Goal: Task Accomplishment & Management: Complete application form

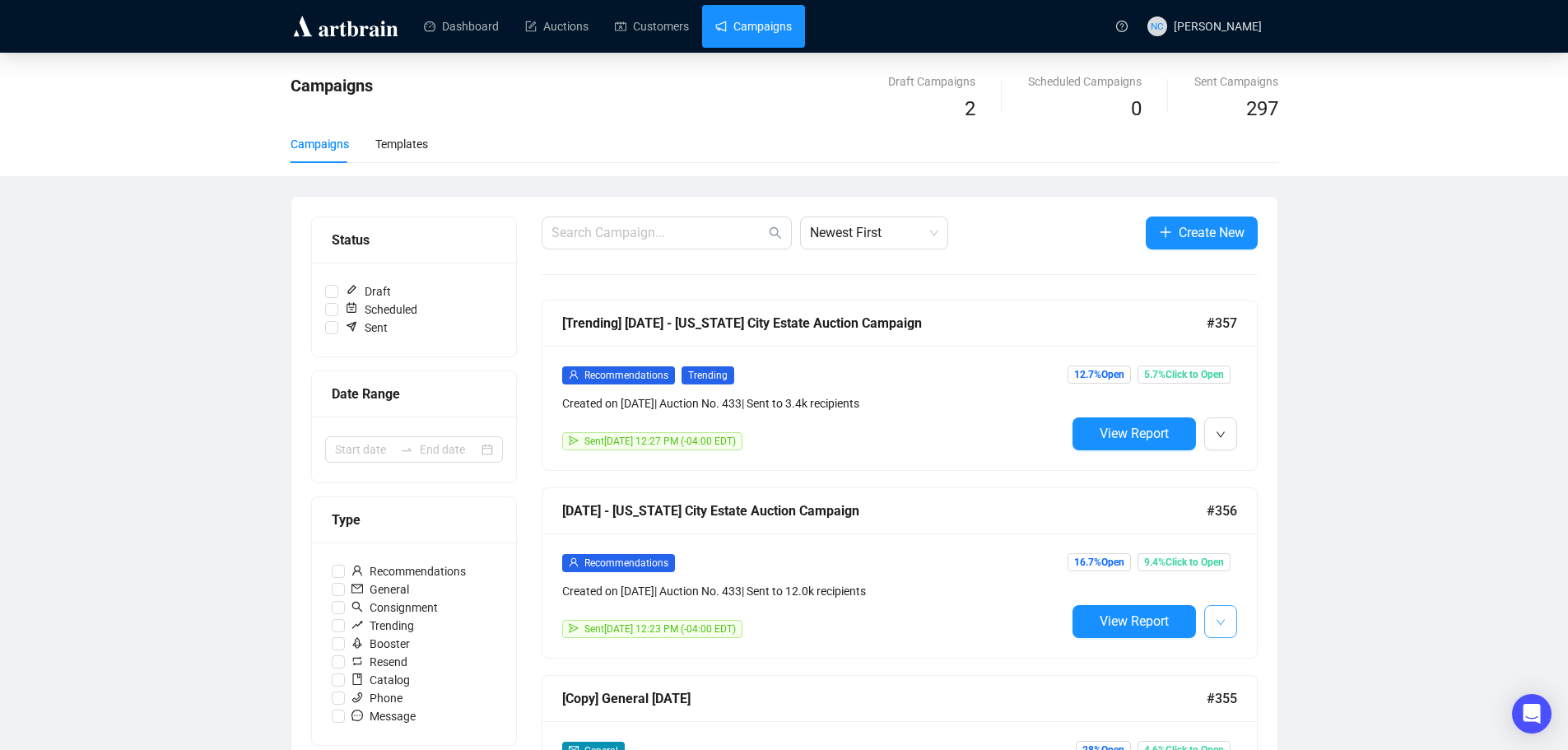
click at [1232, 615] on button "button" at bounding box center [1220, 621] width 33 height 33
click at [1214, 242] on span "Create New" at bounding box center [1212, 233] width 66 height 21
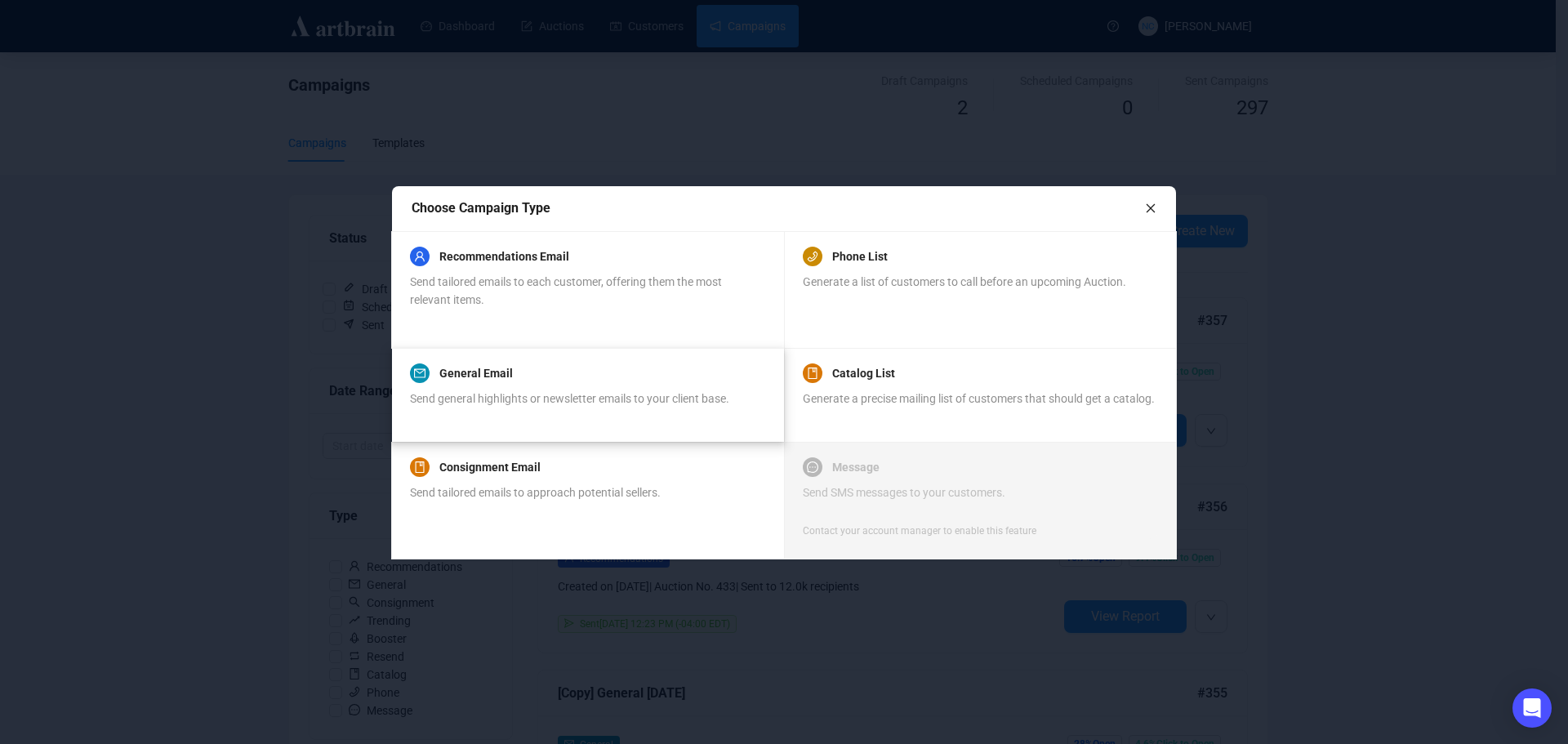
click at [571, 383] on div "General Email" at bounding box center [569, 372] width 319 height 20
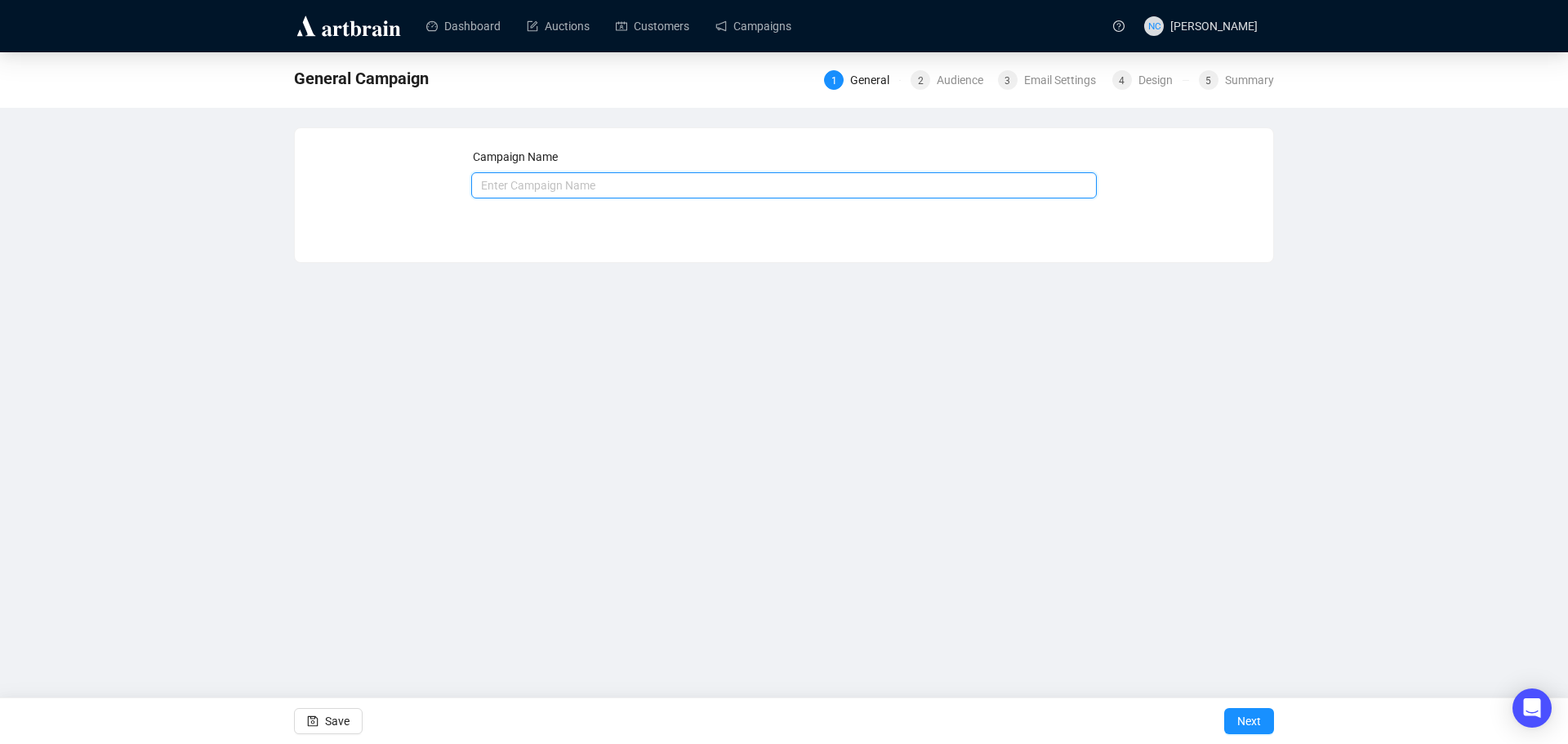
click at [661, 193] on input "text" at bounding box center [784, 186] width 626 height 26
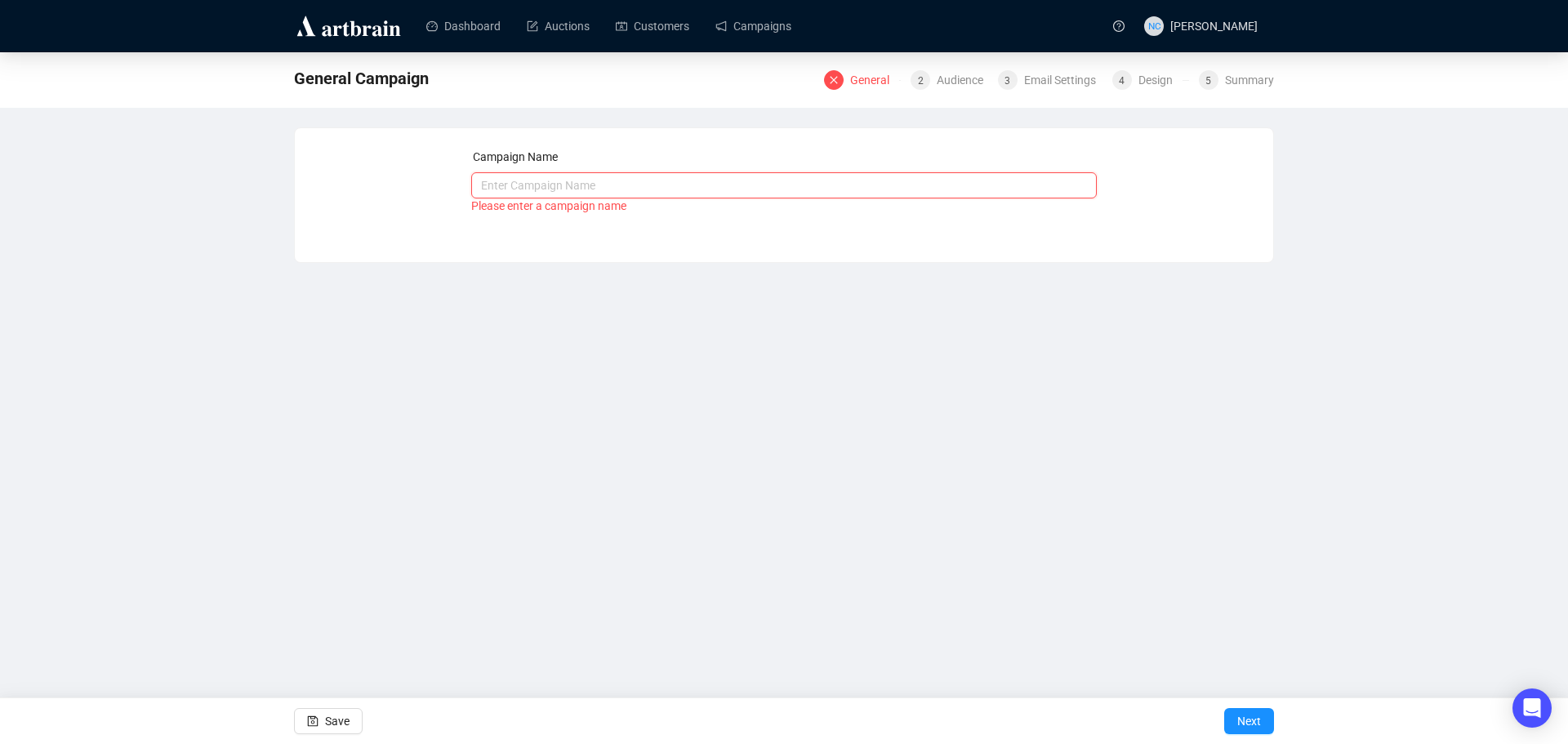
paste input "[DATE] - [US_STATE][GEOGRAPHIC_DATA] Auction"
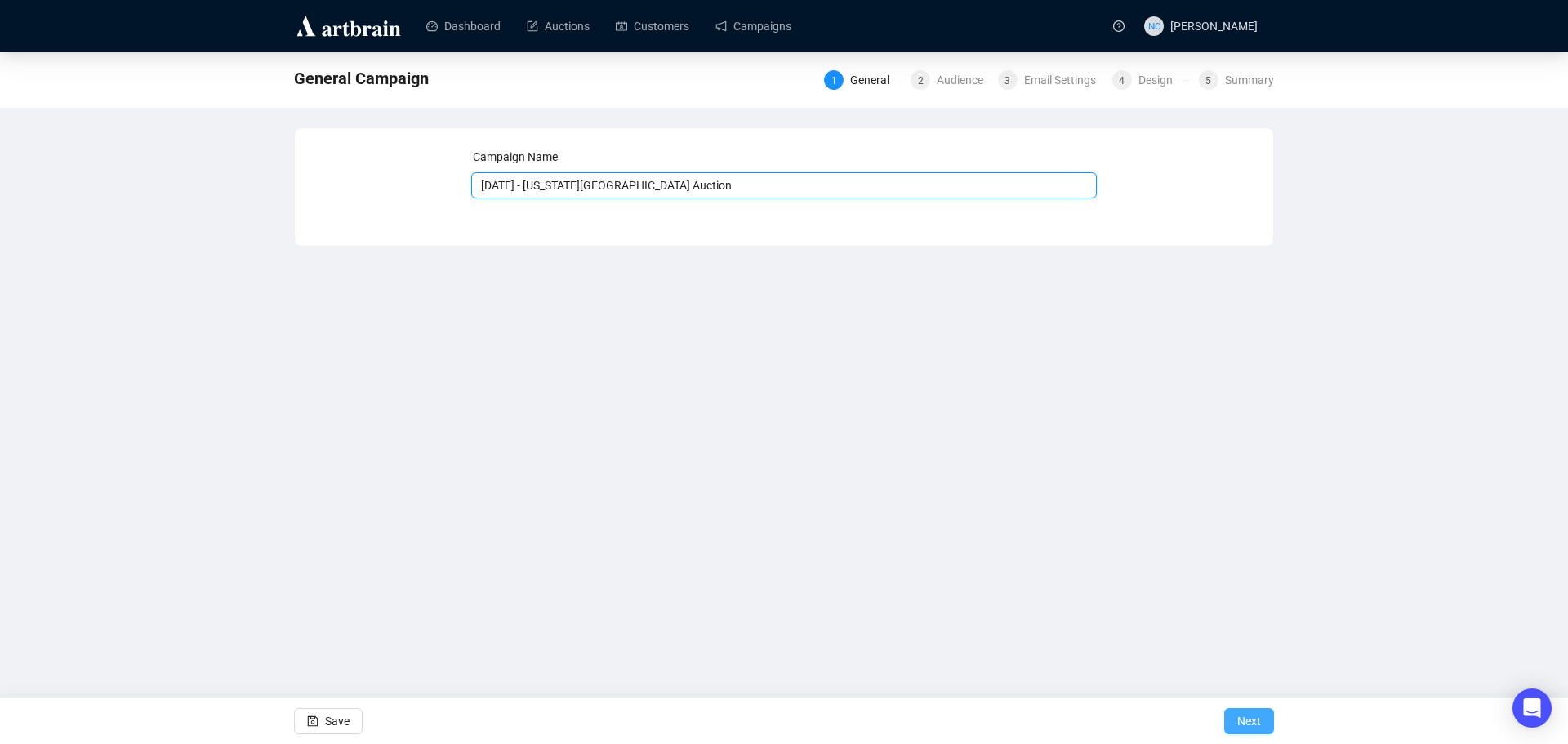
type input "[DATE] - [US_STATE][GEOGRAPHIC_DATA] Auction"
click at [1251, 716] on span "Next" at bounding box center [1248, 721] width 23 height 46
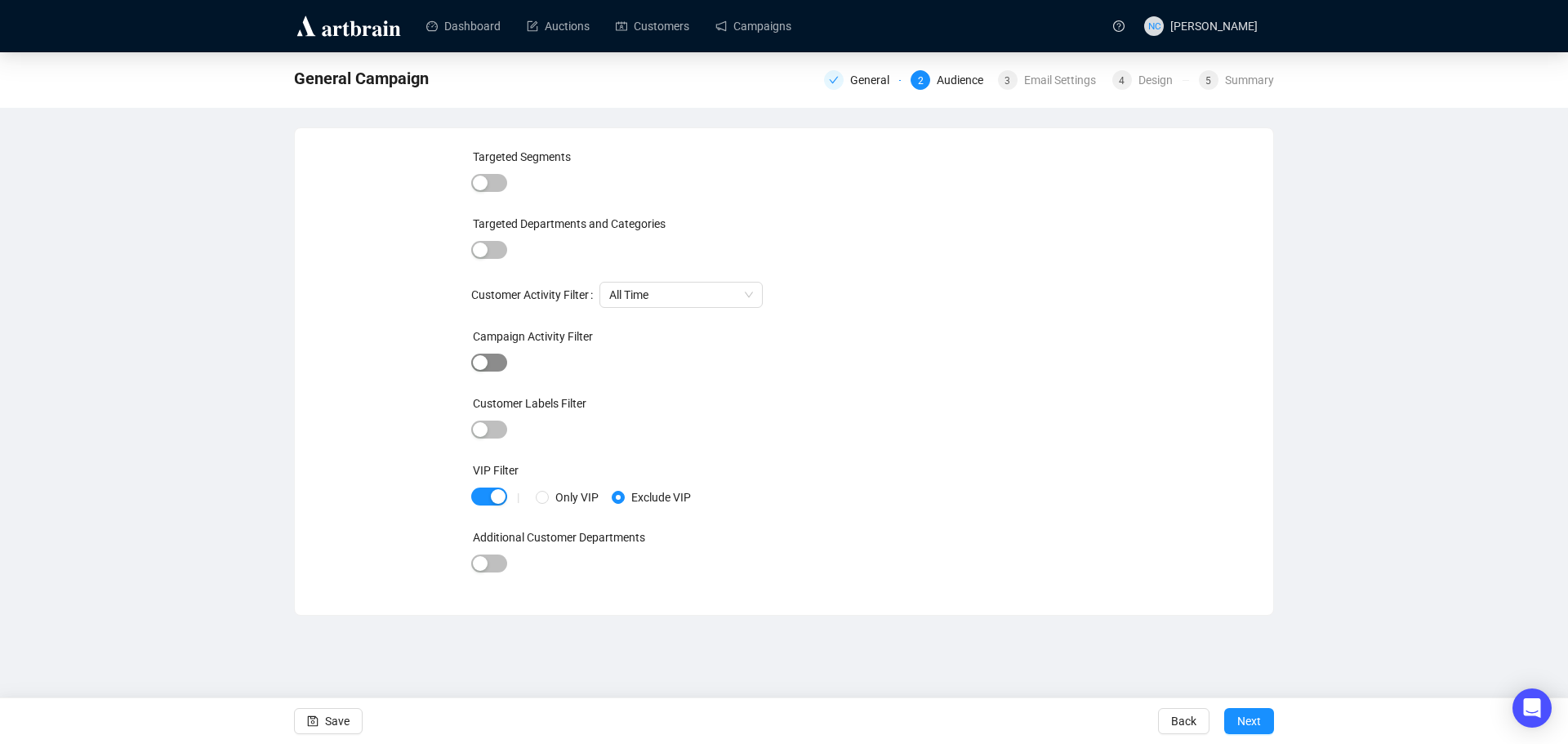
click at [497, 357] on span "button" at bounding box center [489, 362] width 36 height 18
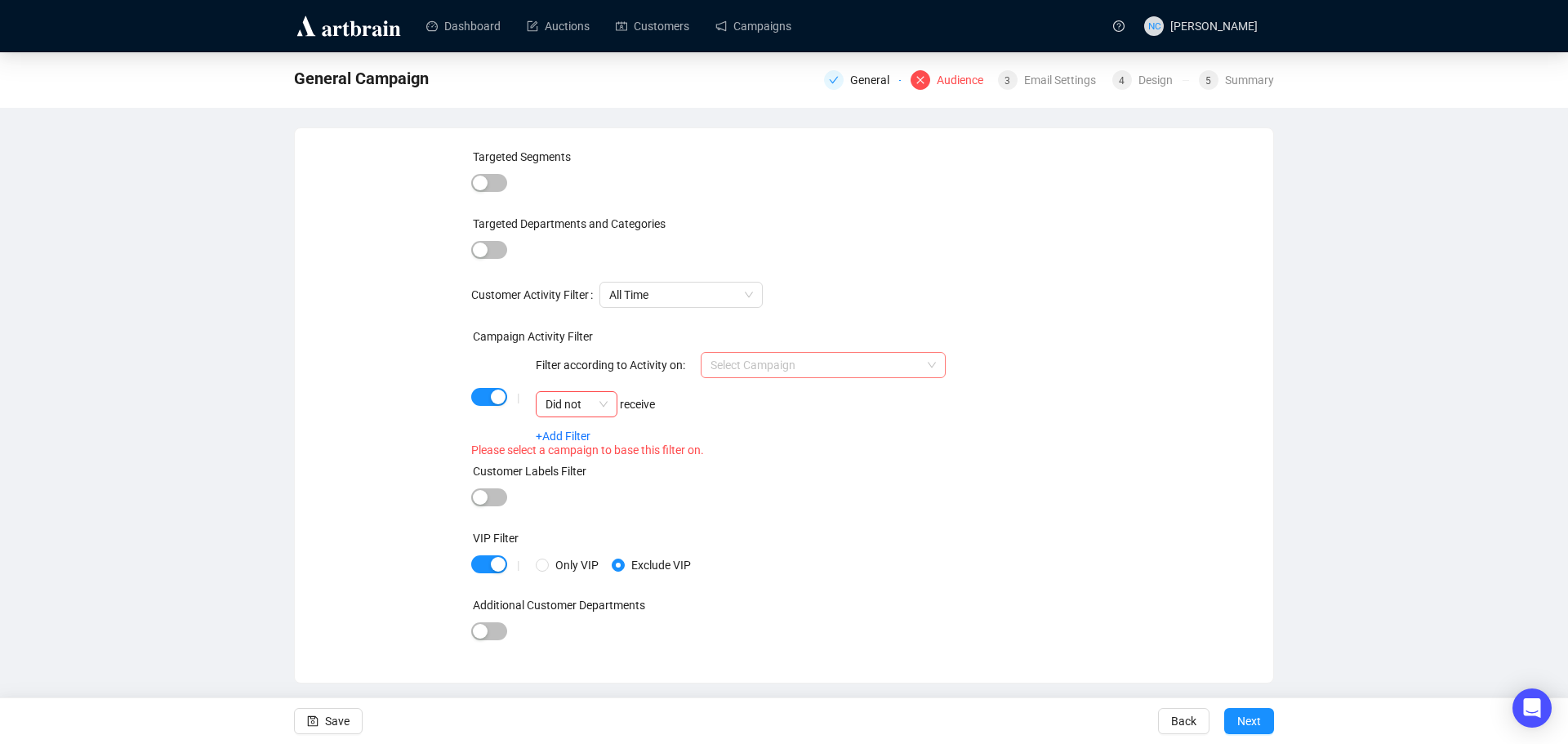
click at [865, 359] on input "search" at bounding box center [816, 365] width 211 height 24
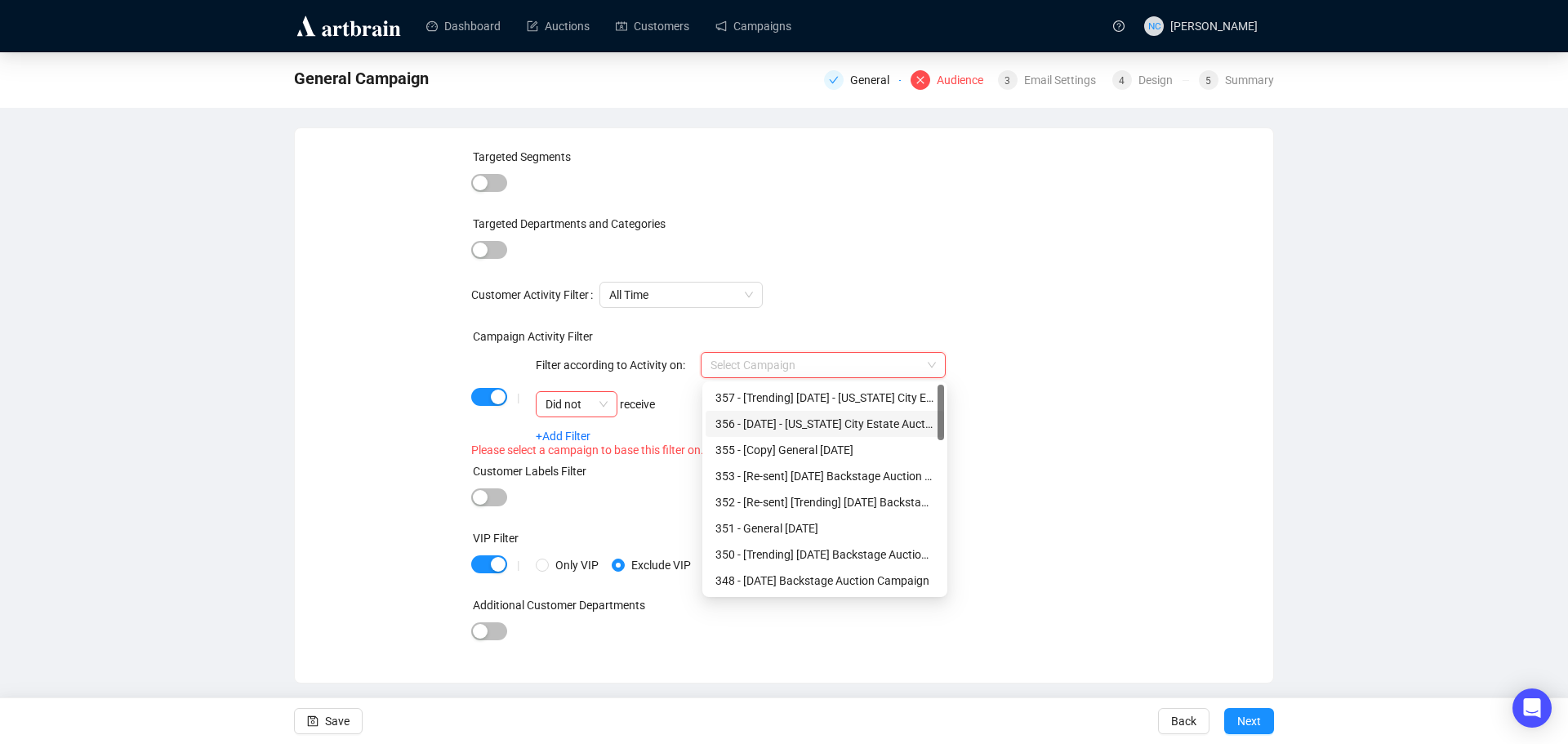
click at [873, 424] on div "356 - [DATE] - [US_STATE] City Estate Auction Campaign" at bounding box center [824, 423] width 219 height 18
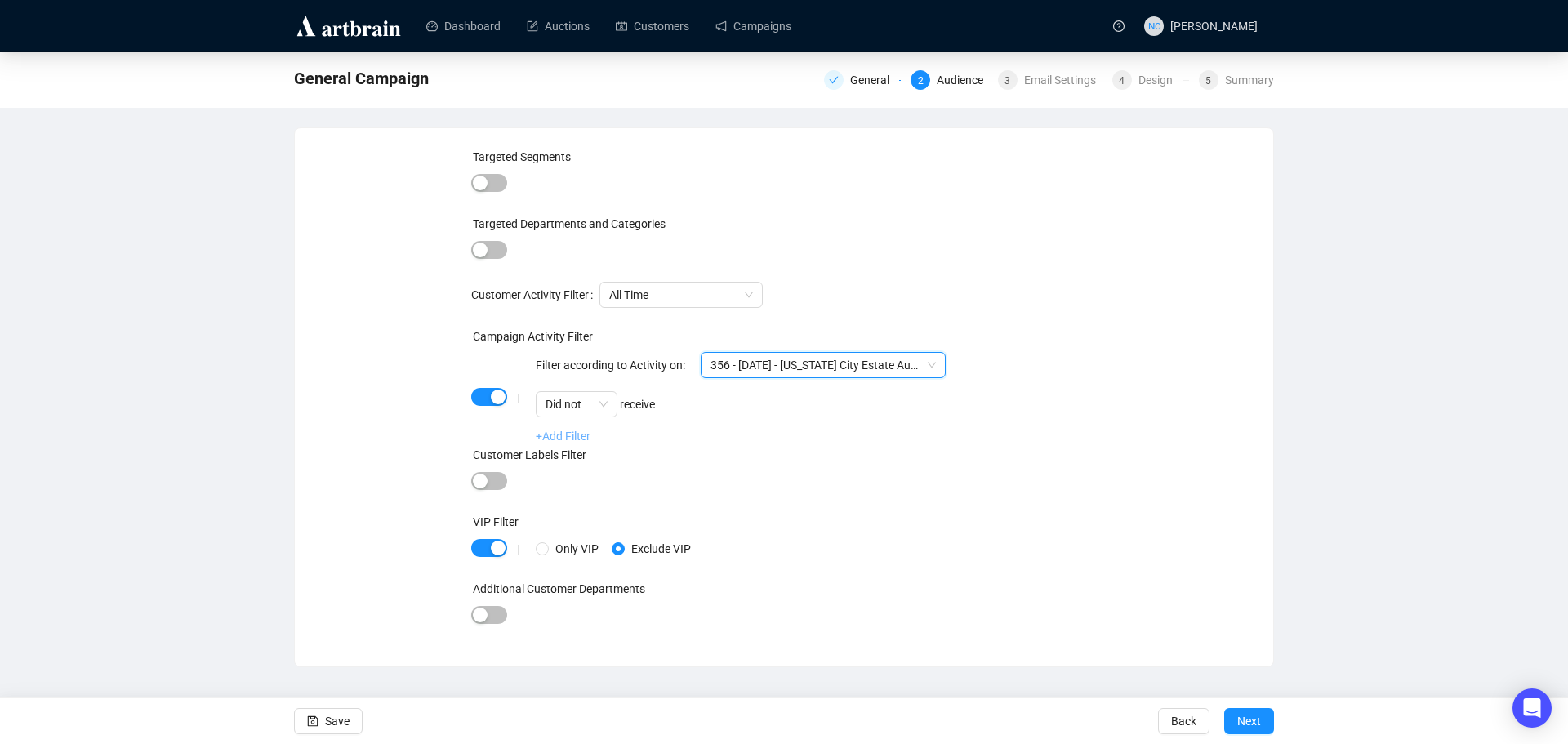
click at [561, 434] on link "+Add Filter" at bounding box center [563, 436] width 54 height 13
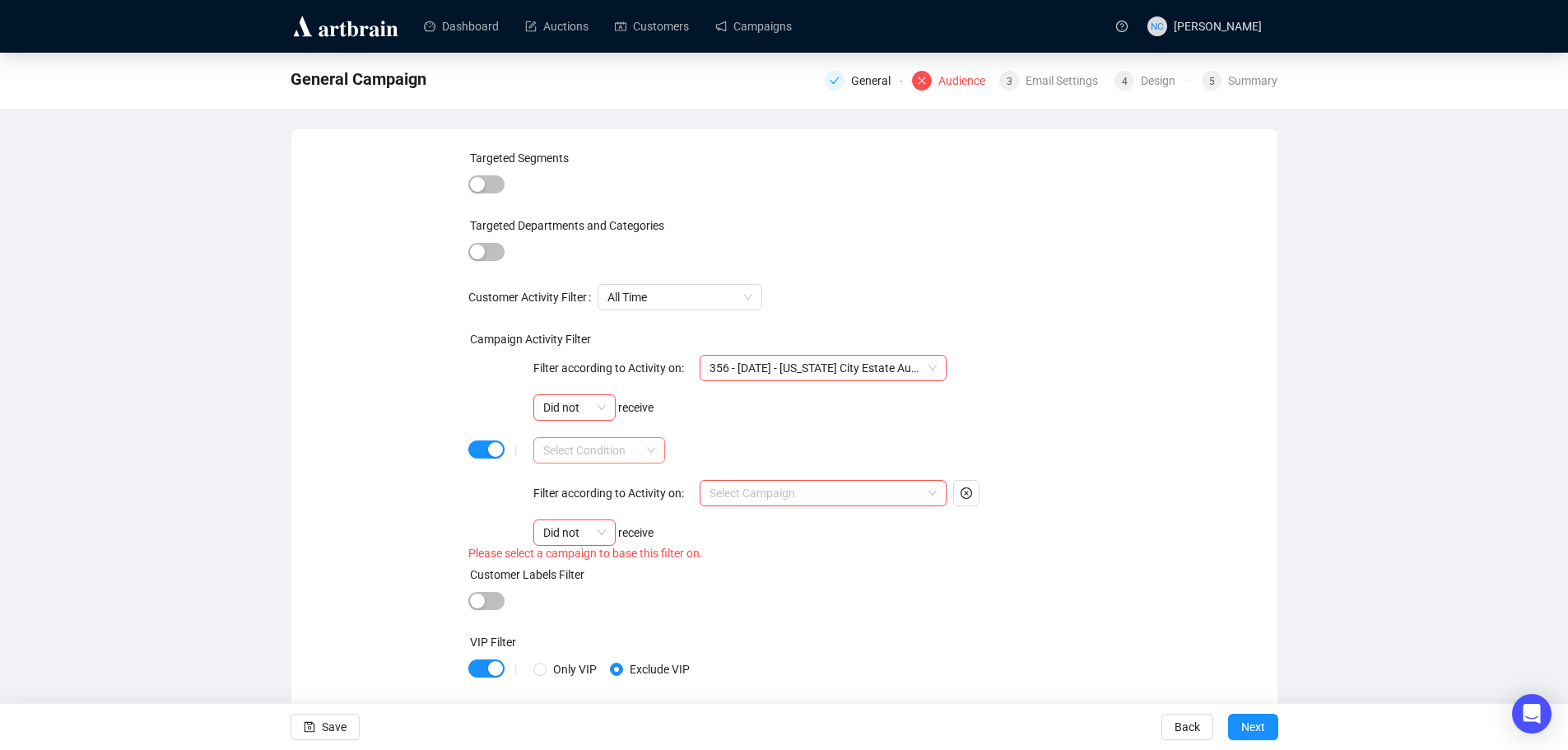
click at [618, 451] on input "search" at bounding box center [592, 450] width 97 height 25
click at [609, 483] on div "AND" at bounding box center [599, 483] width 105 height 18
click at [624, 456] on span "AND" at bounding box center [599, 450] width 112 height 25
click at [614, 505] on div "OR" at bounding box center [599, 509] width 105 height 18
click at [561, 455] on span "OR" at bounding box center [599, 450] width 112 height 25
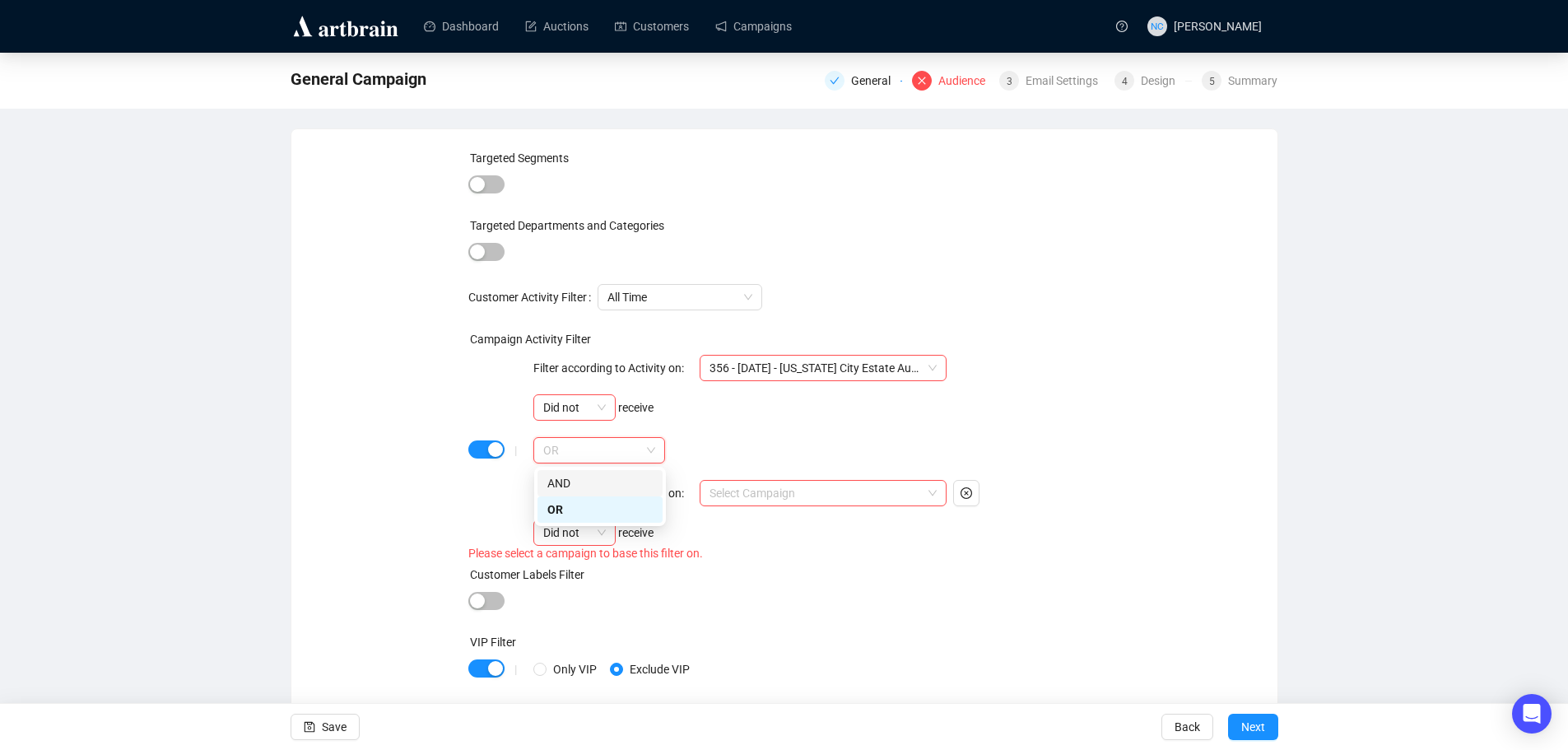
click at [577, 484] on div "AND" at bounding box center [599, 483] width 105 height 18
click at [769, 499] on input "search" at bounding box center [816, 494] width 213 height 25
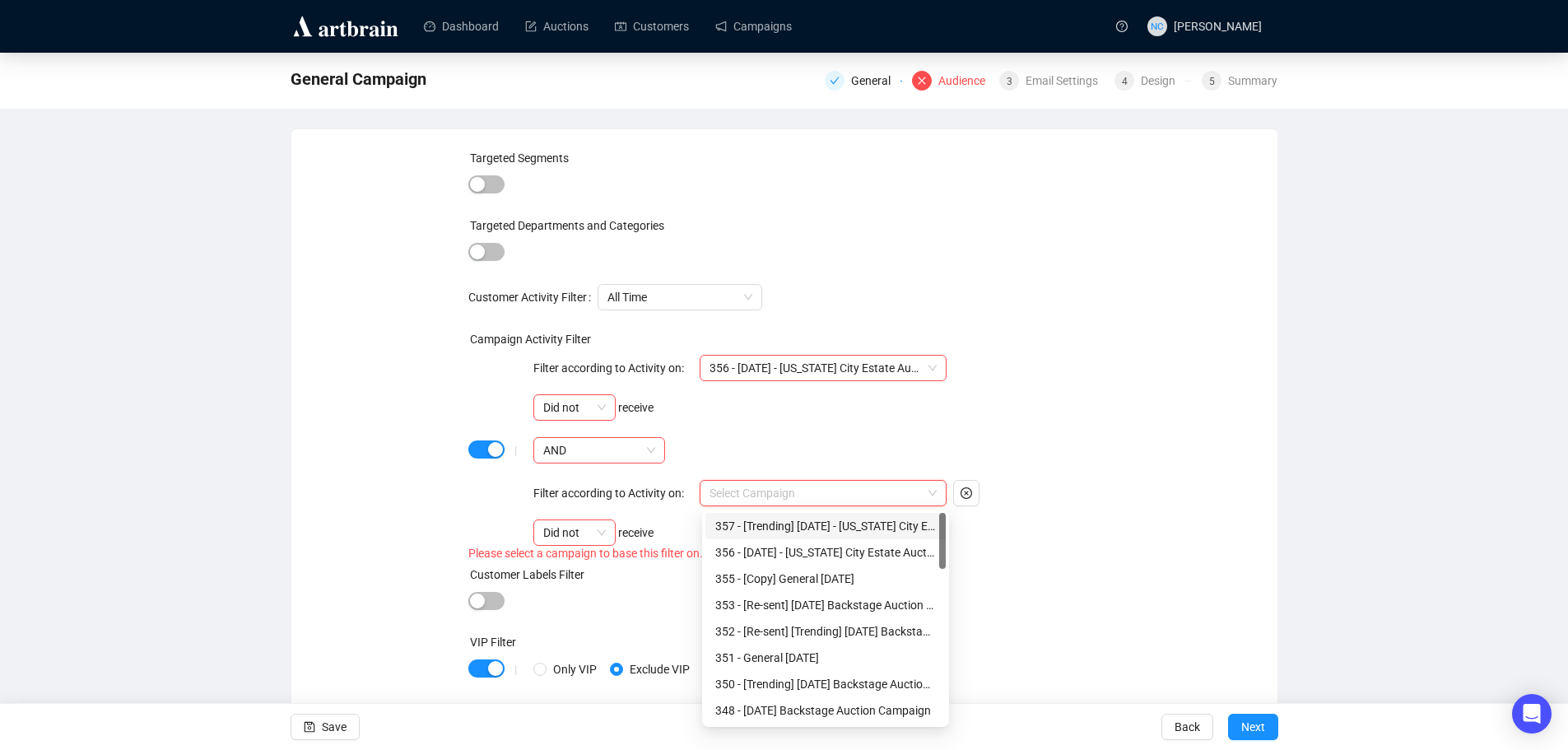
click at [805, 530] on div "357 - [Trending] [DATE] - [US_STATE] City Estate Auction Campaign" at bounding box center [825, 526] width 220 height 18
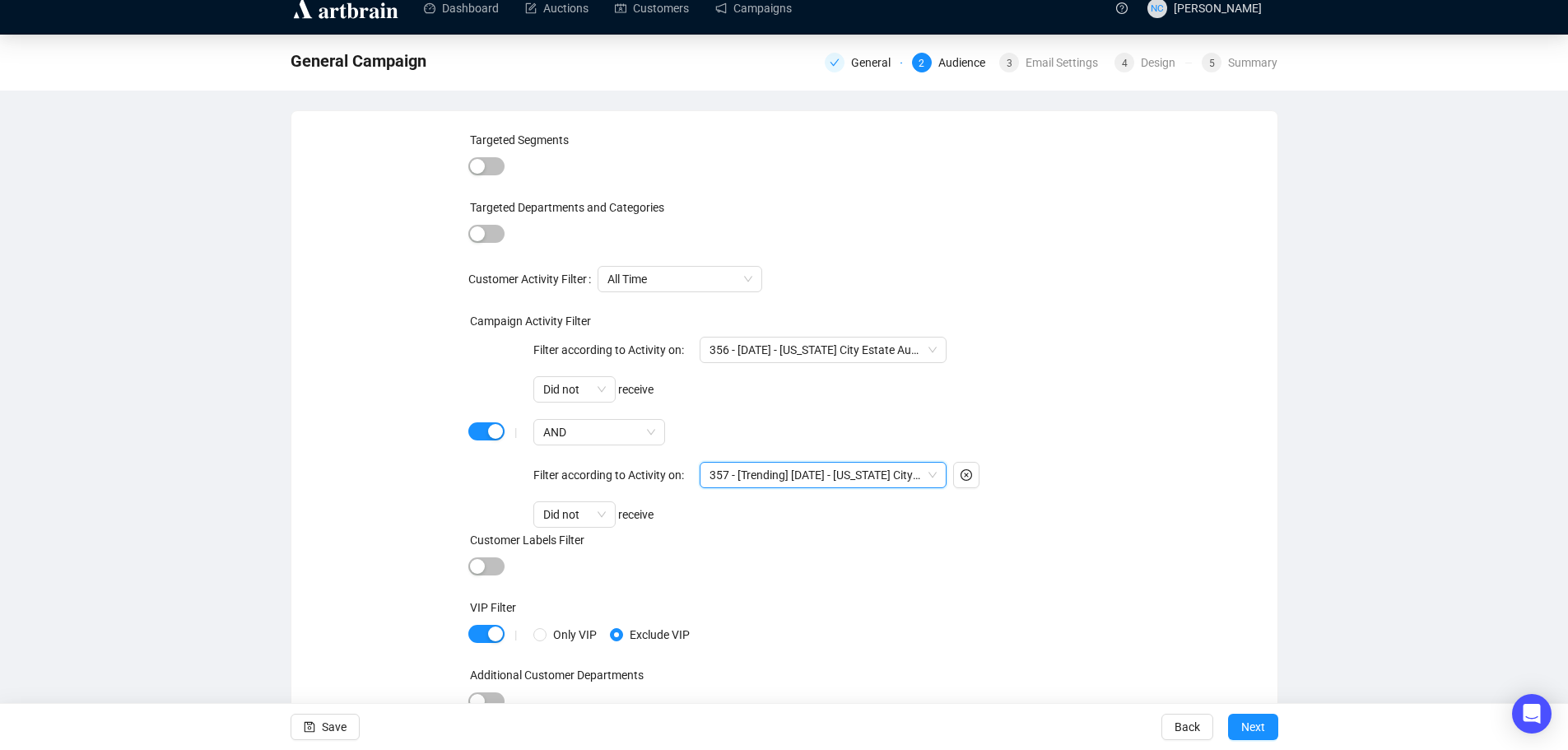
scroll to position [23, 0]
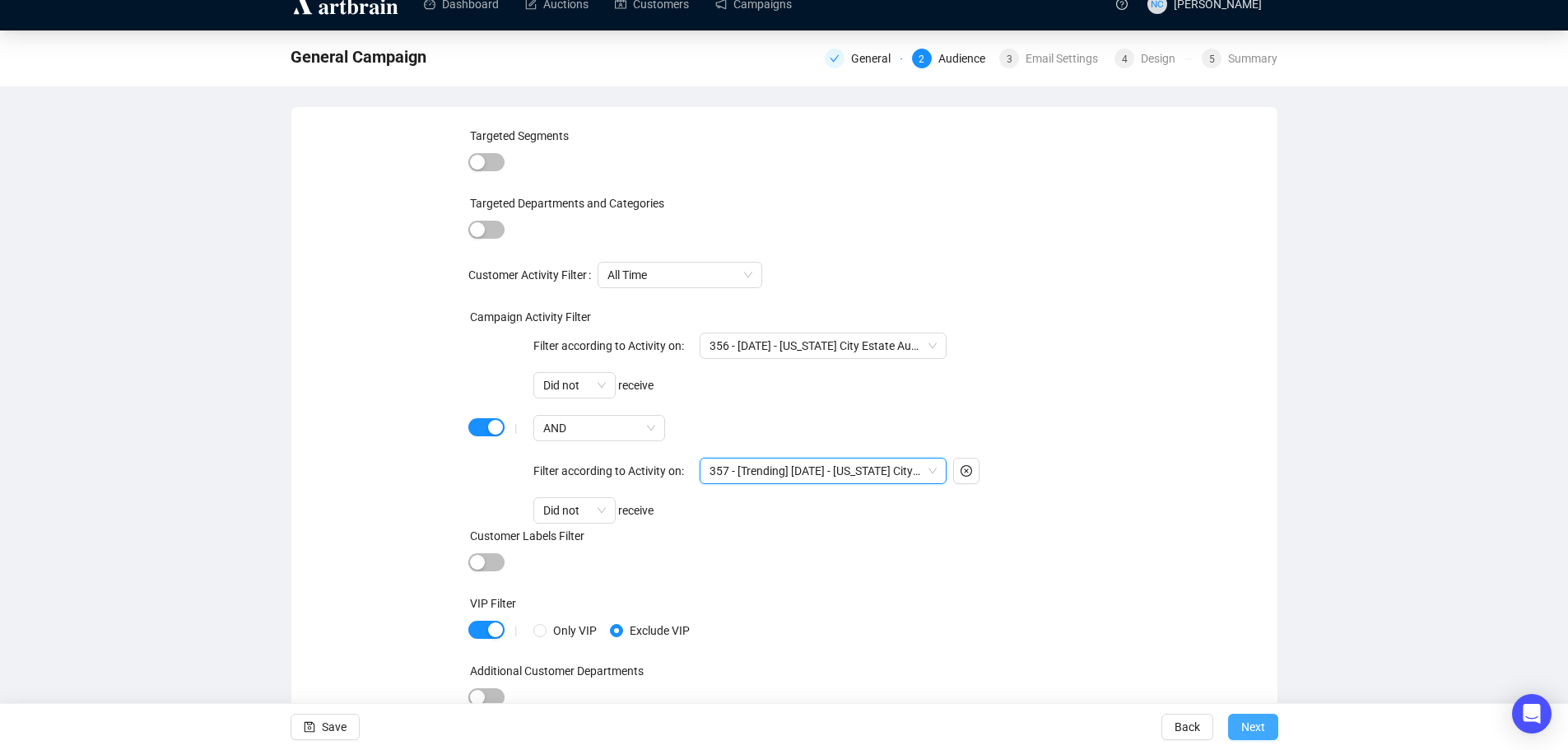
click at [1257, 728] on span "Next" at bounding box center [1252, 727] width 24 height 46
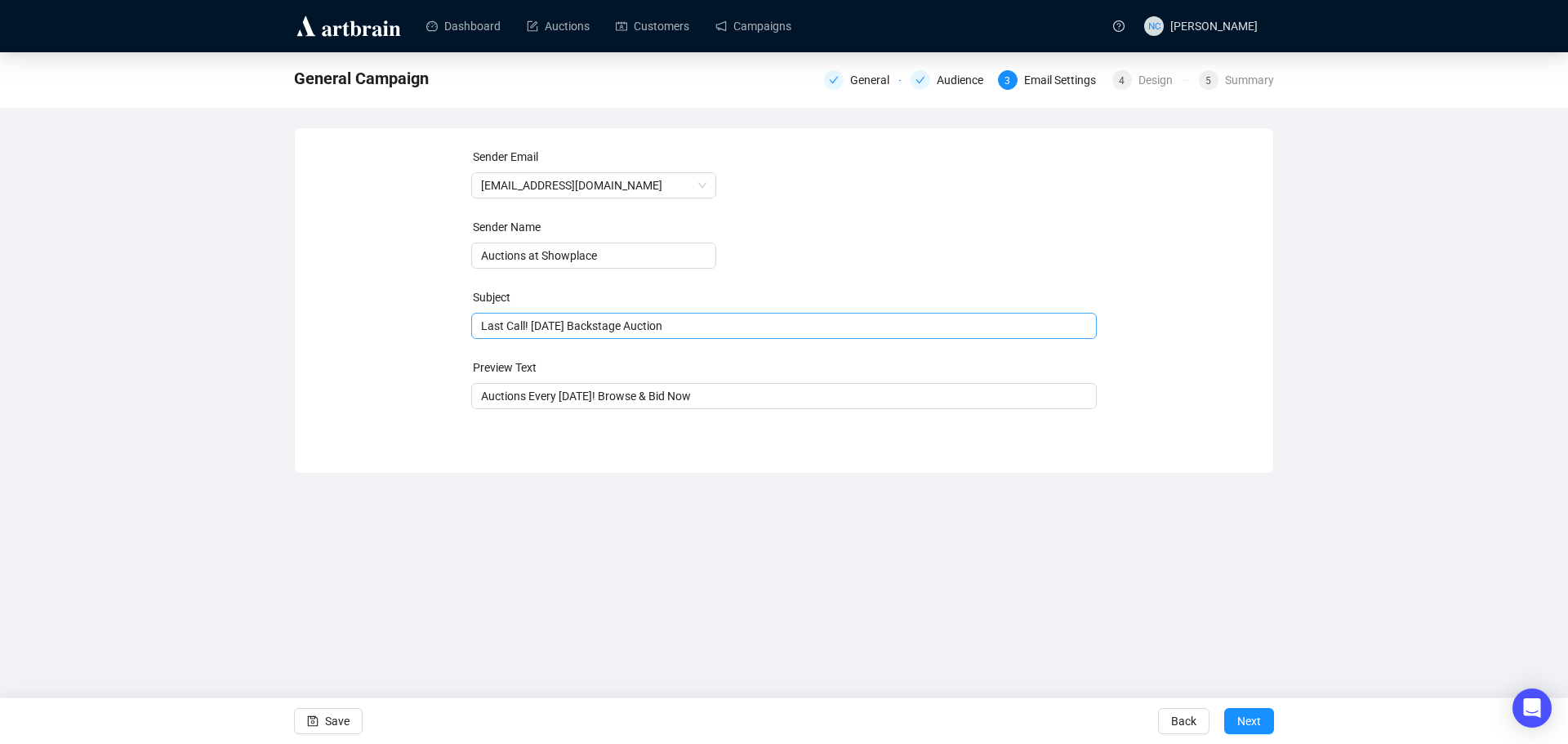
click at [603, 330] on span "Last Call! Tomorrow's Backstage Auction" at bounding box center [784, 326] width 626 height 13
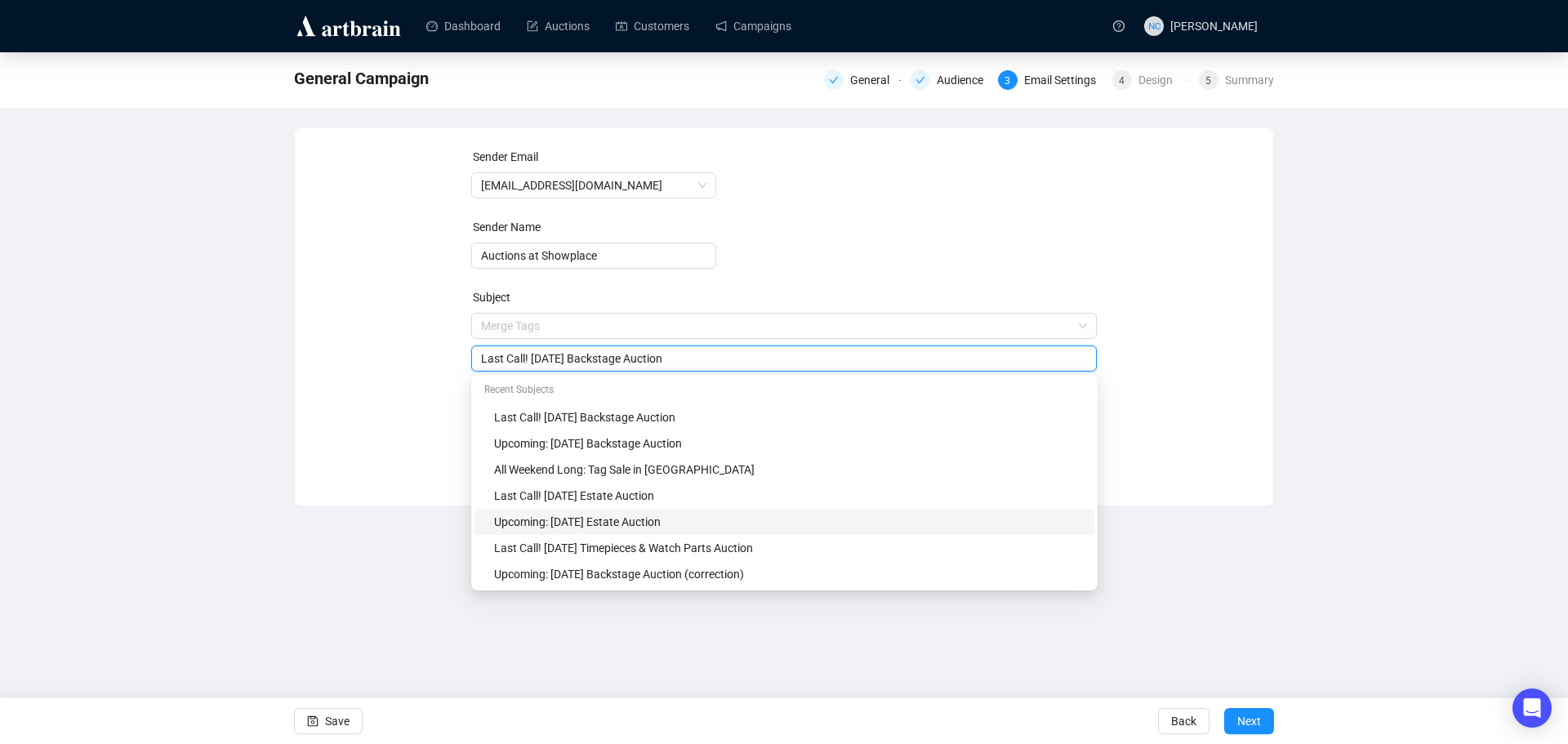
click at [711, 524] on div "Upcoming: August 21st Estate Auction" at bounding box center [790, 522] width 591 height 18
drag, startPoint x: 599, startPoint y: 359, endPoint x: 540, endPoint y: 359, distance: 59.0
click at [540, 359] on input "Upcoming: August 21st Estate Auction" at bounding box center [784, 358] width 607 height 18
type input "Upcoming: September 4th Estate Auction"
click at [1124, 314] on div "Sender Email auctions@nyshowplace.com Sender Name Auctions at Showplace Subject…" at bounding box center [783, 305] width 939 height 313
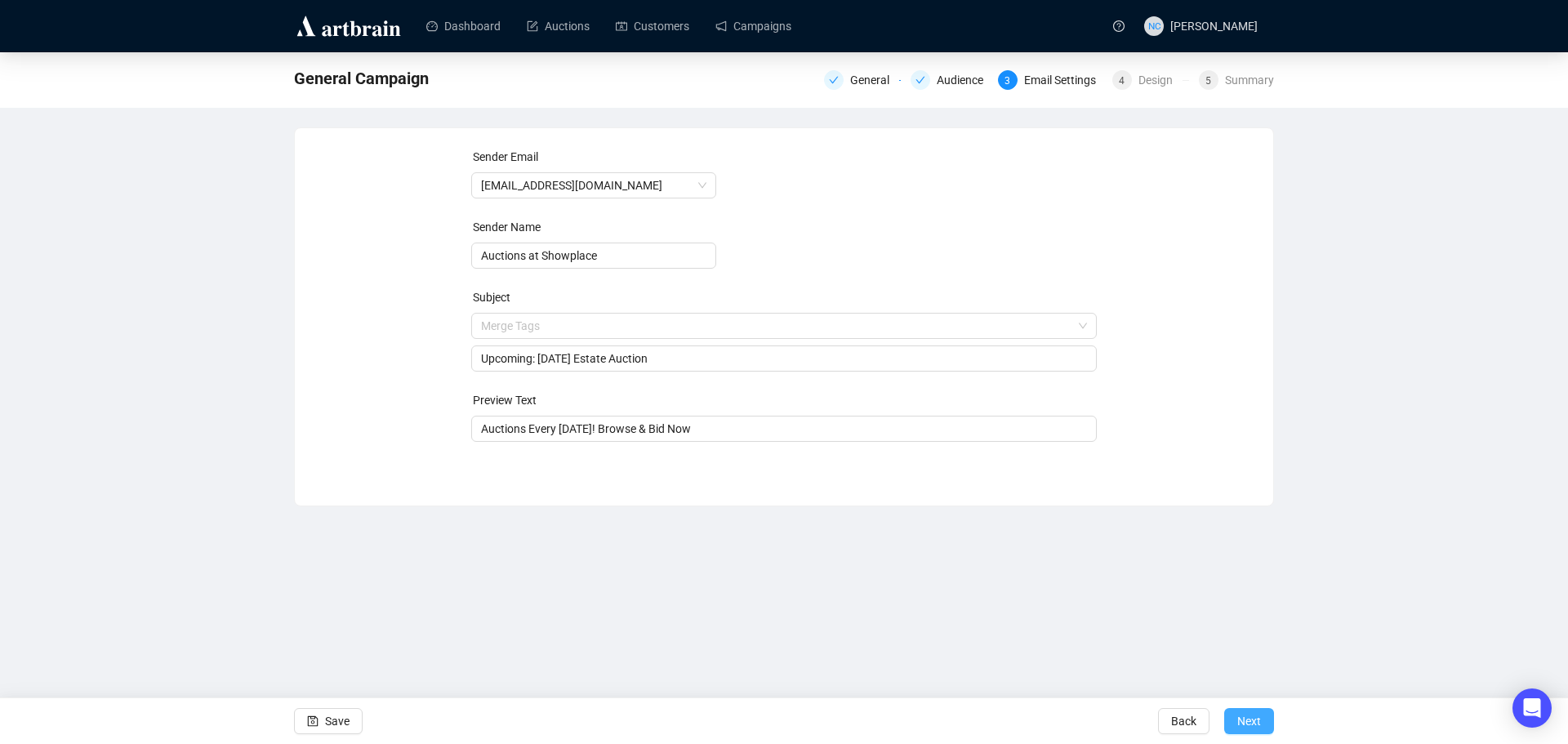
click at [1245, 725] on span "Next" at bounding box center [1248, 721] width 23 height 46
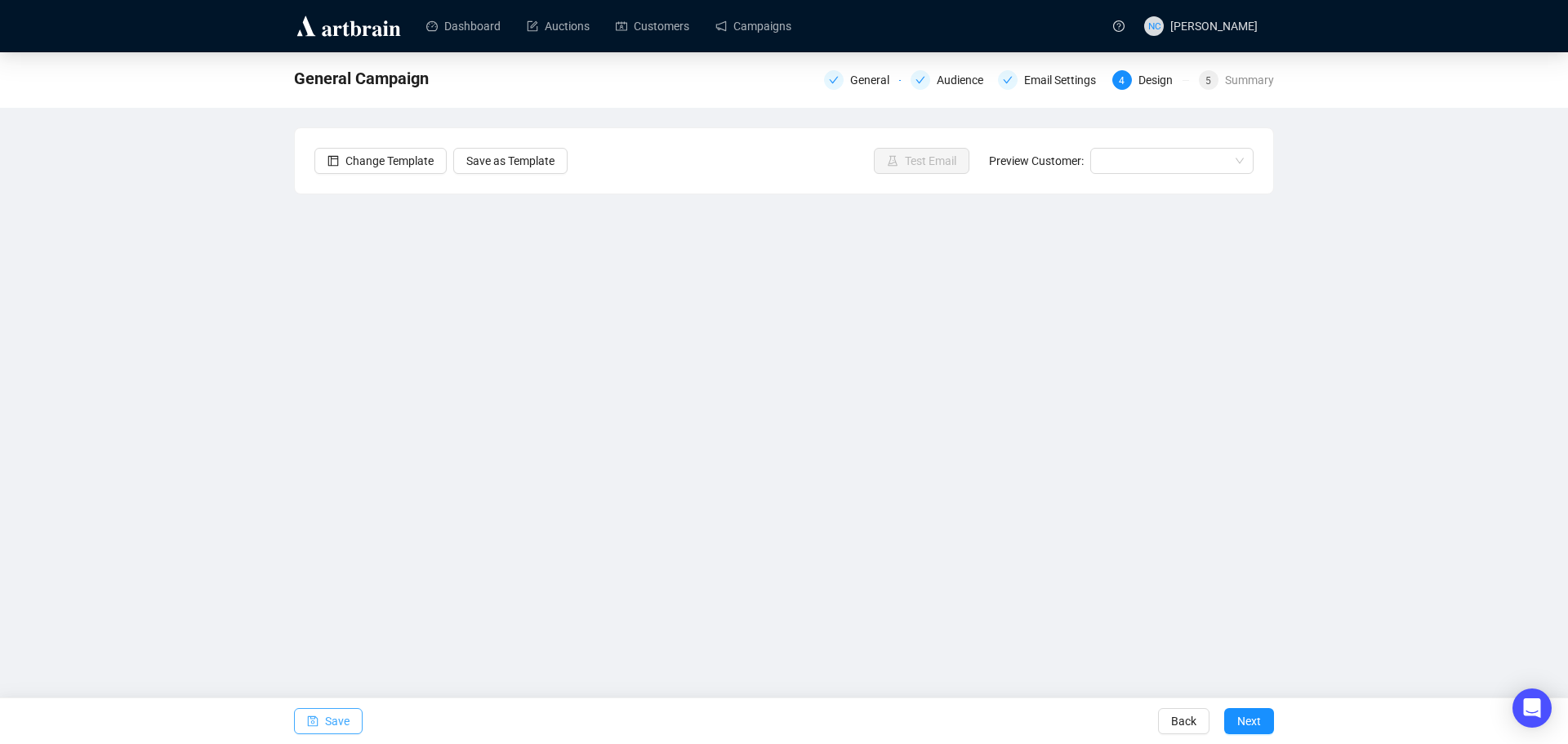
click at [339, 717] on span "Save" at bounding box center [338, 721] width 24 height 46
click at [331, 721] on span "Save" at bounding box center [338, 721] width 24 height 46
click at [1383, 532] on div "Sep 4, 2025 - New York City Estate Auction General Audience Email Settings 4 De…" at bounding box center [784, 355] width 1568 height 604
click at [1372, 300] on div "Sep 4, 2025 - New York City Estate Auction General Audience Email Settings 4 De…" at bounding box center [784, 355] width 1568 height 604
click at [344, 715] on span "Save" at bounding box center [338, 721] width 24 height 46
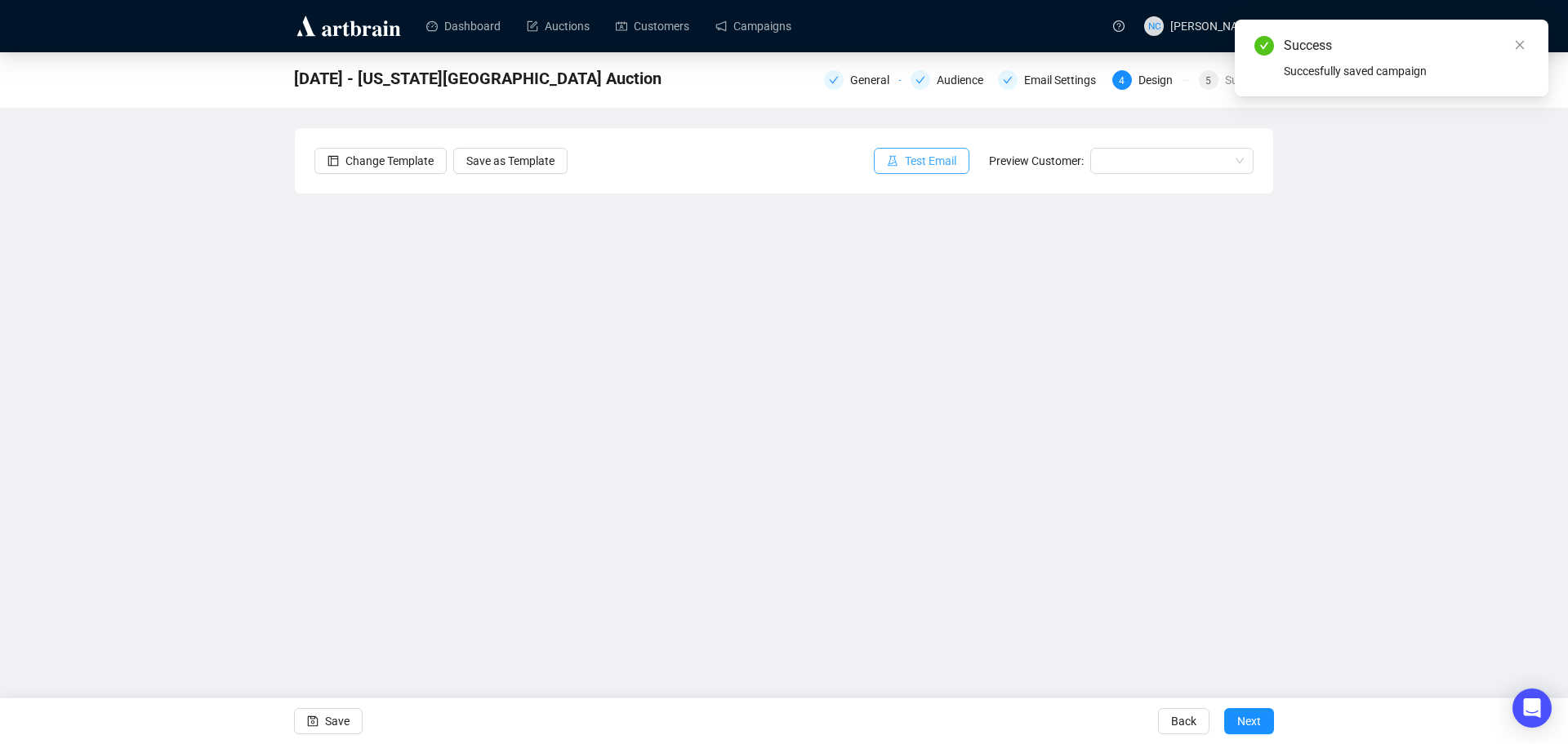
click at [915, 154] on span "Test Email" at bounding box center [930, 160] width 52 height 18
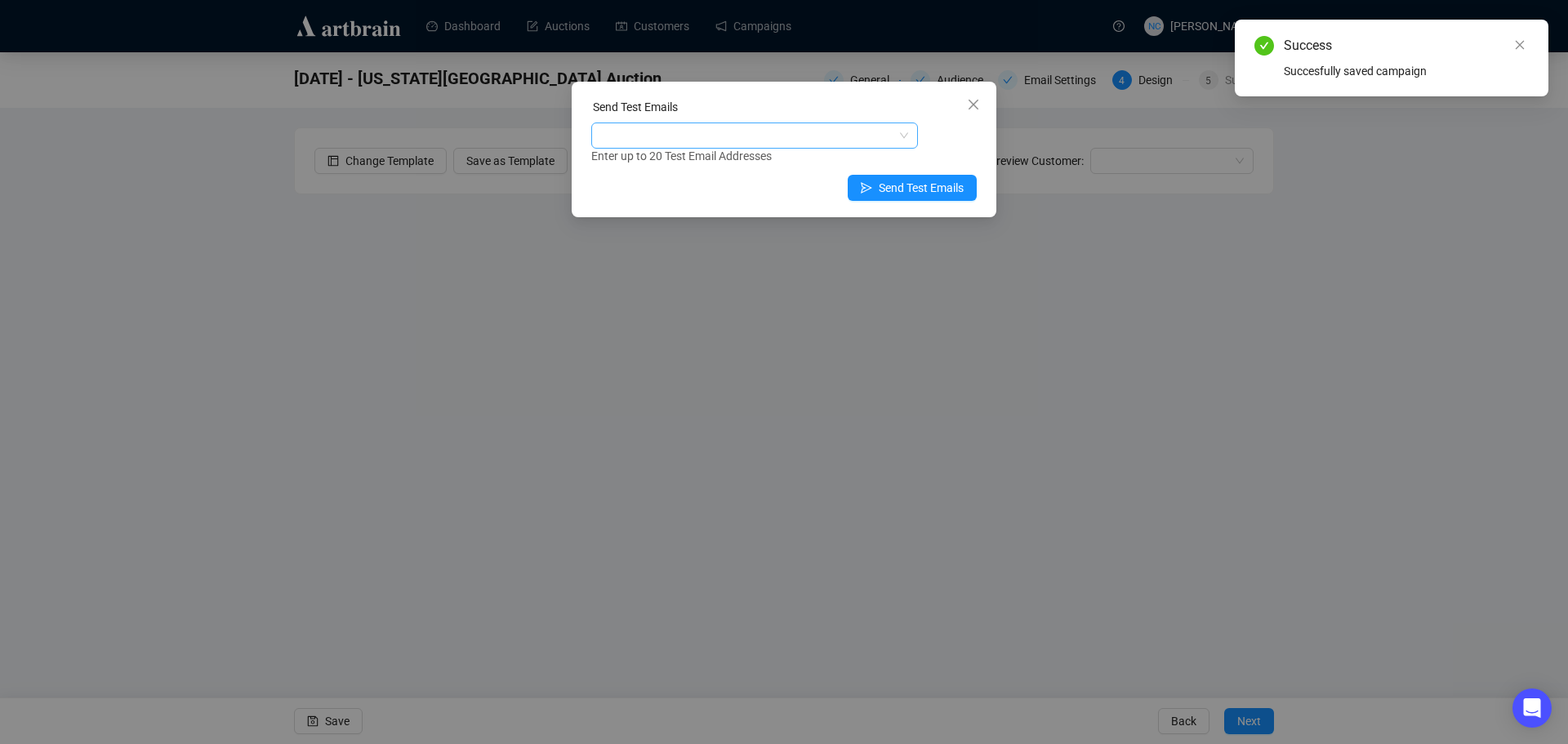
click at [747, 135] on div at bounding box center [746, 135] width 303 height 23
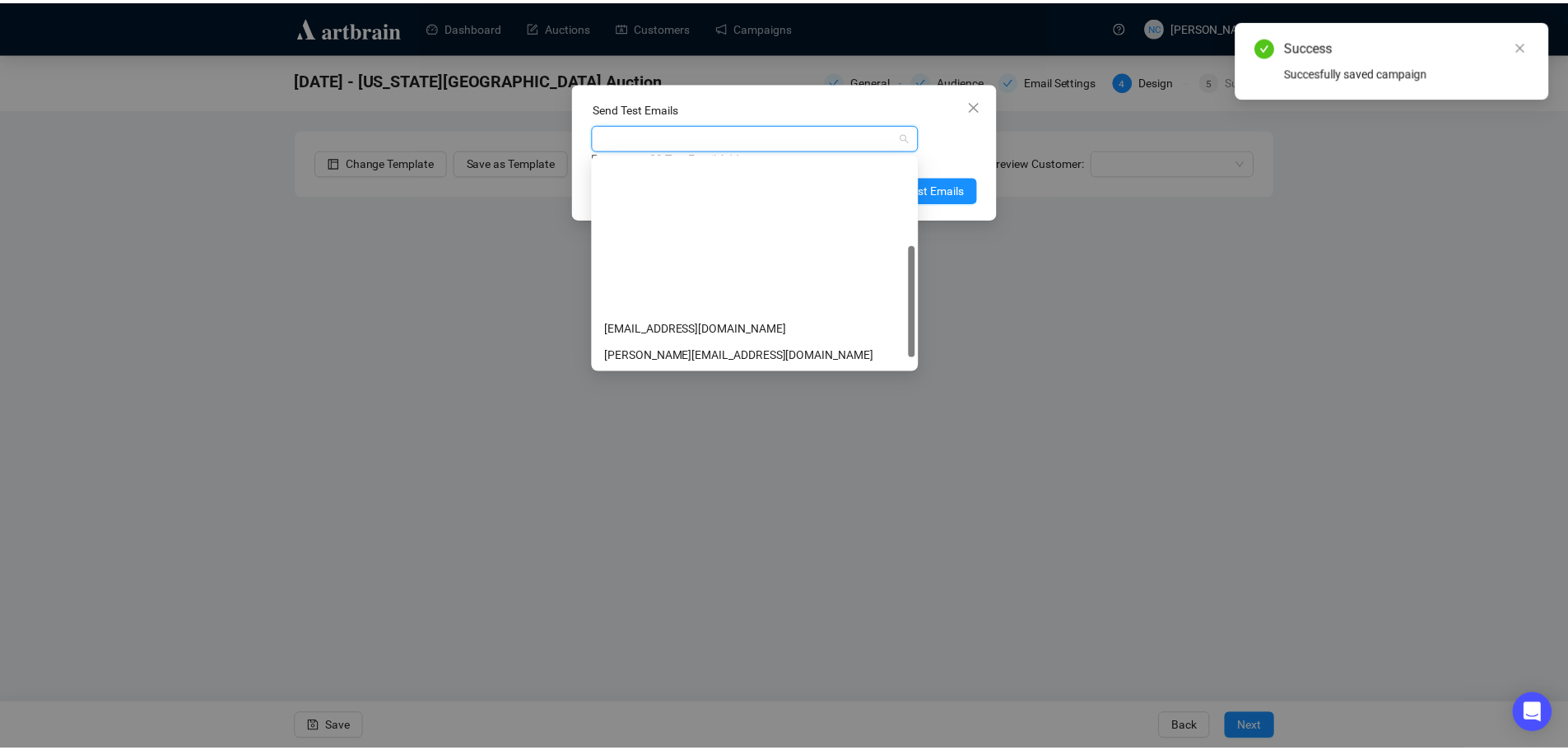
scroll to position [184, 0]
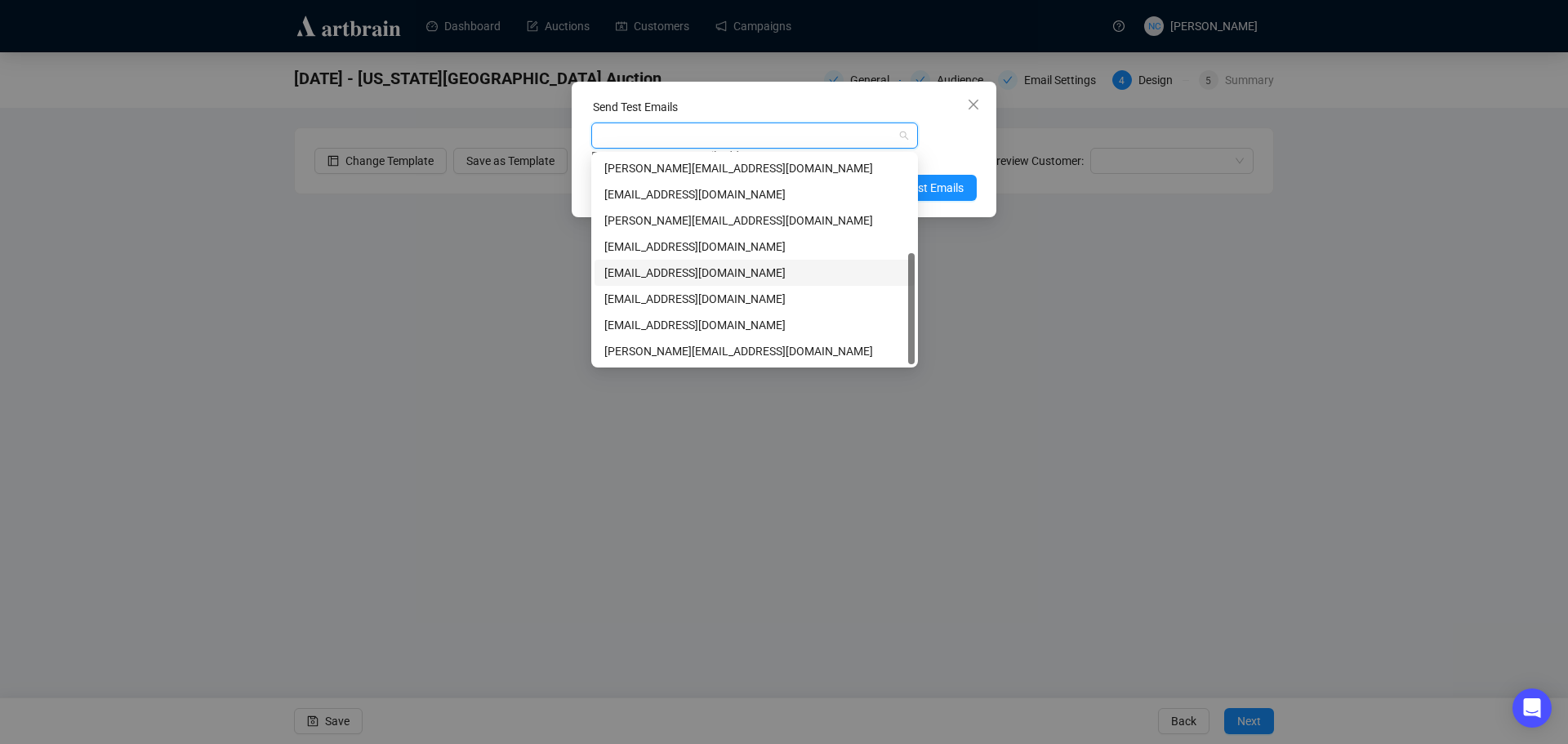
click at [747, 268] on div "nickcheng.ust@gmail.com" at bounding box center [754, 272] width 300 height 18
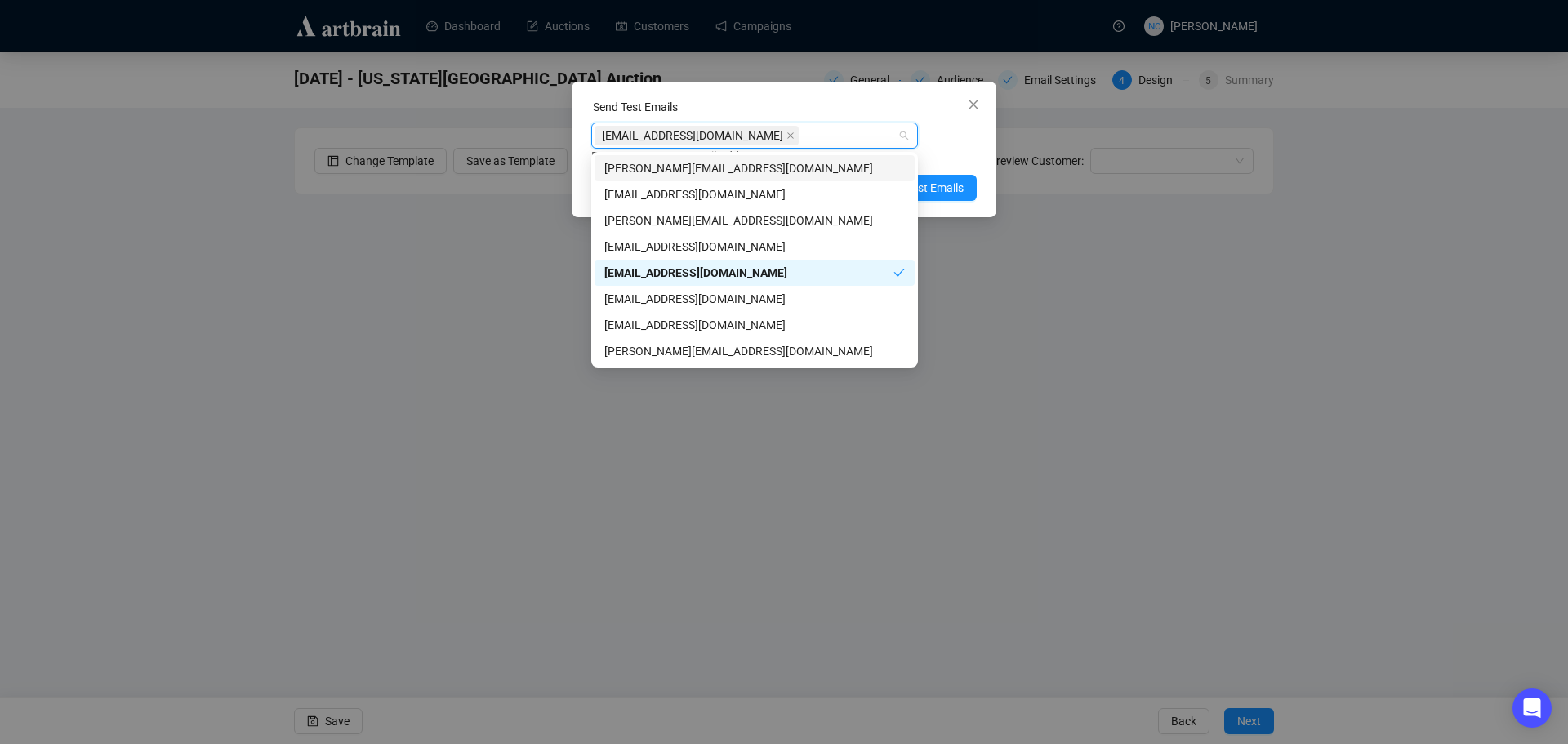
click at [964, 142] on div "nickcheng.ust@gmail.com Enter up to 20 Test Email Addresses" at bounding box center [783, 144] width 385 height 42
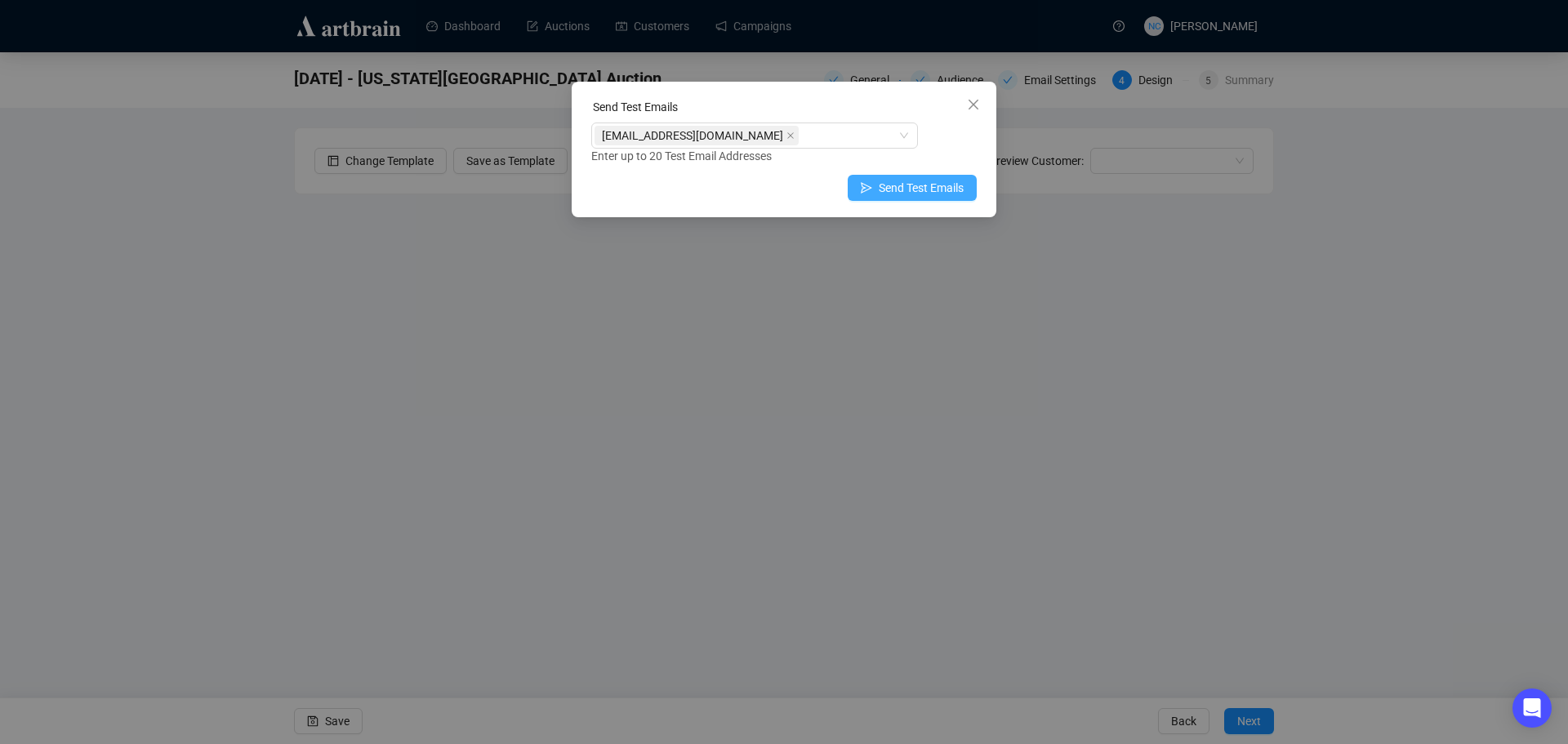
click at [928, 187] on span "Send Test Emails" at bounding box center [921, 188] width 85 height 18
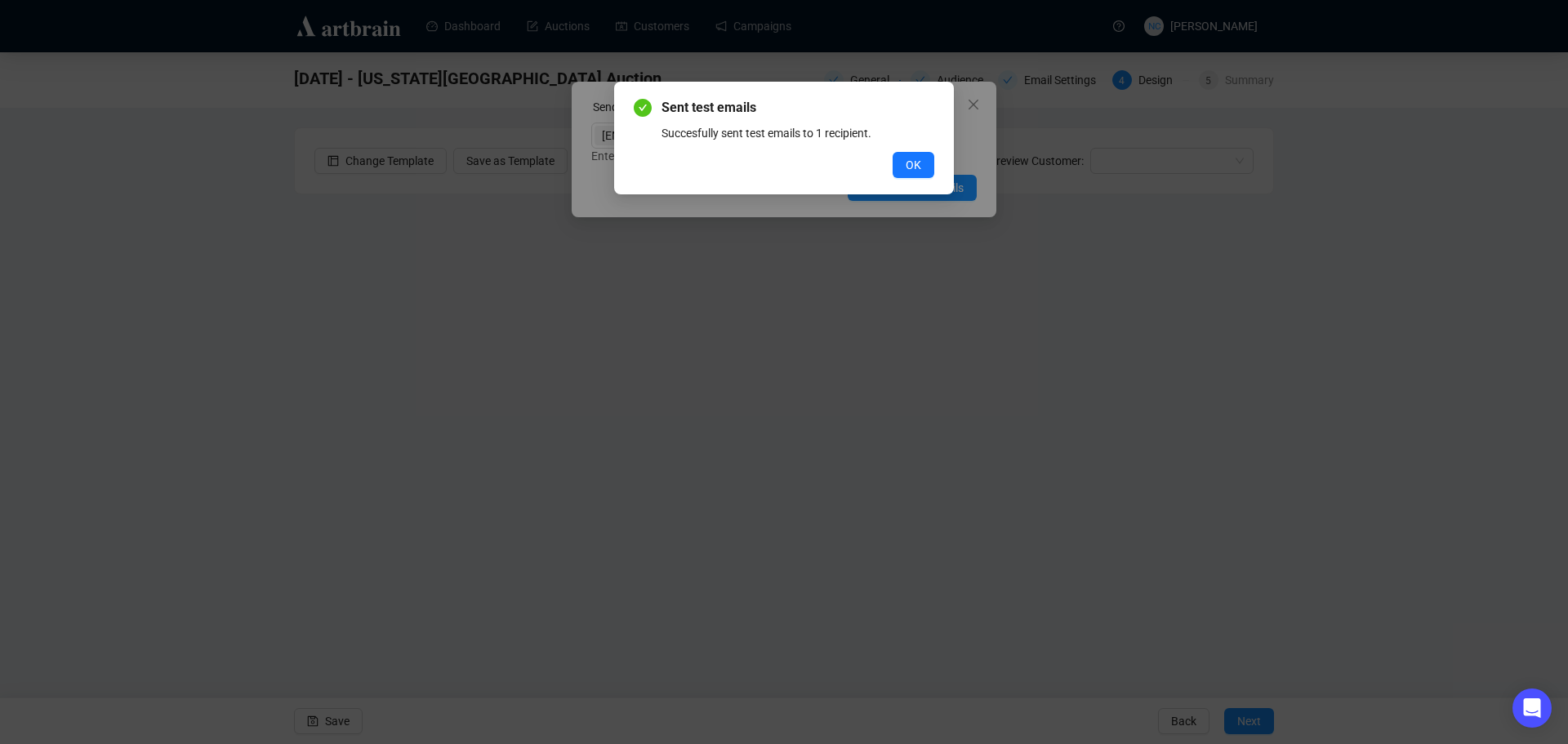
click at [912, 162] on span "OK" at bounding box center [913, 164] width 16 height 18
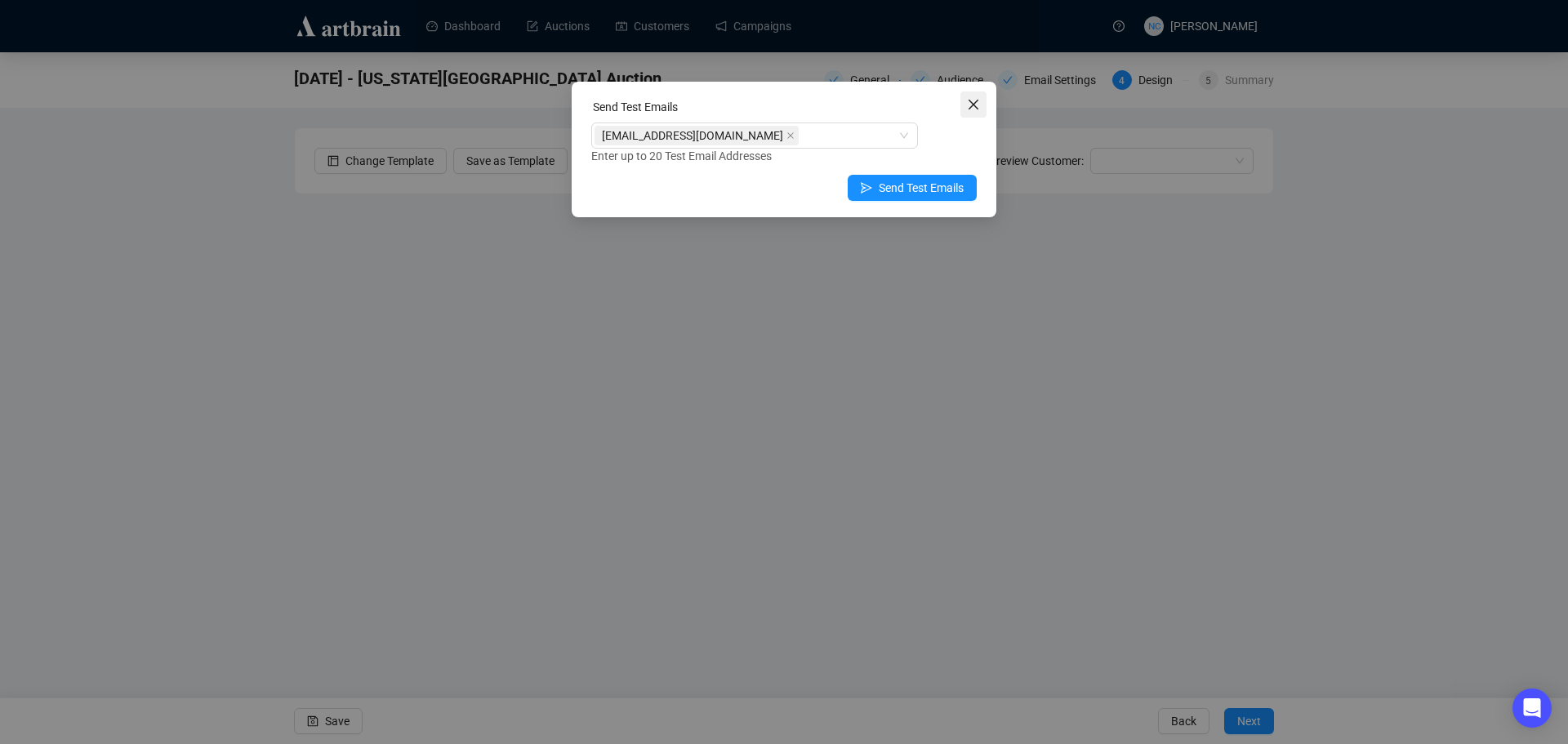
click at [972, 100] on icon "close" at bounding box center [973, 104] width 13 height 13
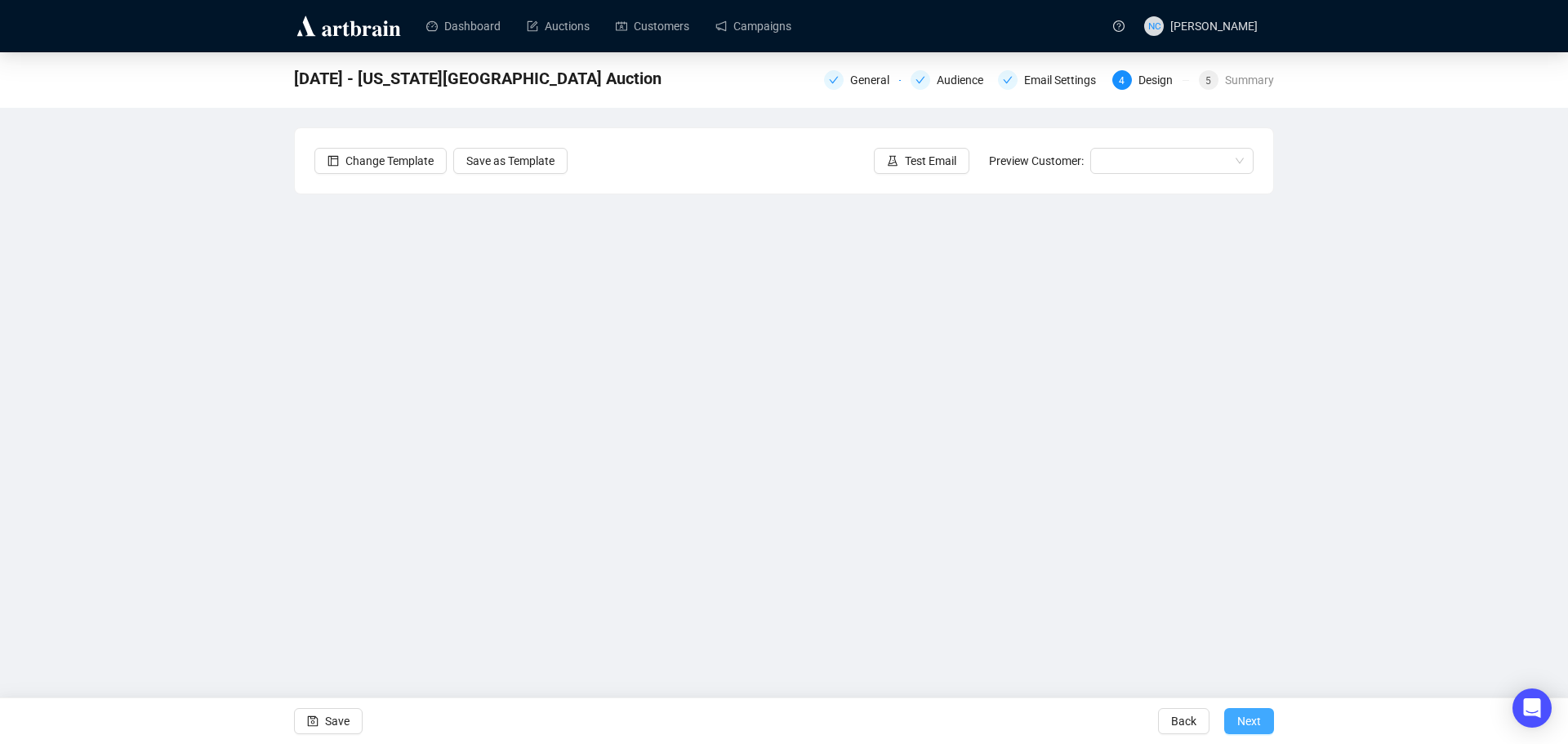
click at [1244, 724] on span "Next" at bounding box center [1248, 721] width 23 height 46
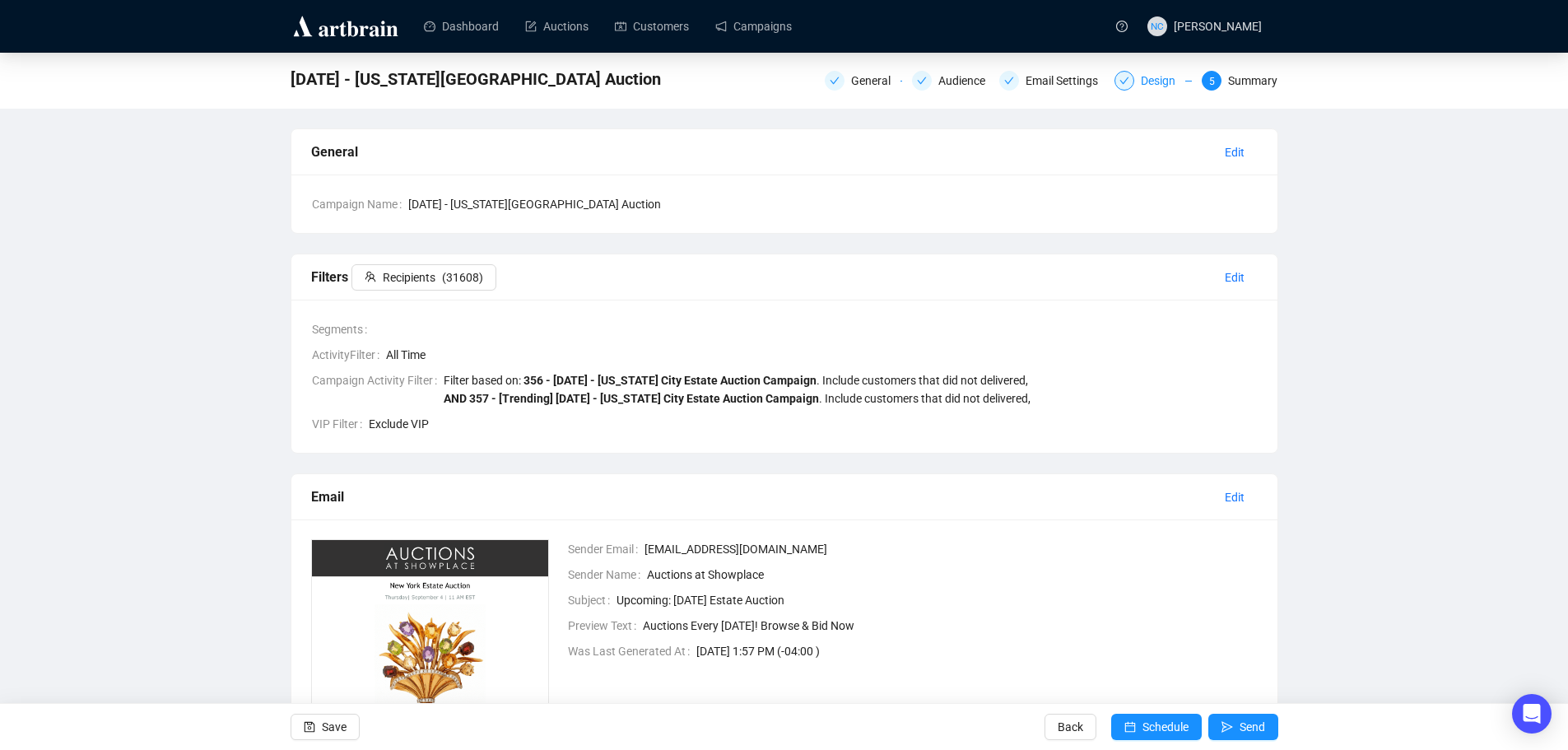
click at [1167, 79] on div "Design" at bounding box center [1163, 80] width 44 height 20
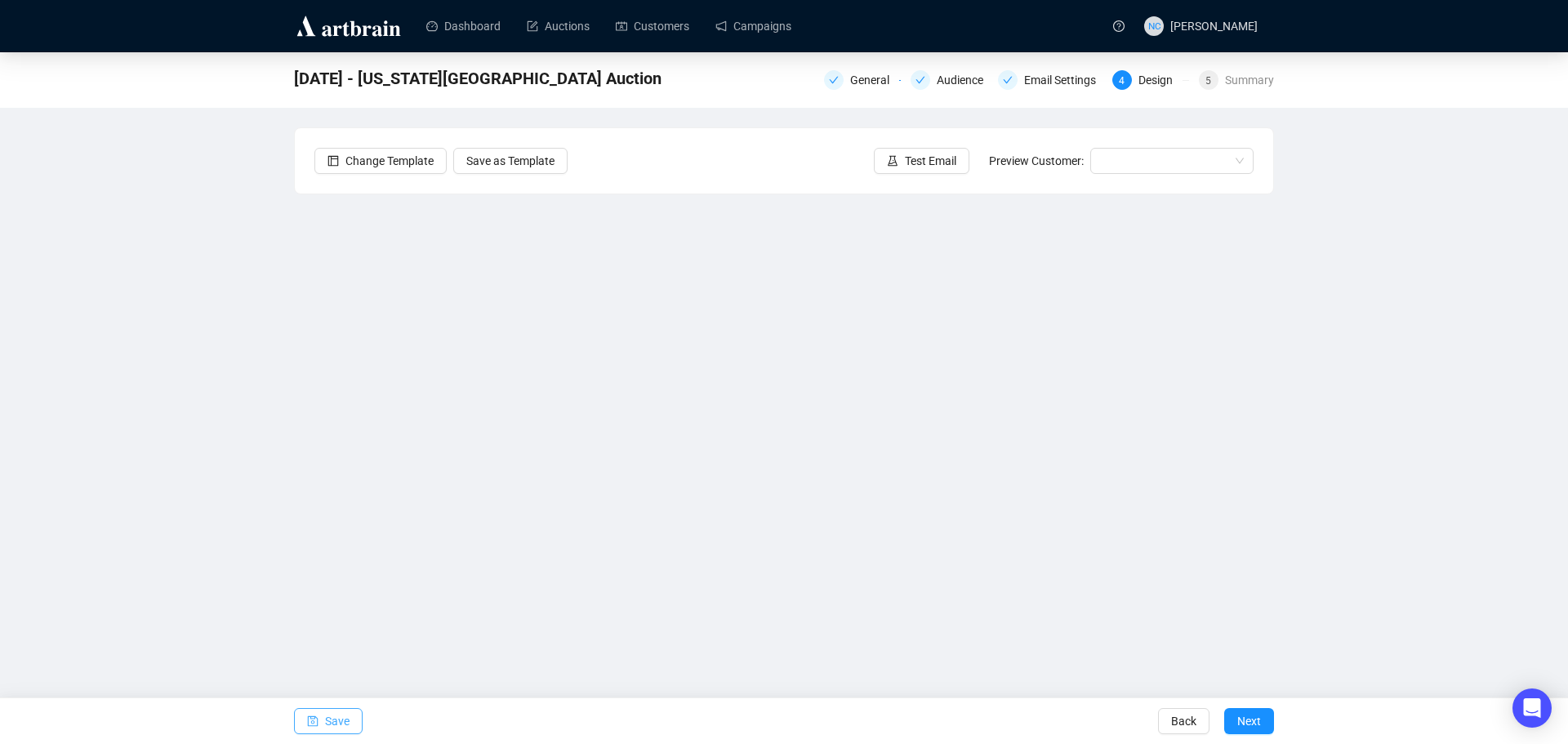
click at [338, 720] on span "Save" at bounding box center [338, 721] width 24 height 46
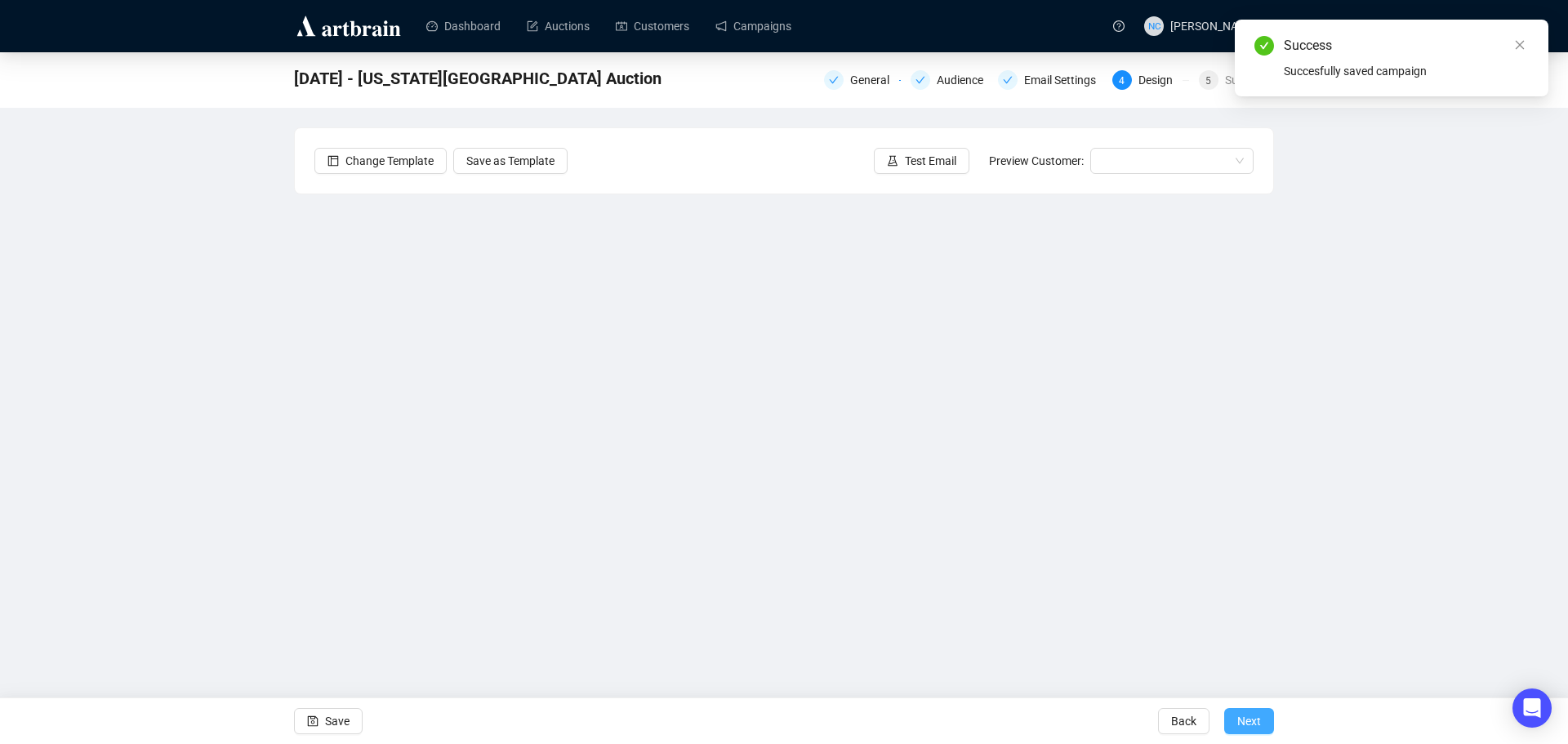
click at [1258, 719] on span "Next" at bounding box center [1248, 721] width 23 height 46
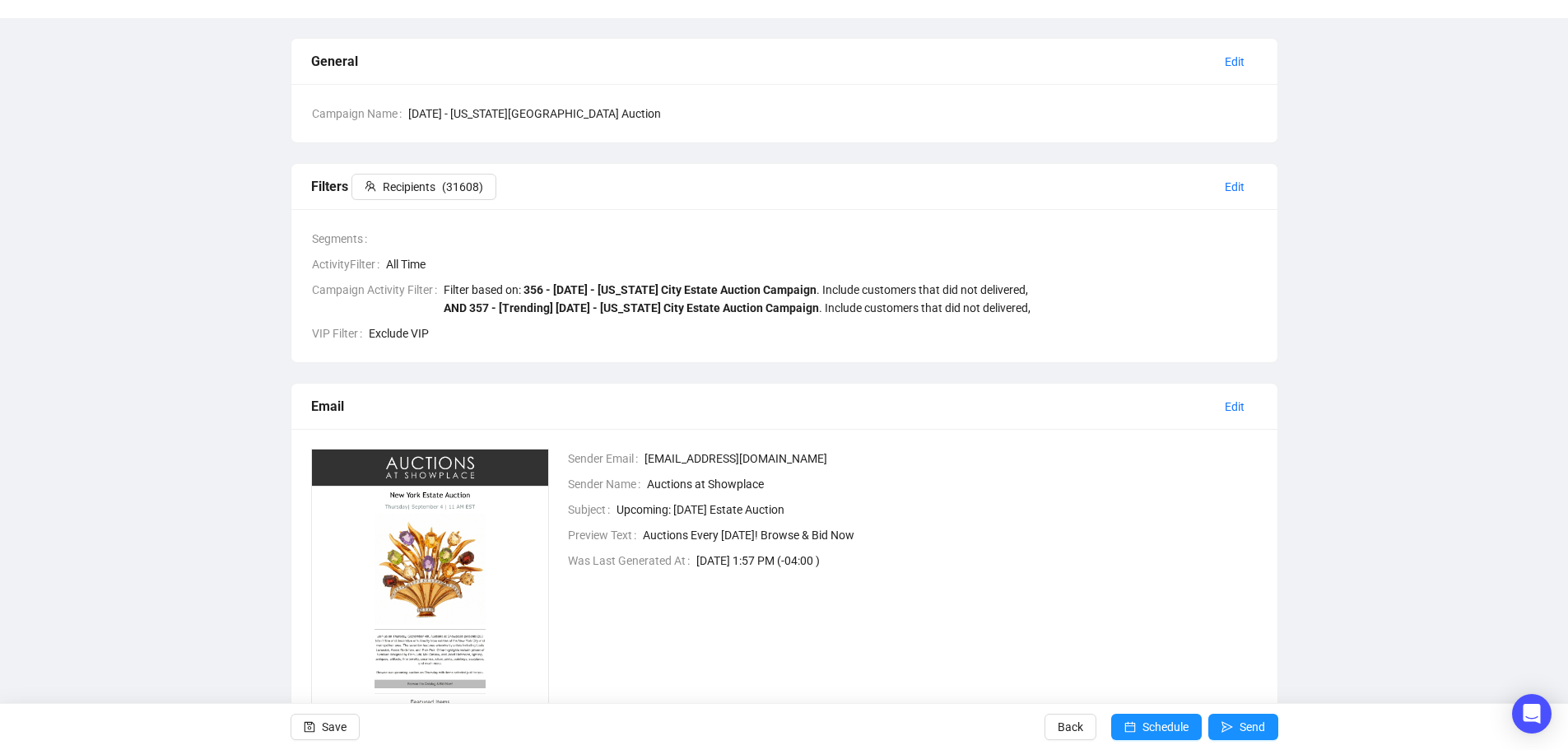
scroll to position [223, 0]
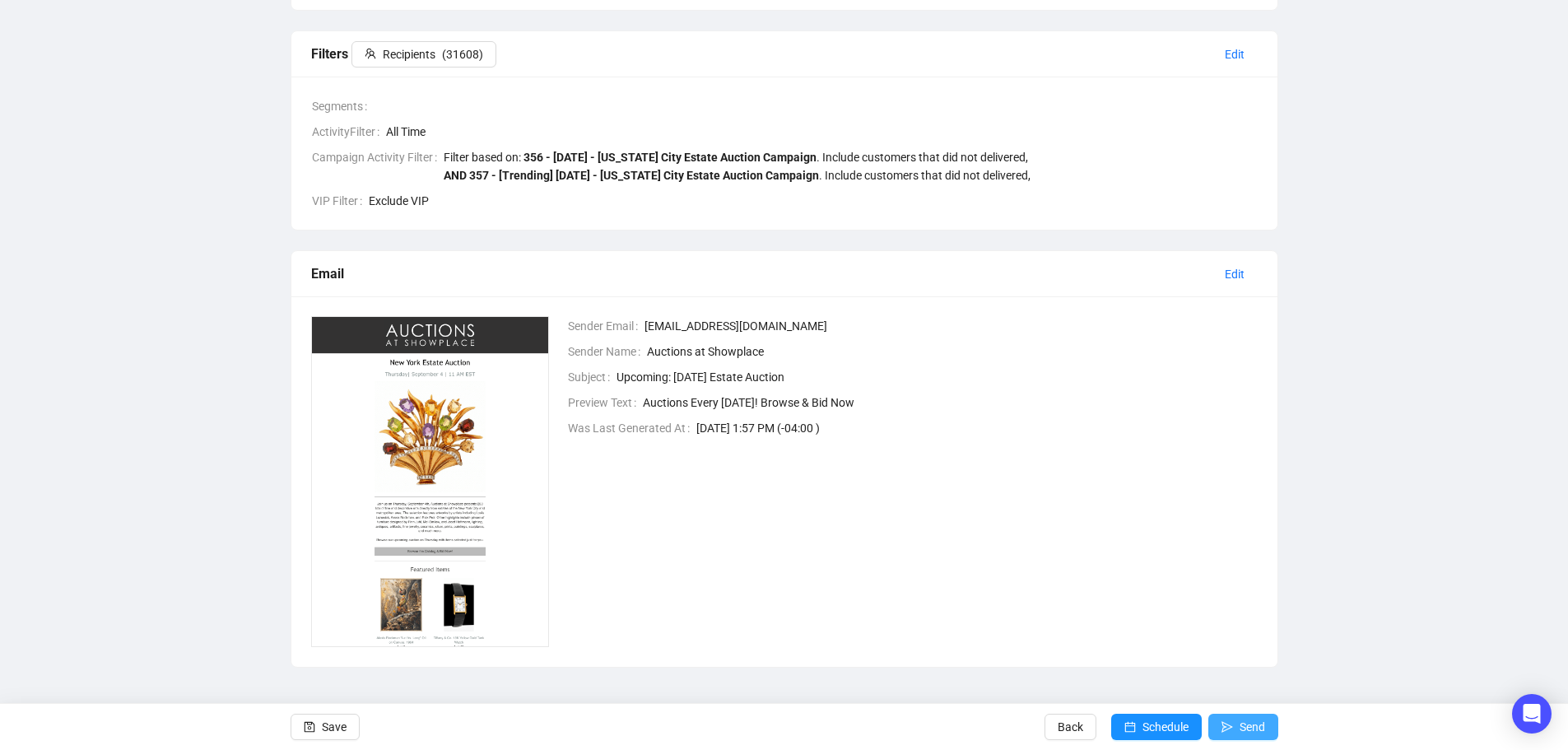
click at [1235, 731] on button "Send" at bounding box center [1243, 727] width 70 height 26
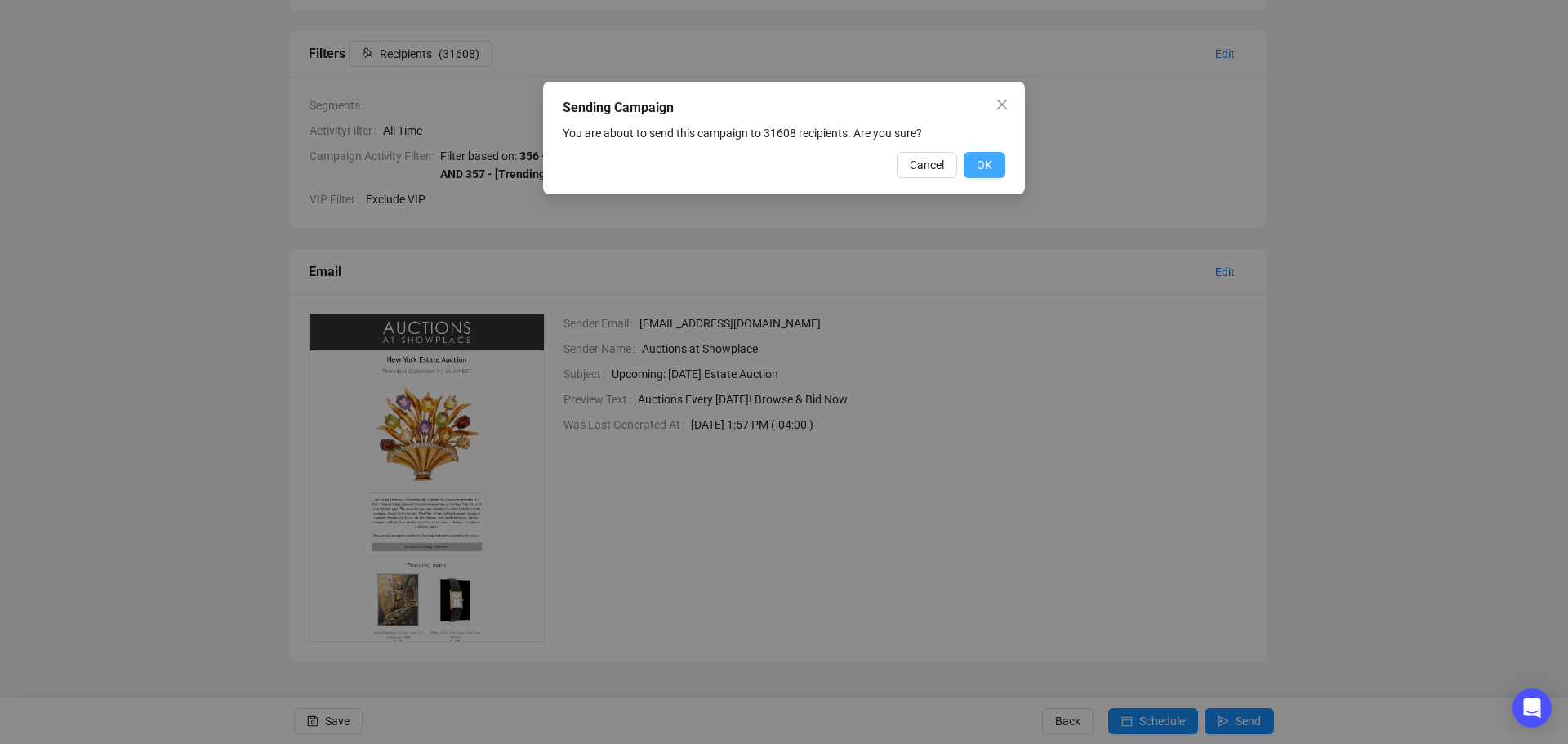
click at [995, 162] on button "OK" at bounding box center [985, 165] width 41 height 26
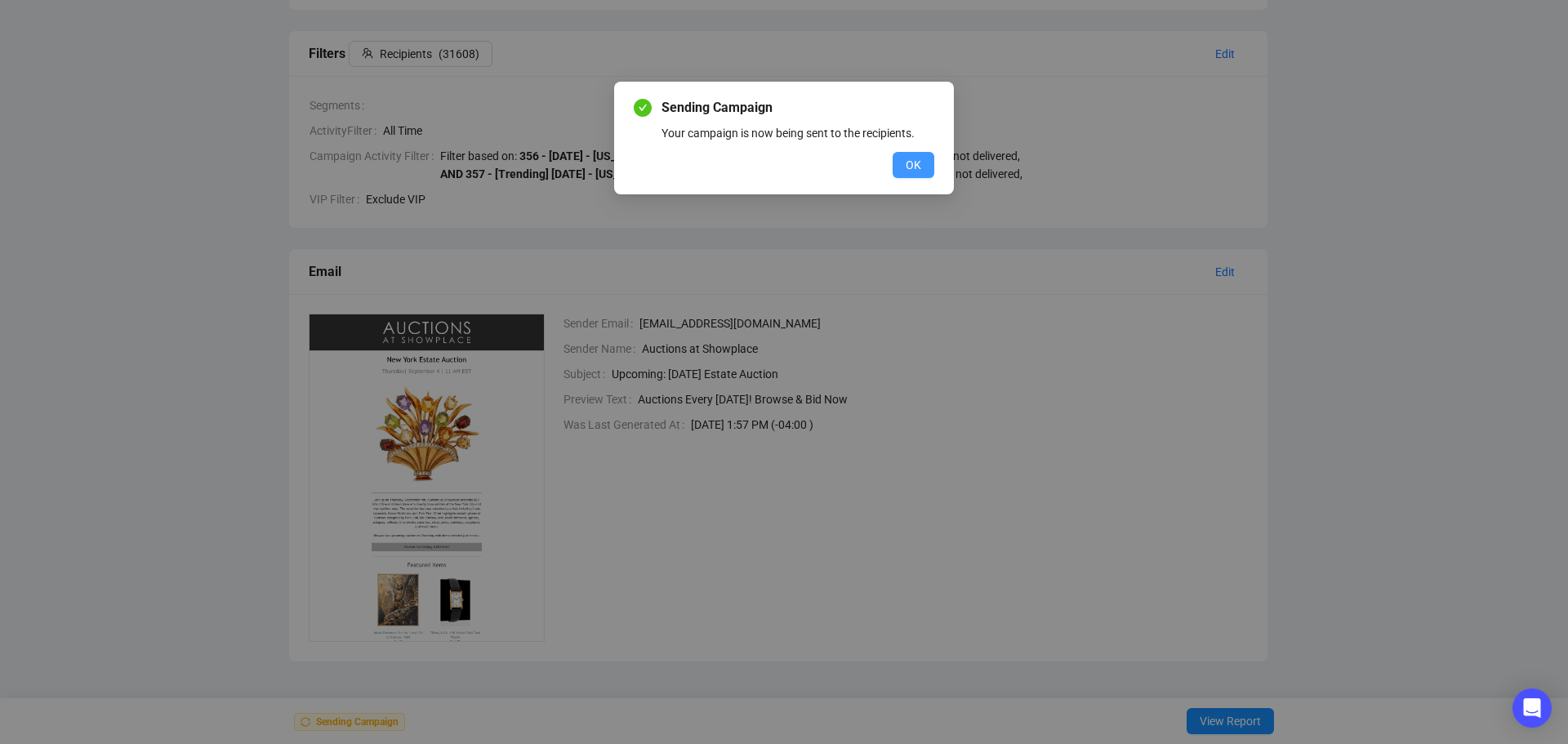
click at [905, 166] on button "OK" at bounding box center [913, 165] width 41 height 26
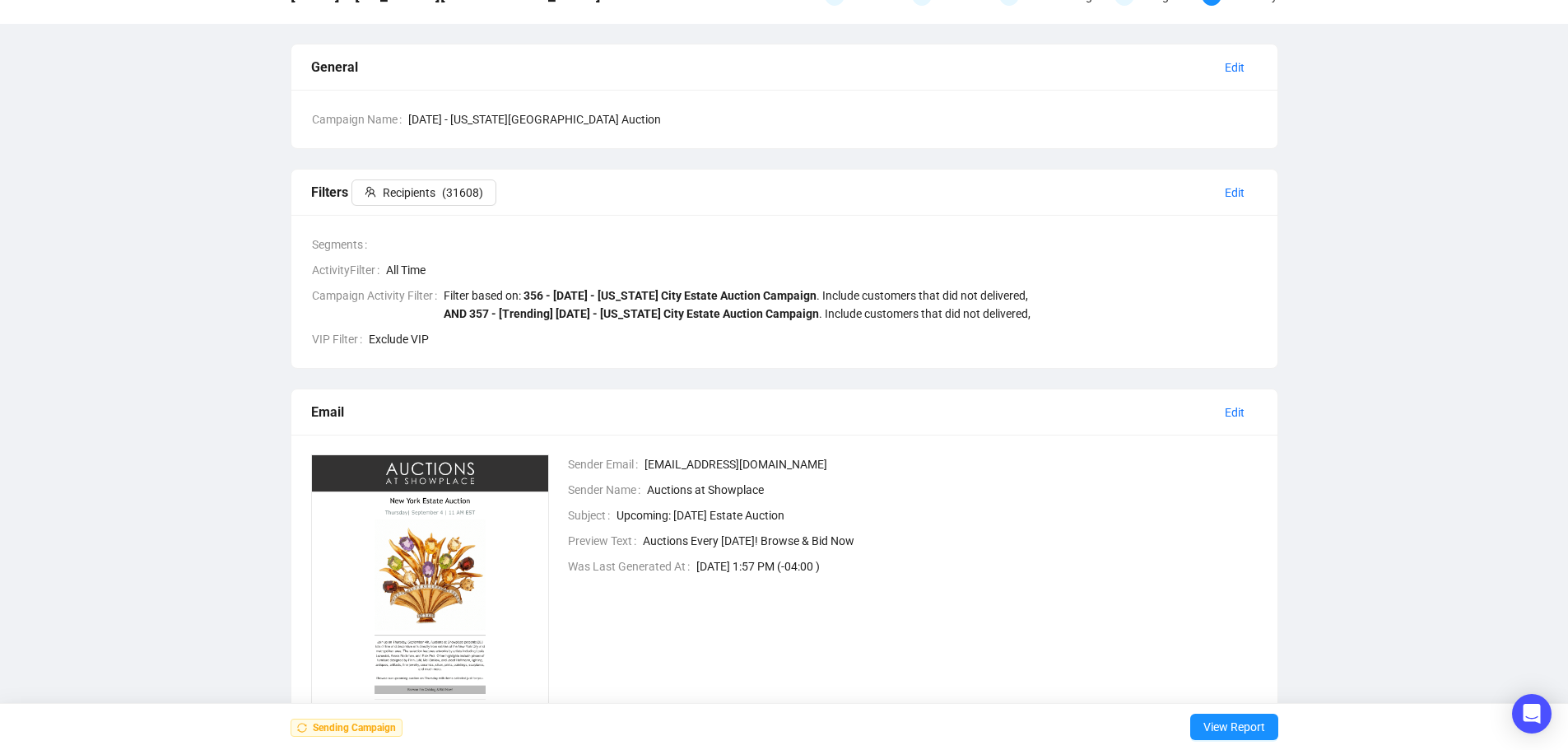
scroll to position [0, 0]
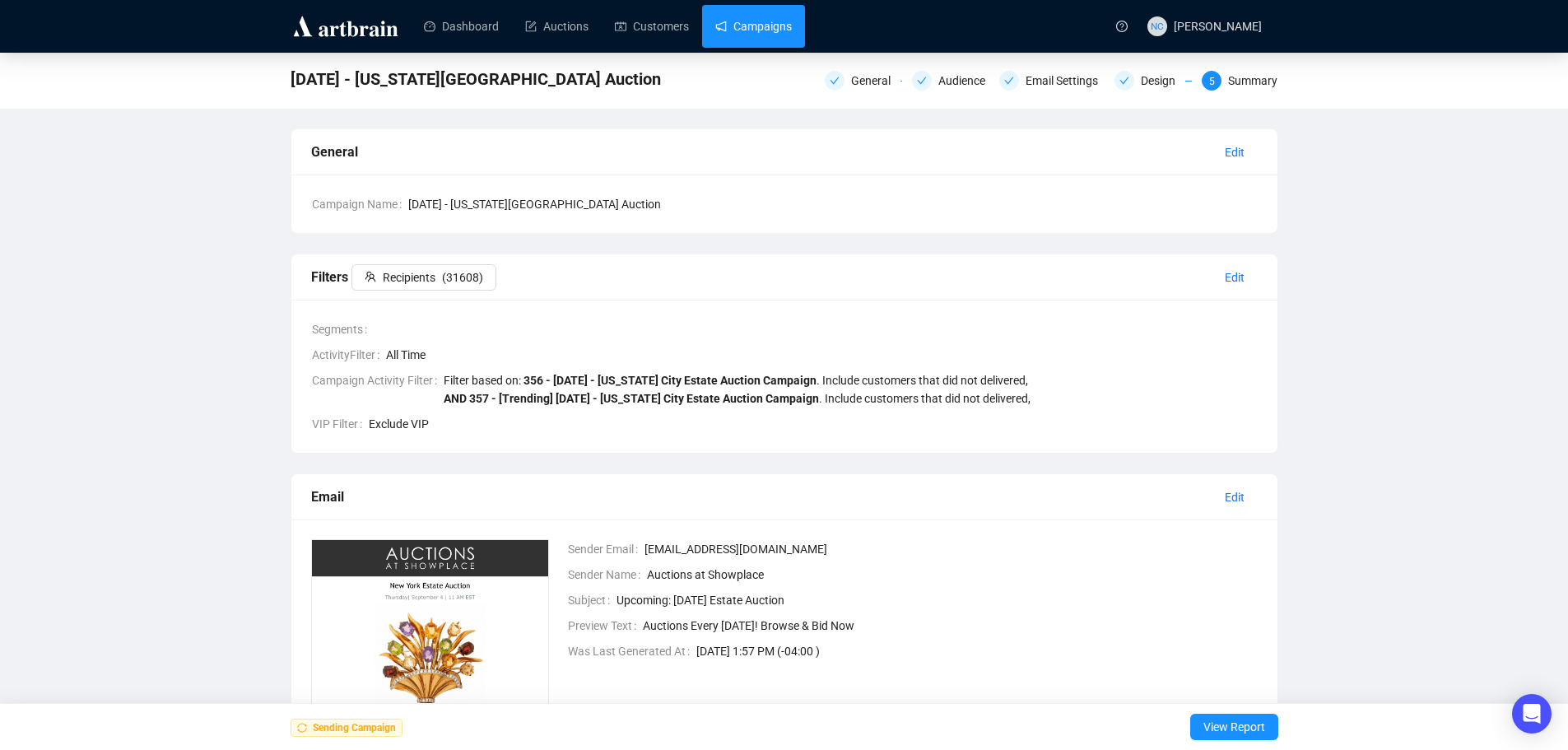
click at [767, 35] on link "Campaigns" at bounding box center [753, 26] width 77 height 43
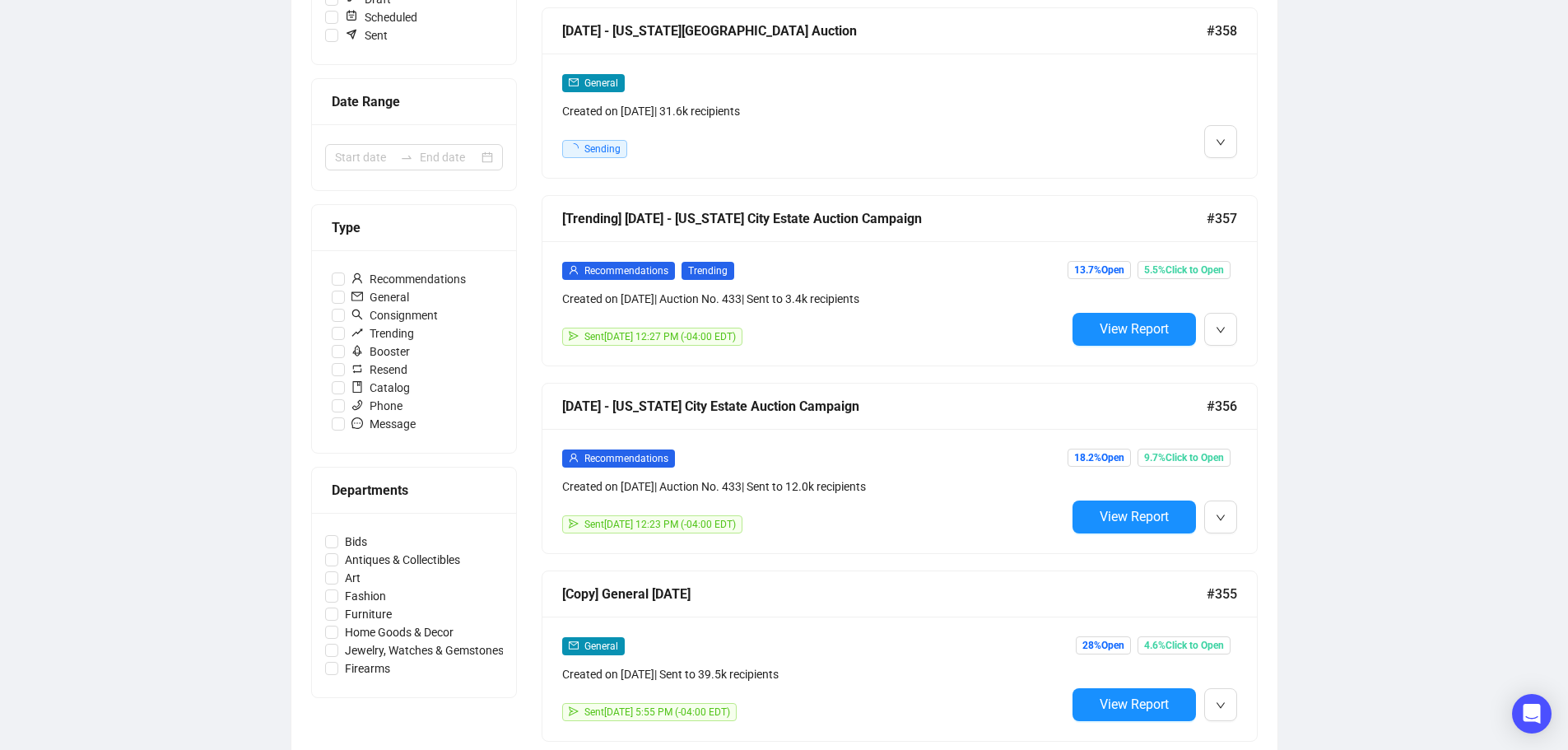
scroll to position [329, 0]
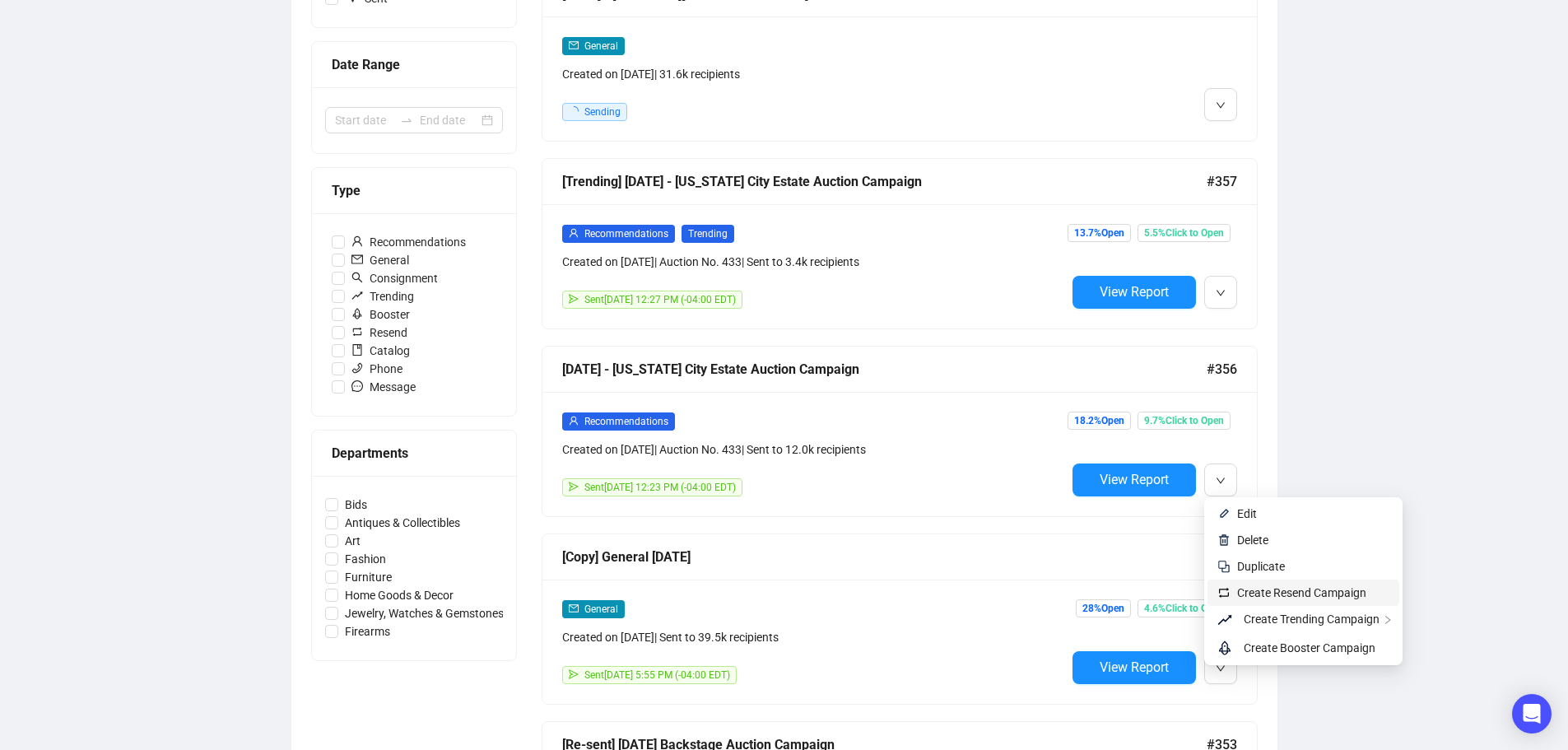
click at [1286, 596] on span "Create Resend Campaign" at bounding box center [1301, 593] width 129 height 13
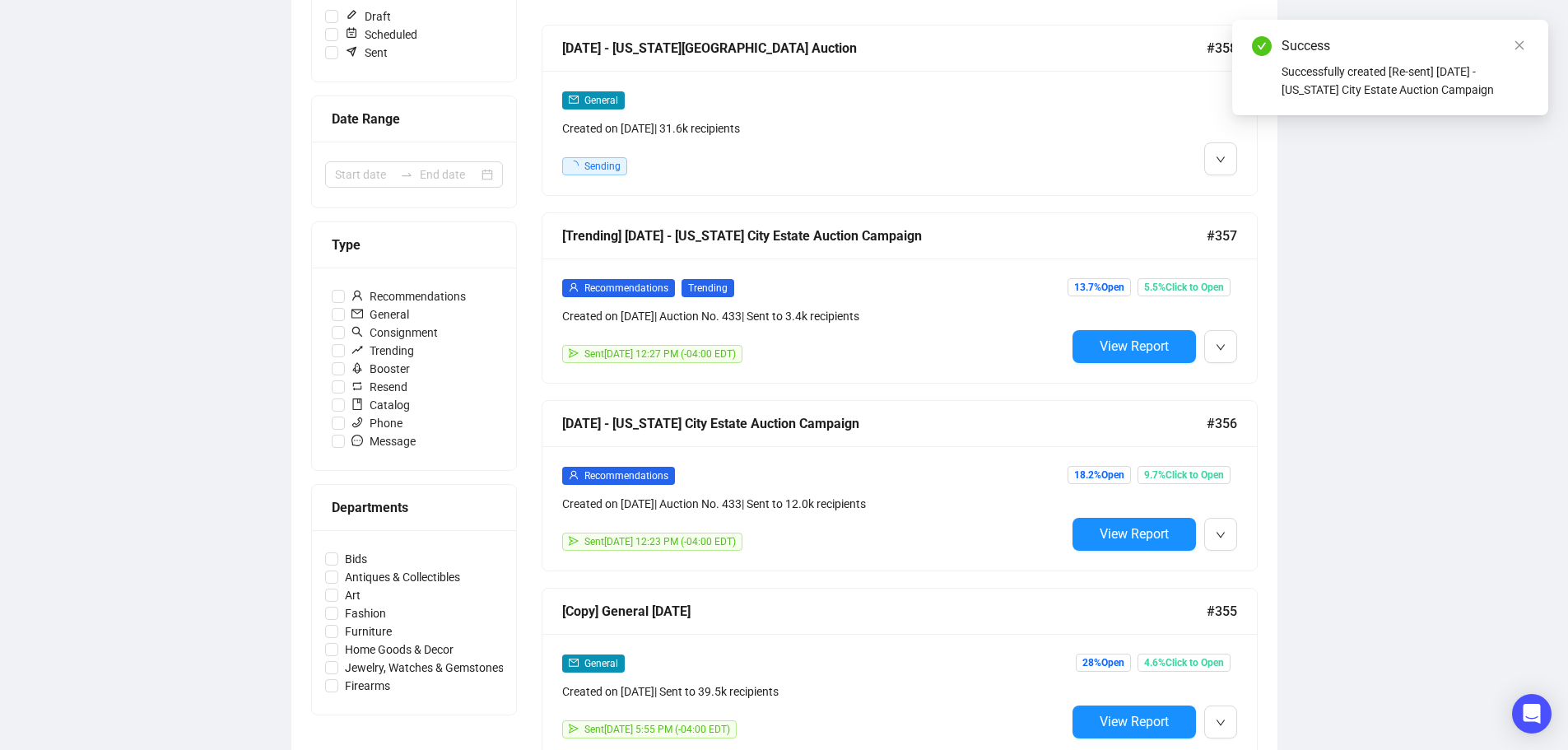
scroll to position [247, 0]
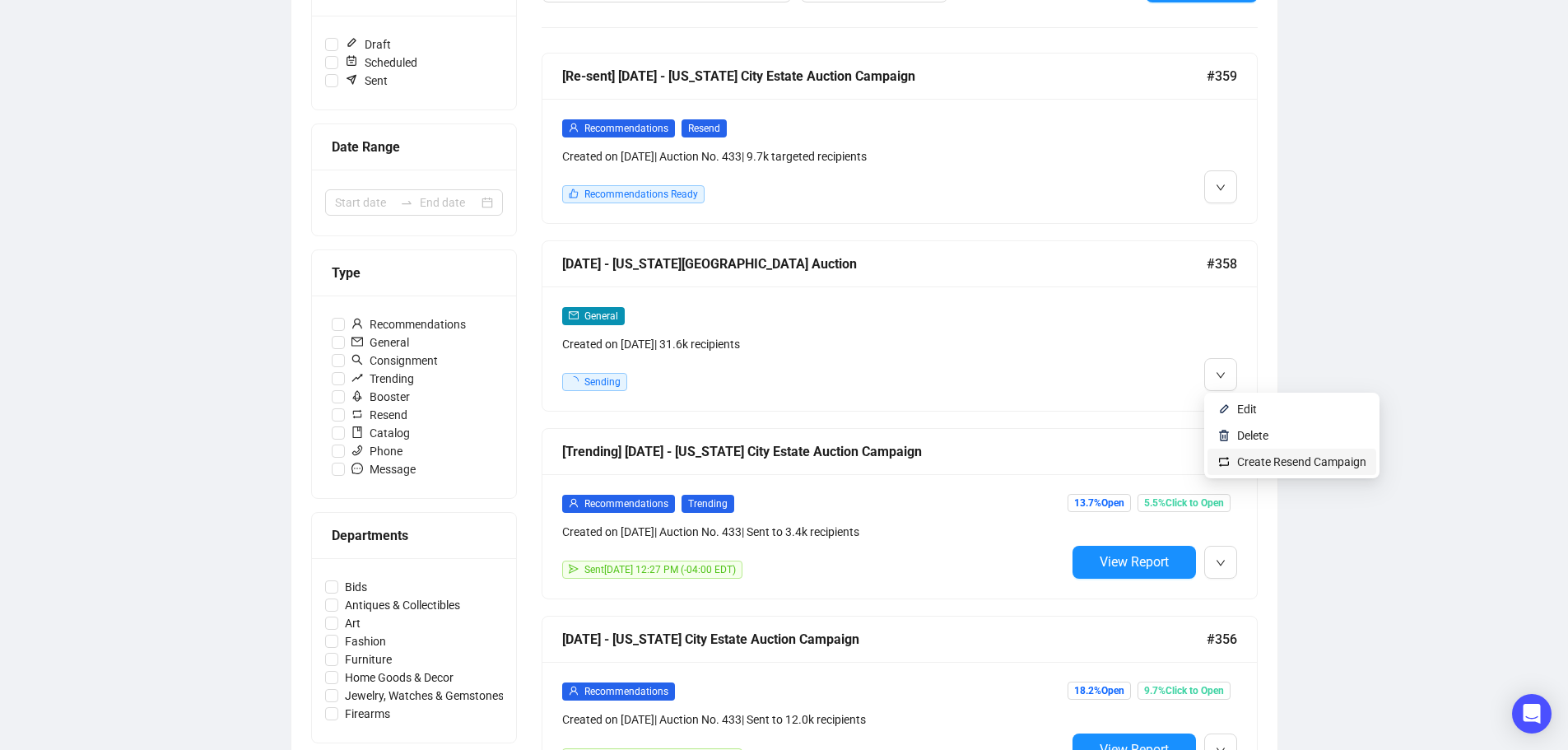
click at [1251, 461] on span "Create Resend Campaign" at bounding box center [1301, 462] width 129 height 13
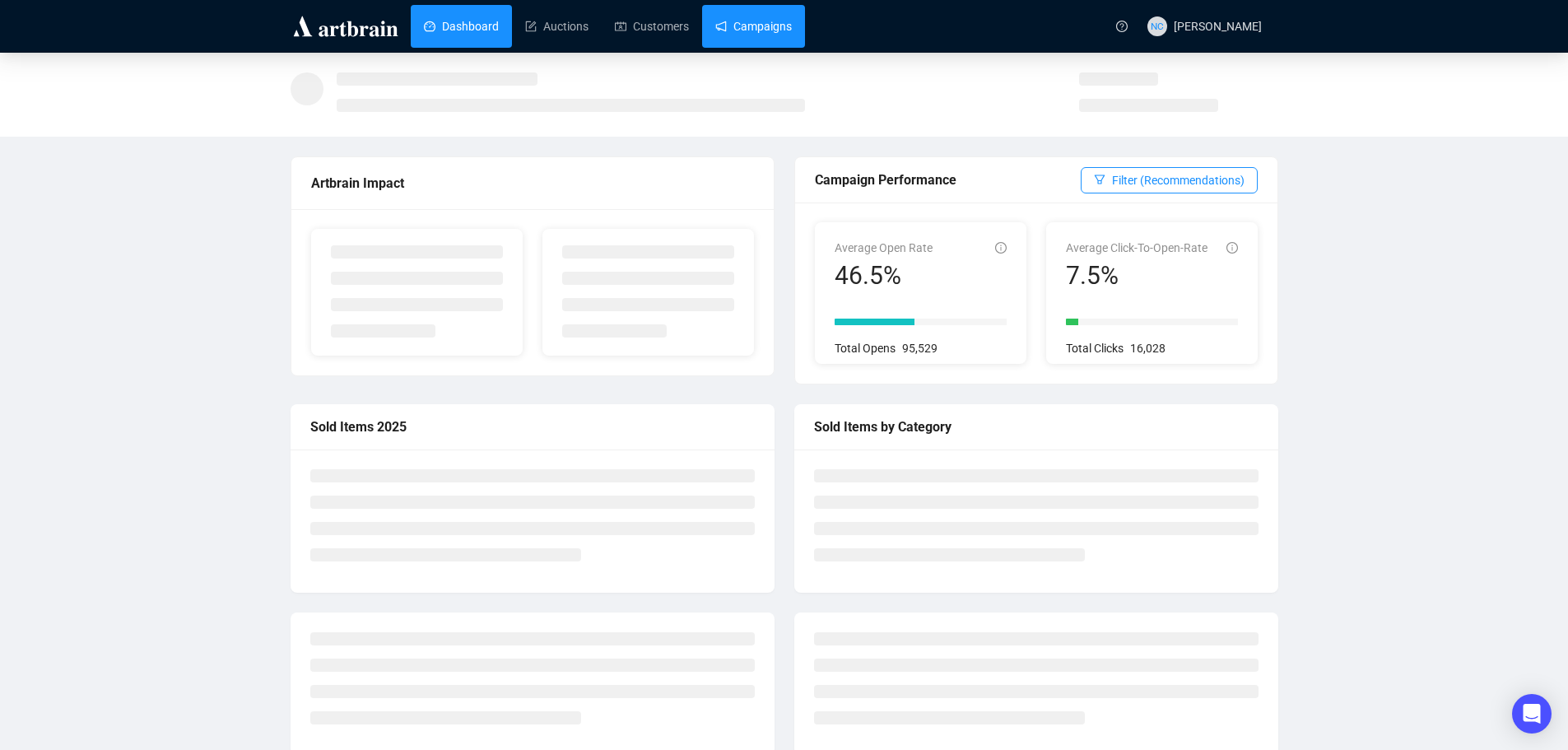
click at [745, 16] on link "Campaigns" at bounding box center [753, 26] width 77 height 43
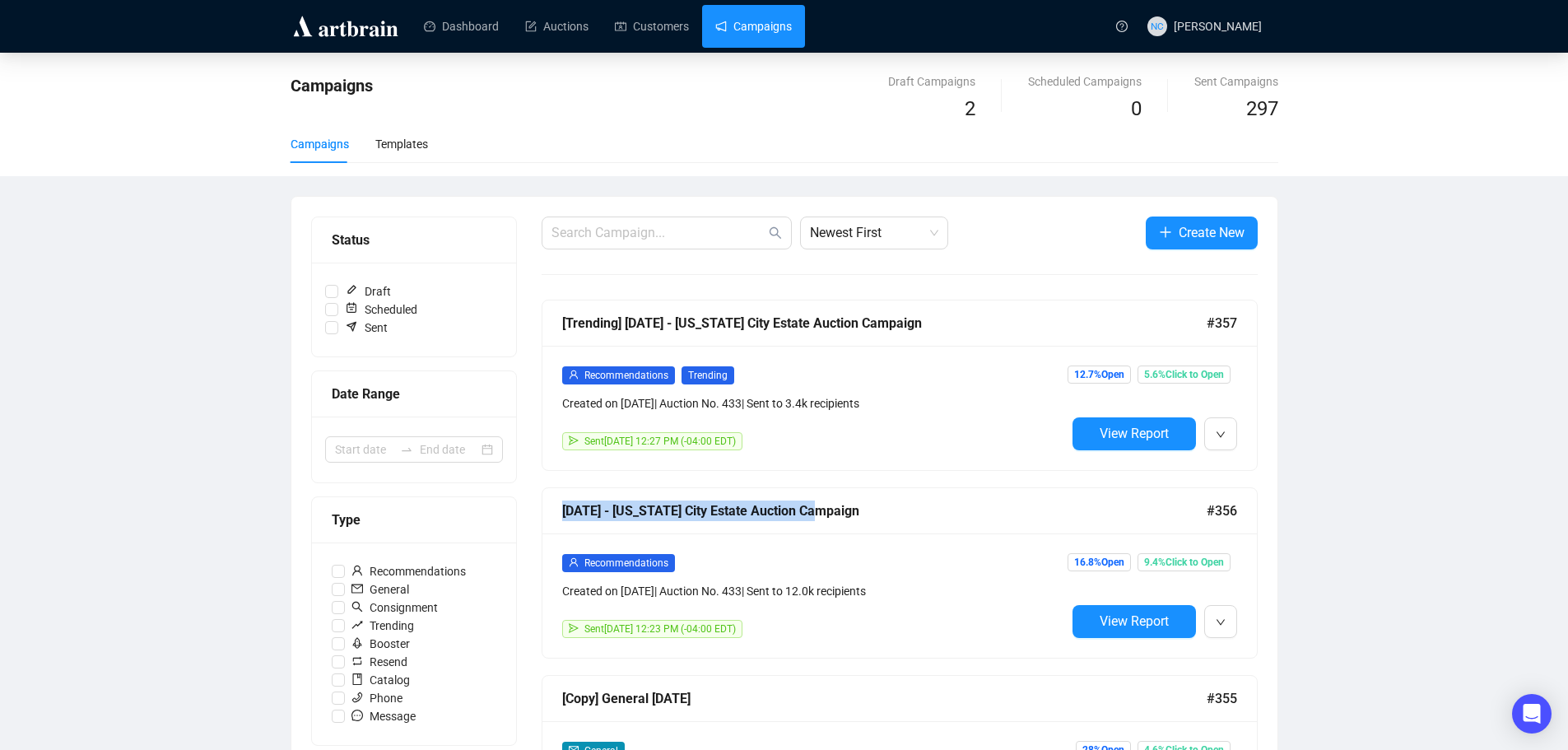
drag, startPoint x: 539, startPoint y: 507, endPoint x: 814, endPoint y: 509, distance: 275.0
copy div "[DATE] - [US_STATE][GEOGRAPHIC_DATA] Auction"
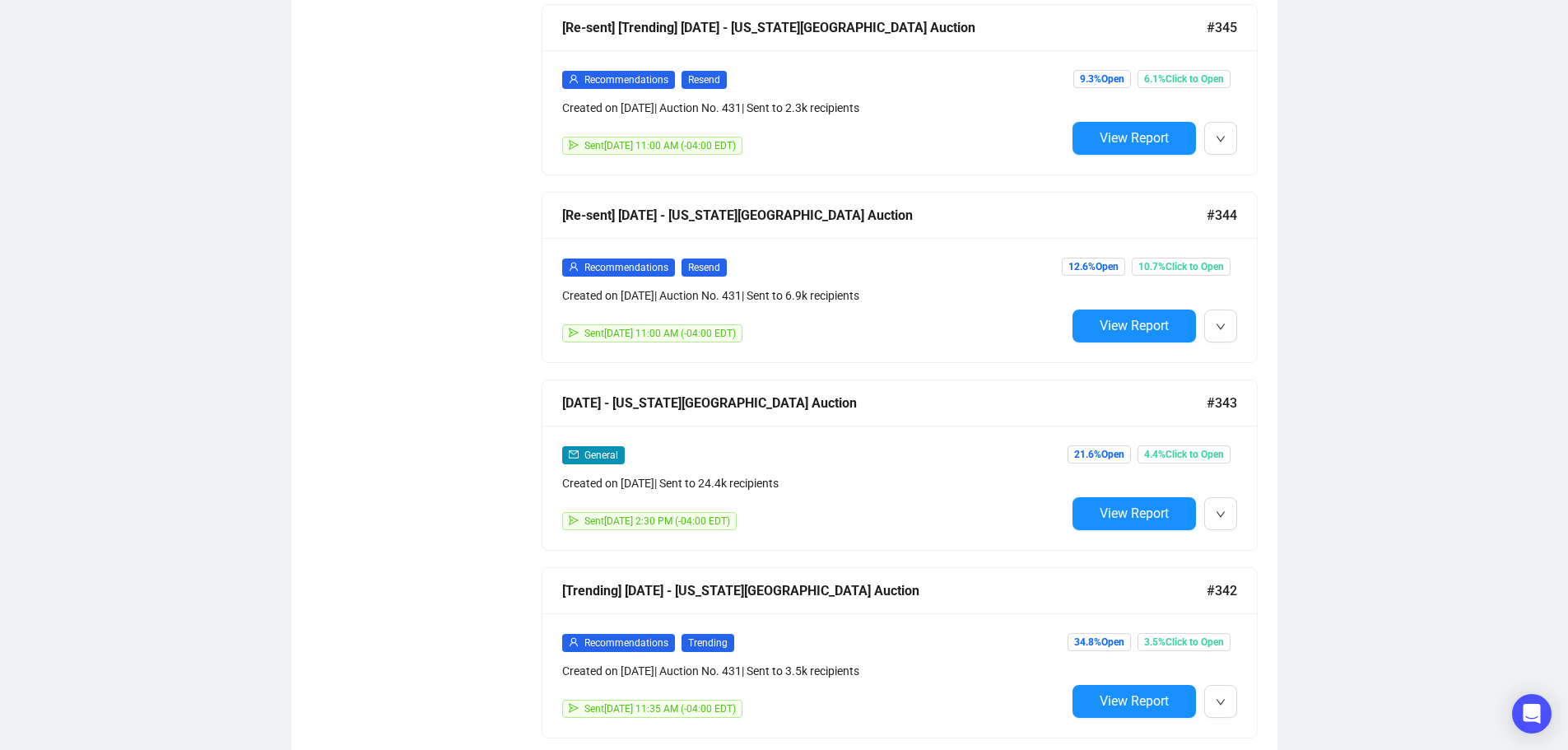
scroll to position [2179, 0]
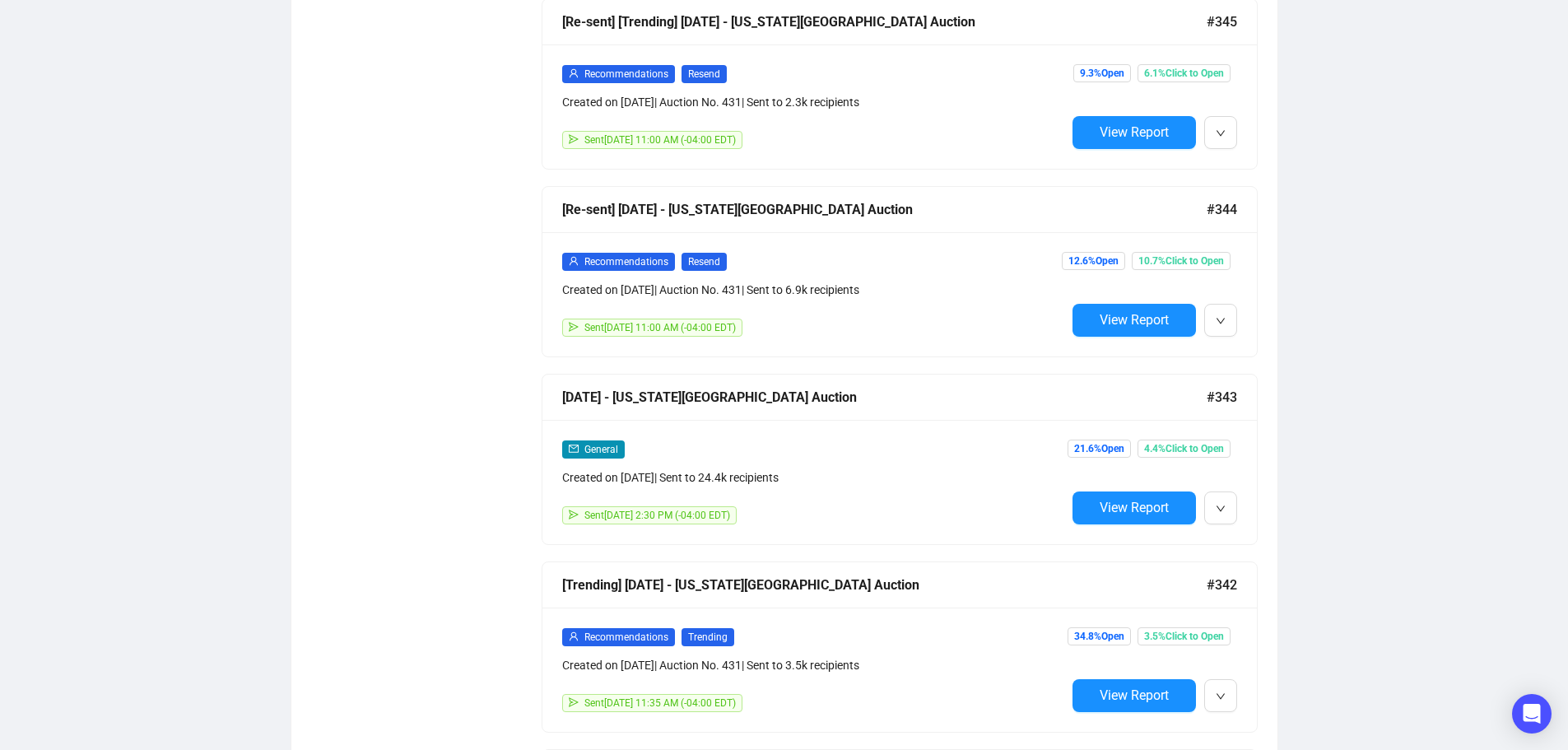
drag, startPoint x: 1251, startPoint y: 523, endPoint x: 1221, endPoint y: 488, distance: 46.1
click at [1251, 523] on div "General Created on Aug 15, 2025 | Sent to 24.4k recipients Sent August 15, 2025…" at bounding box center [900, 481] width 715 height 124
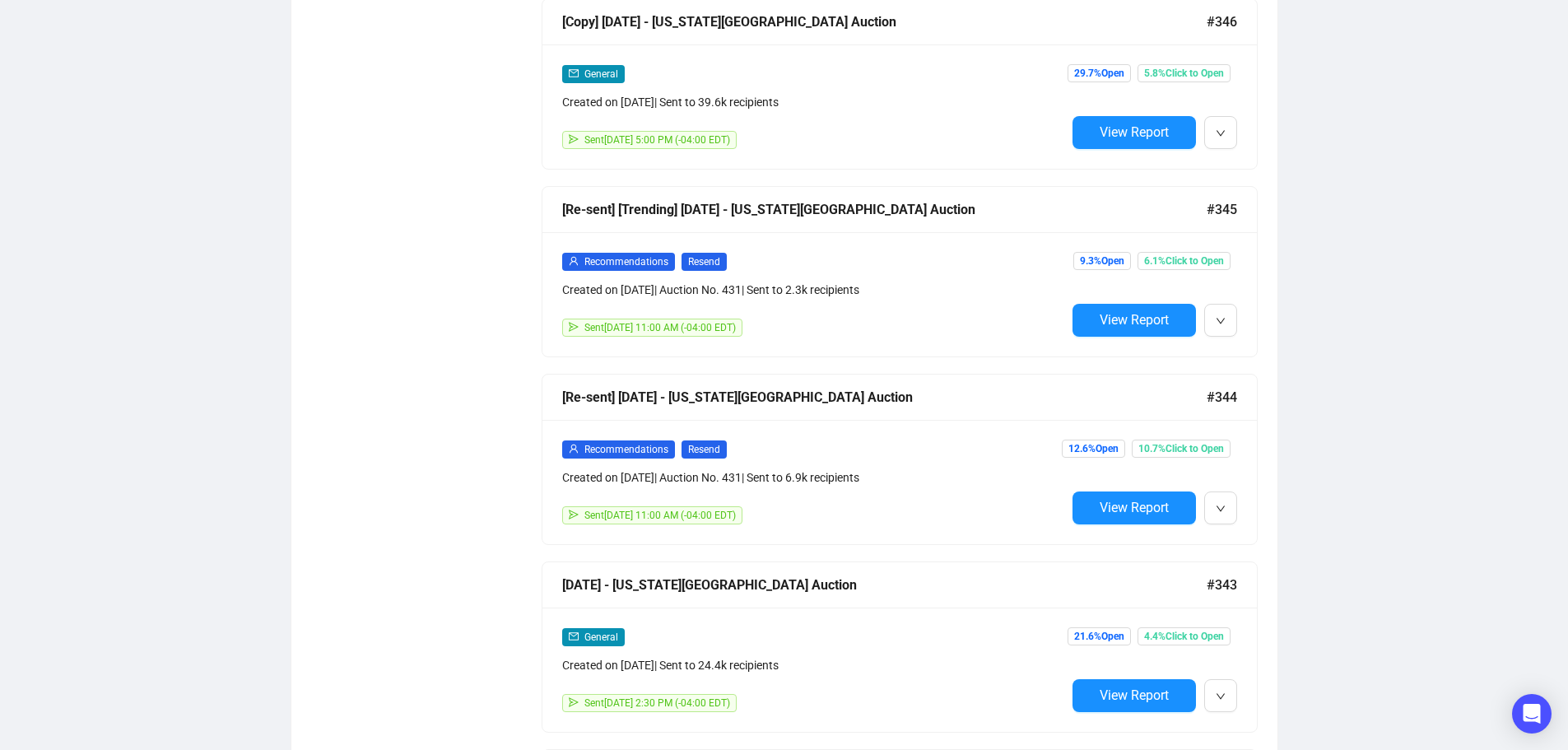
scroll to position [2181, 0]
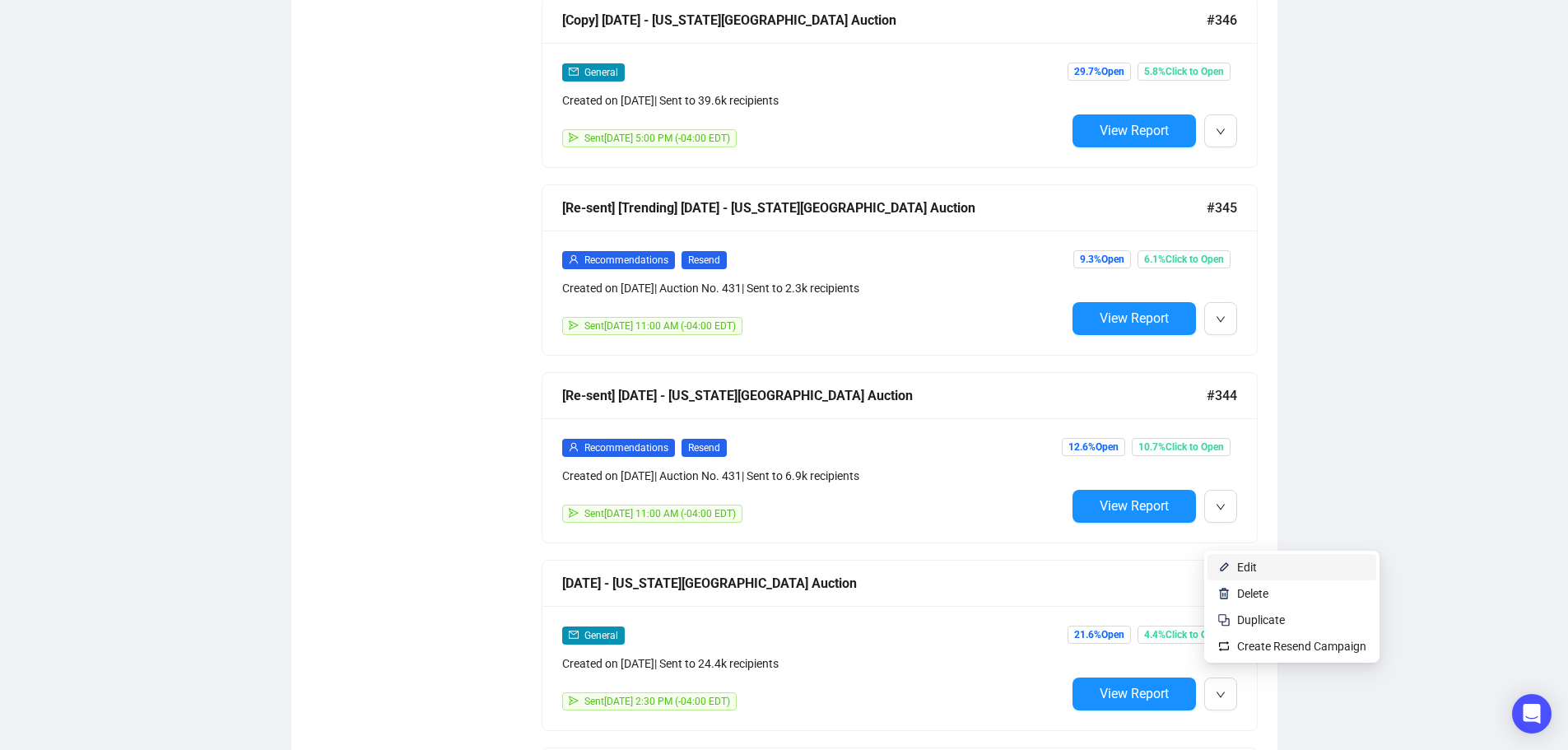
click at [1257, 576] on span "Edit" at bounding box center [1301, 567] width 129 height 18
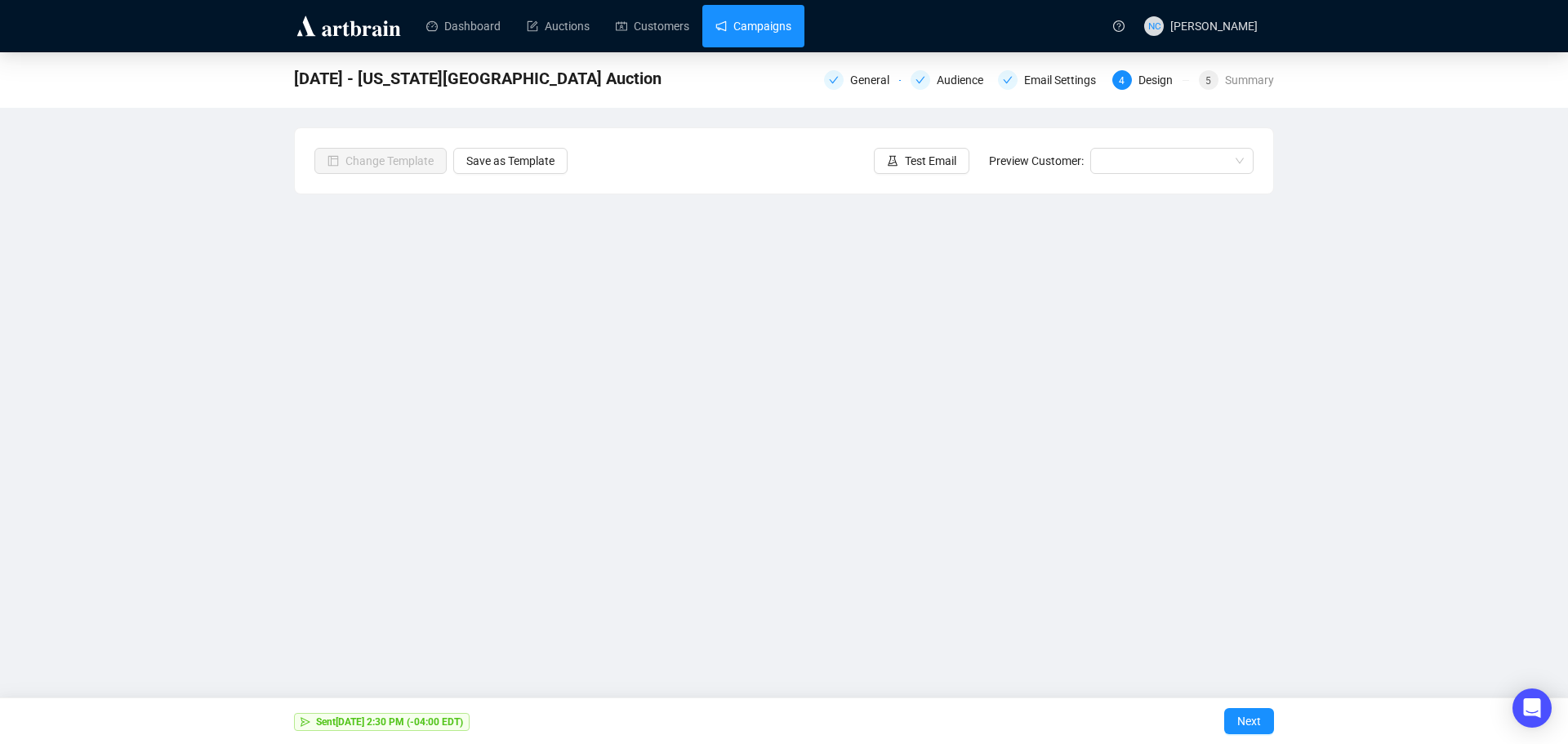
click at [764, 26] on link "Campaigns" at bounding box center [753, 25] width 76 height 42
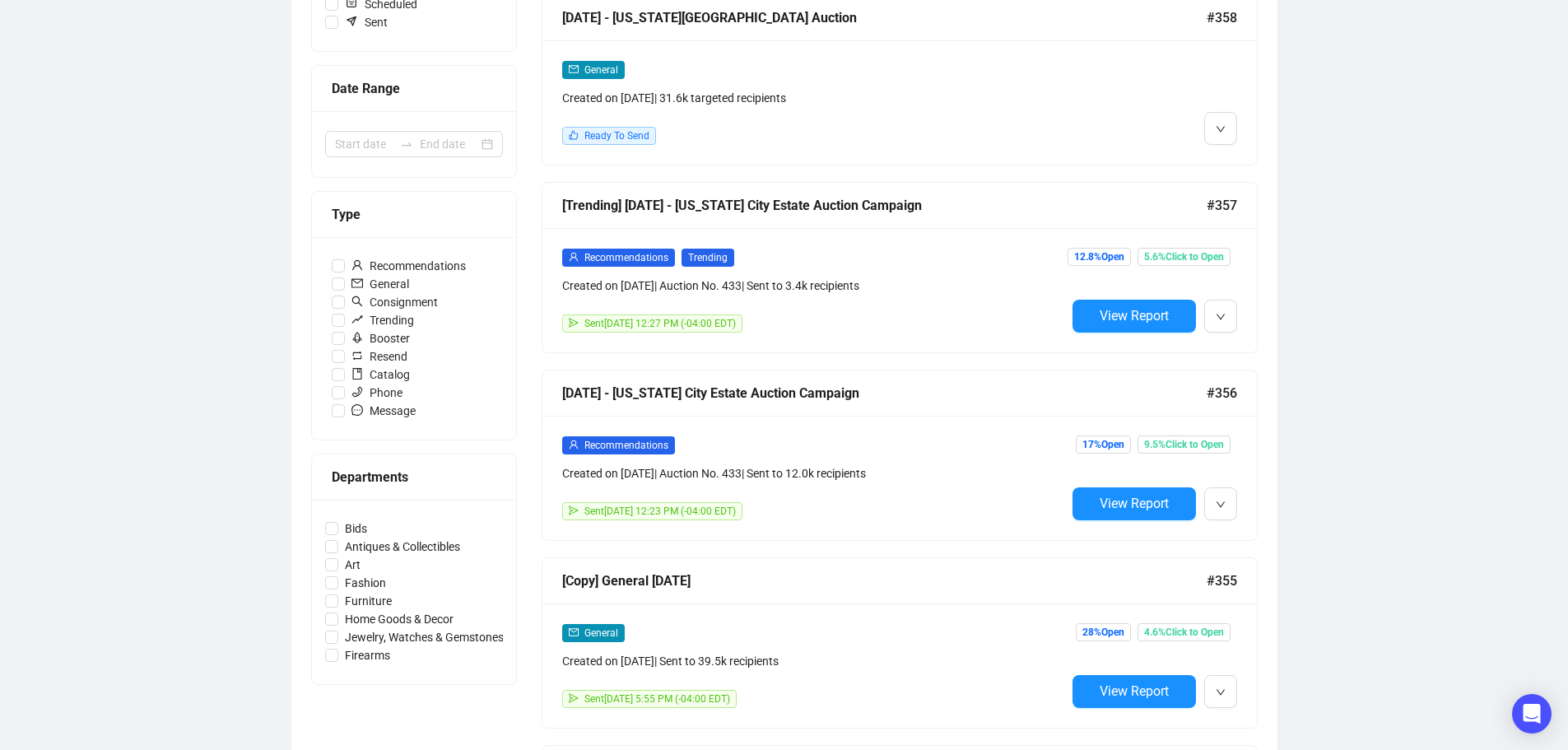
scroll to position [329, 0]
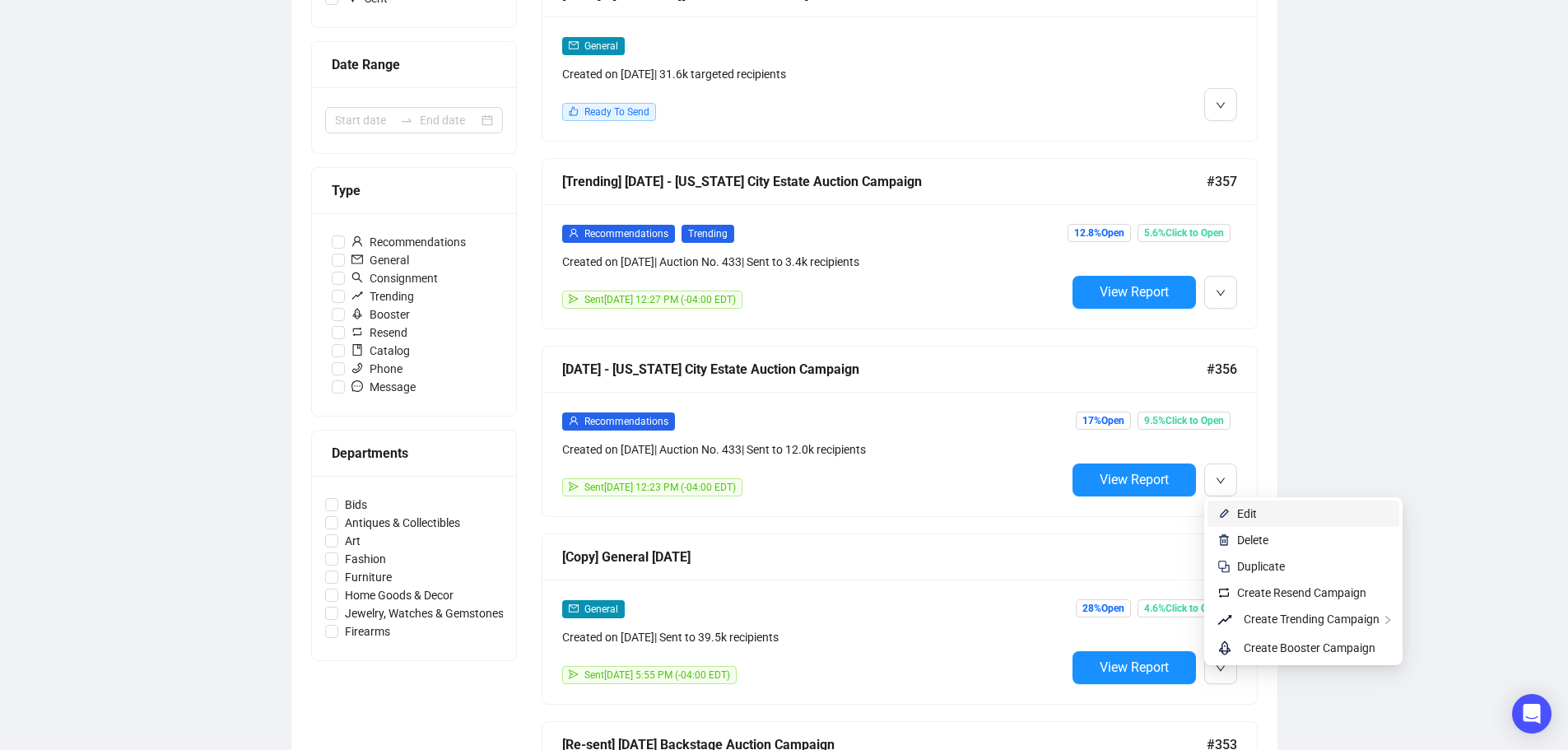
click at [1243, 515] on span "Edit" at bounding box center [1247, 514] width 20 height 13
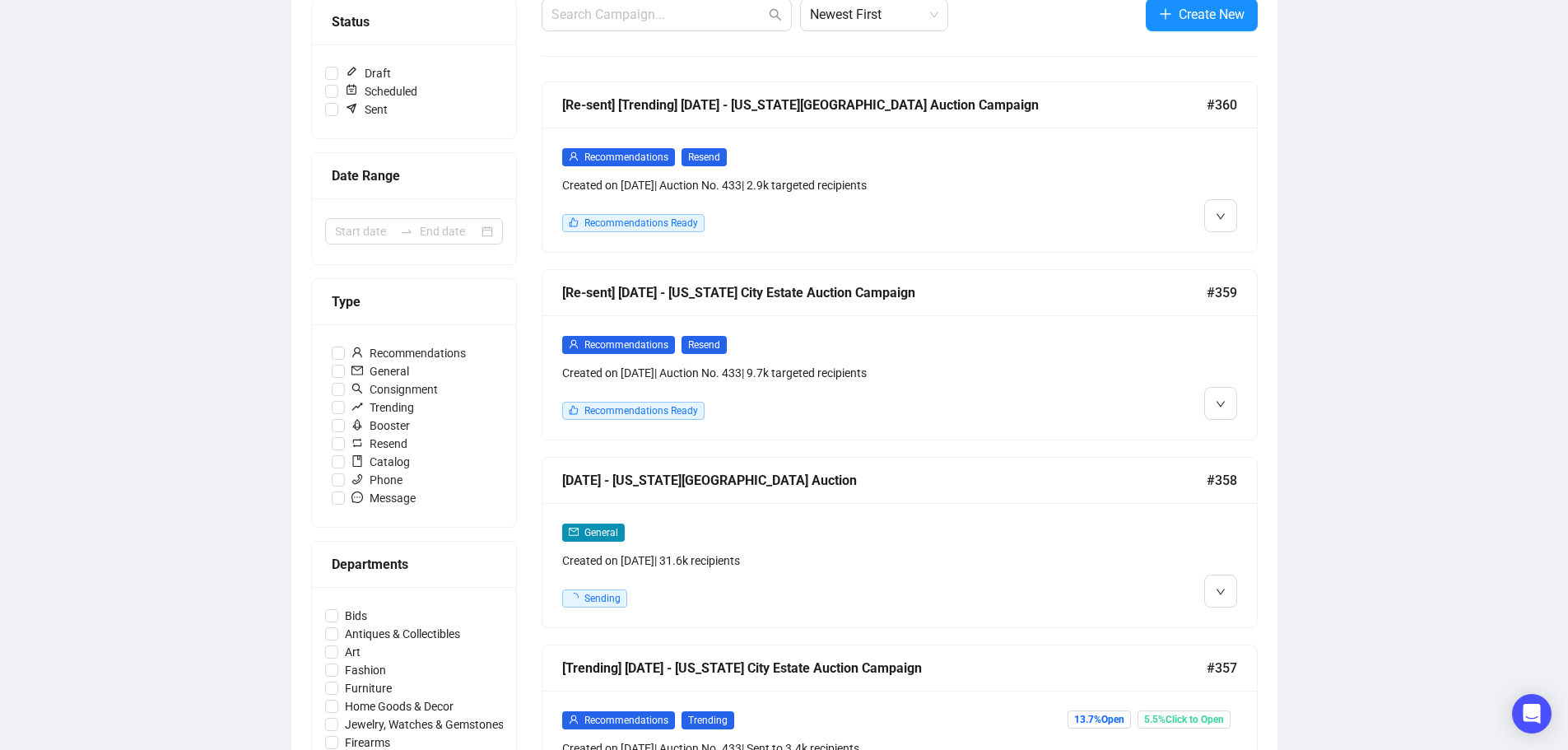
scroll to position [247, 0]
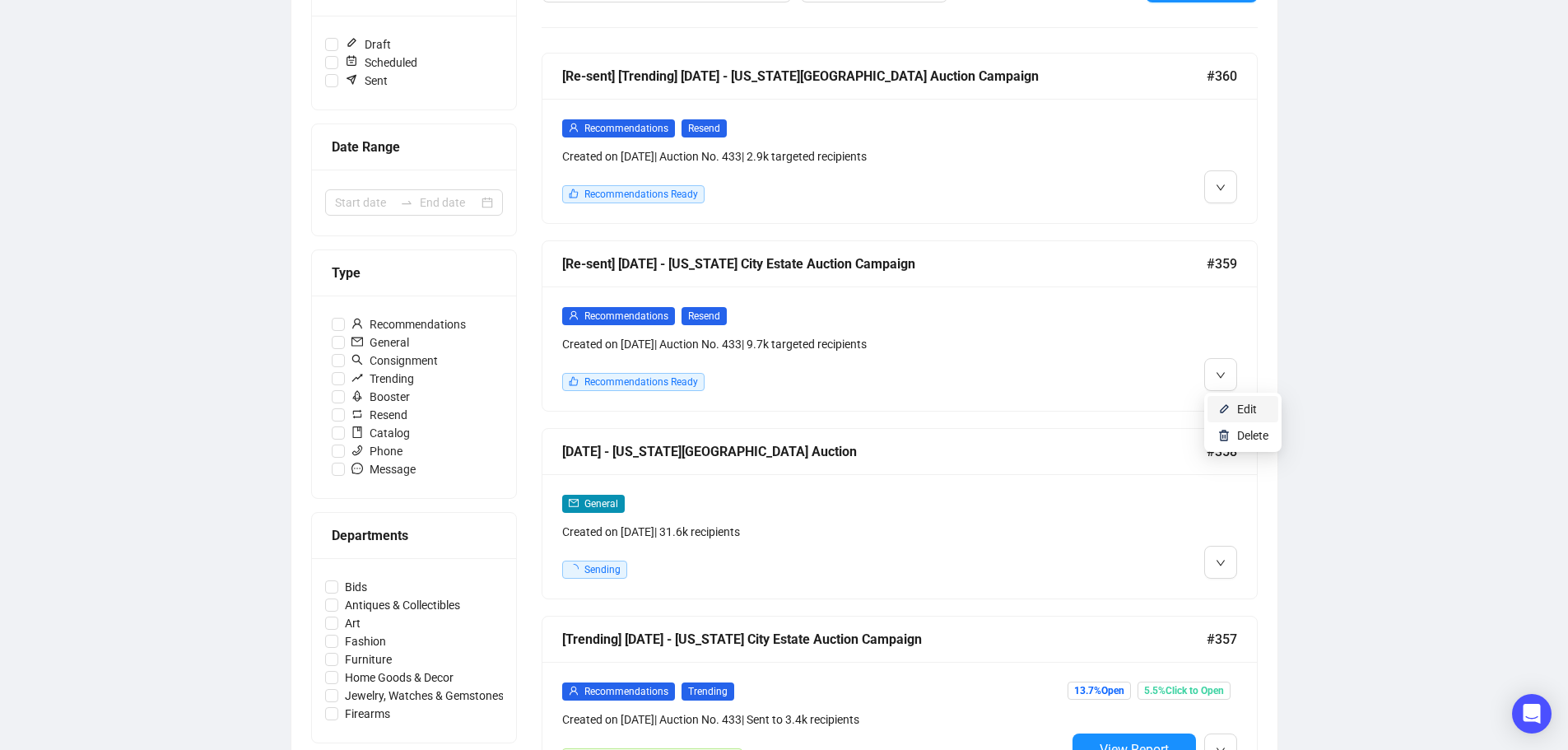
click at [1232, 410] on li "Edit" at bounding box center [1242, 410] width 71 height 26
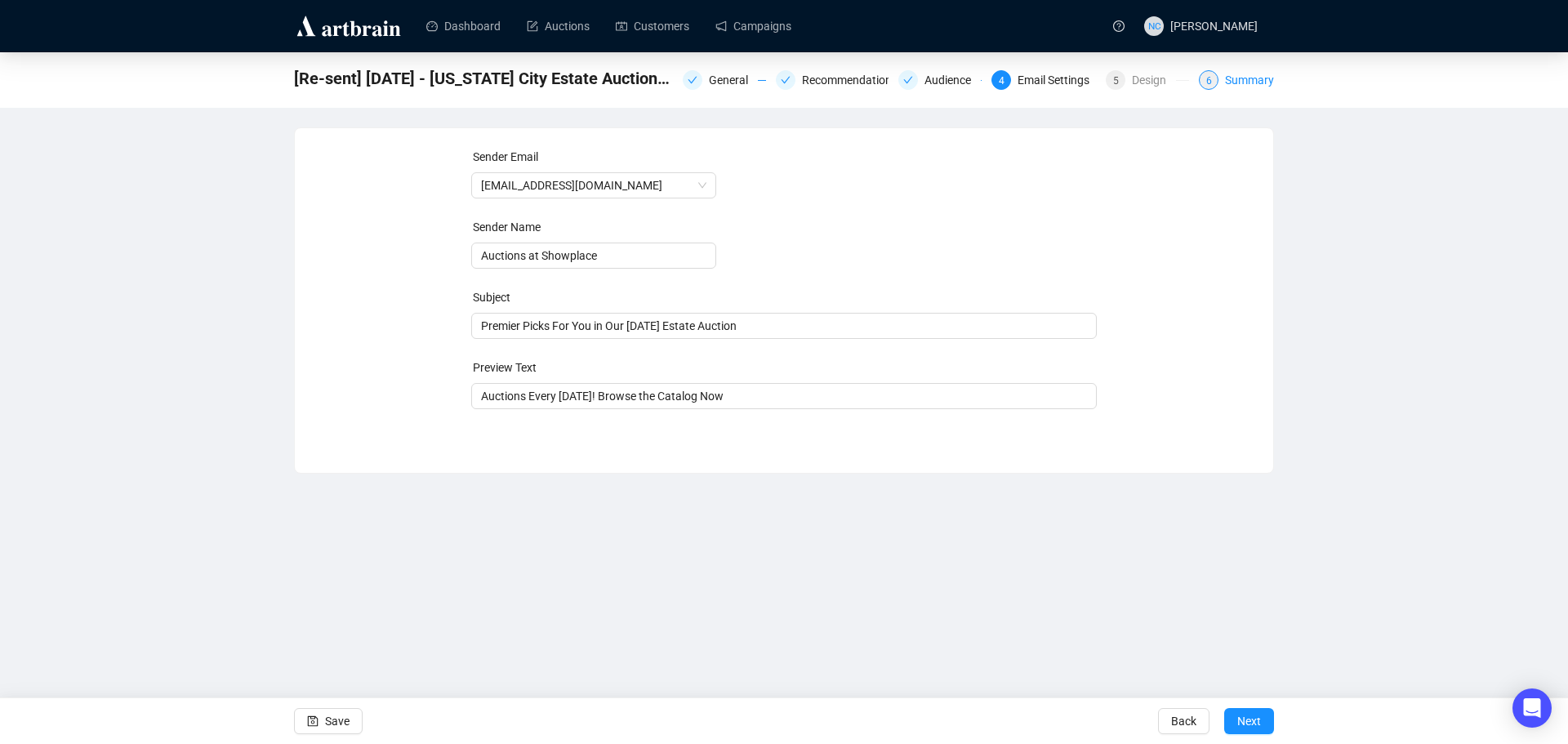
click at [1244, 84] on div "Summary" at bounding box center [1249, 80] width 49 height 20
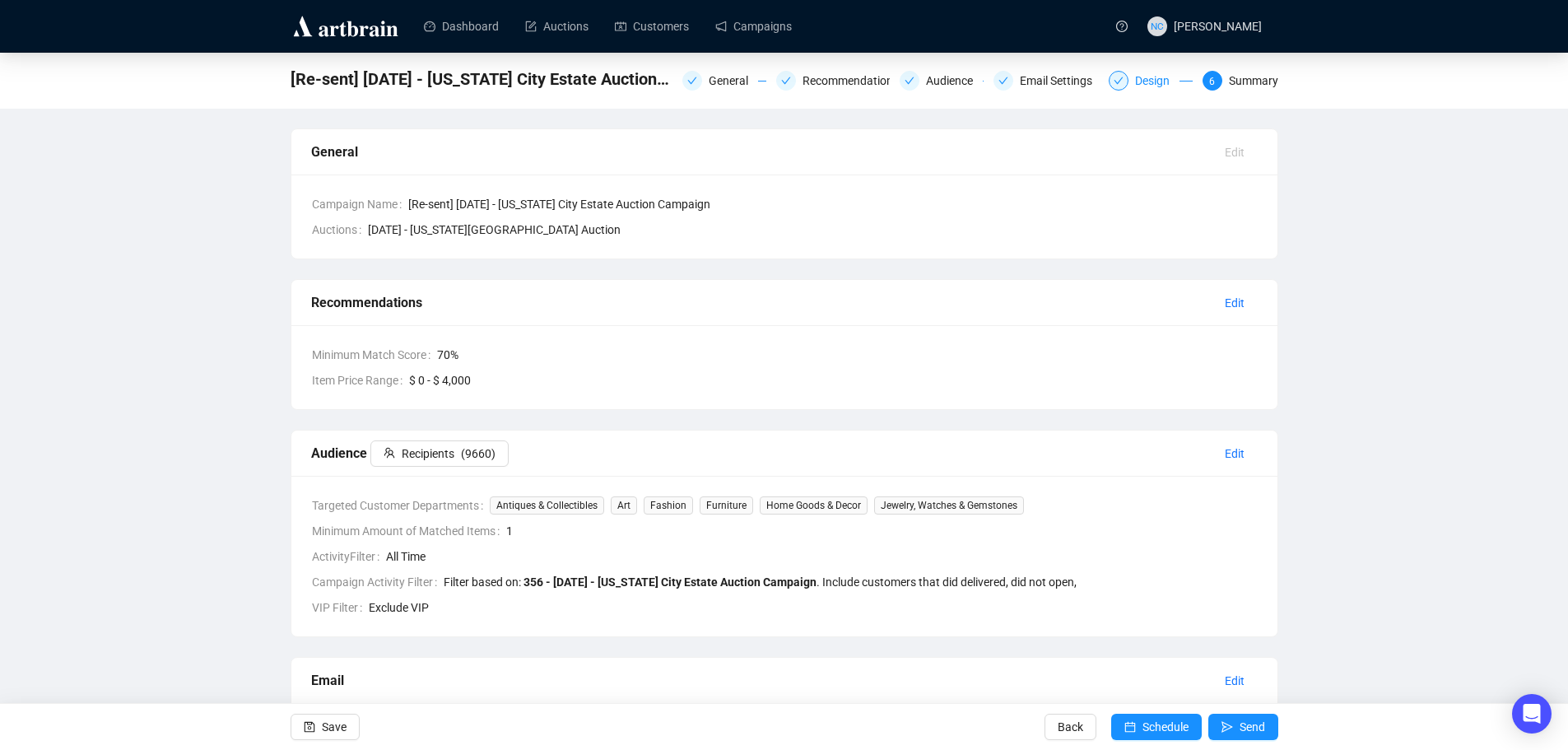
click at [1149, 81] on div "Design" at bounding box center [1157, 80] width 44 height 20
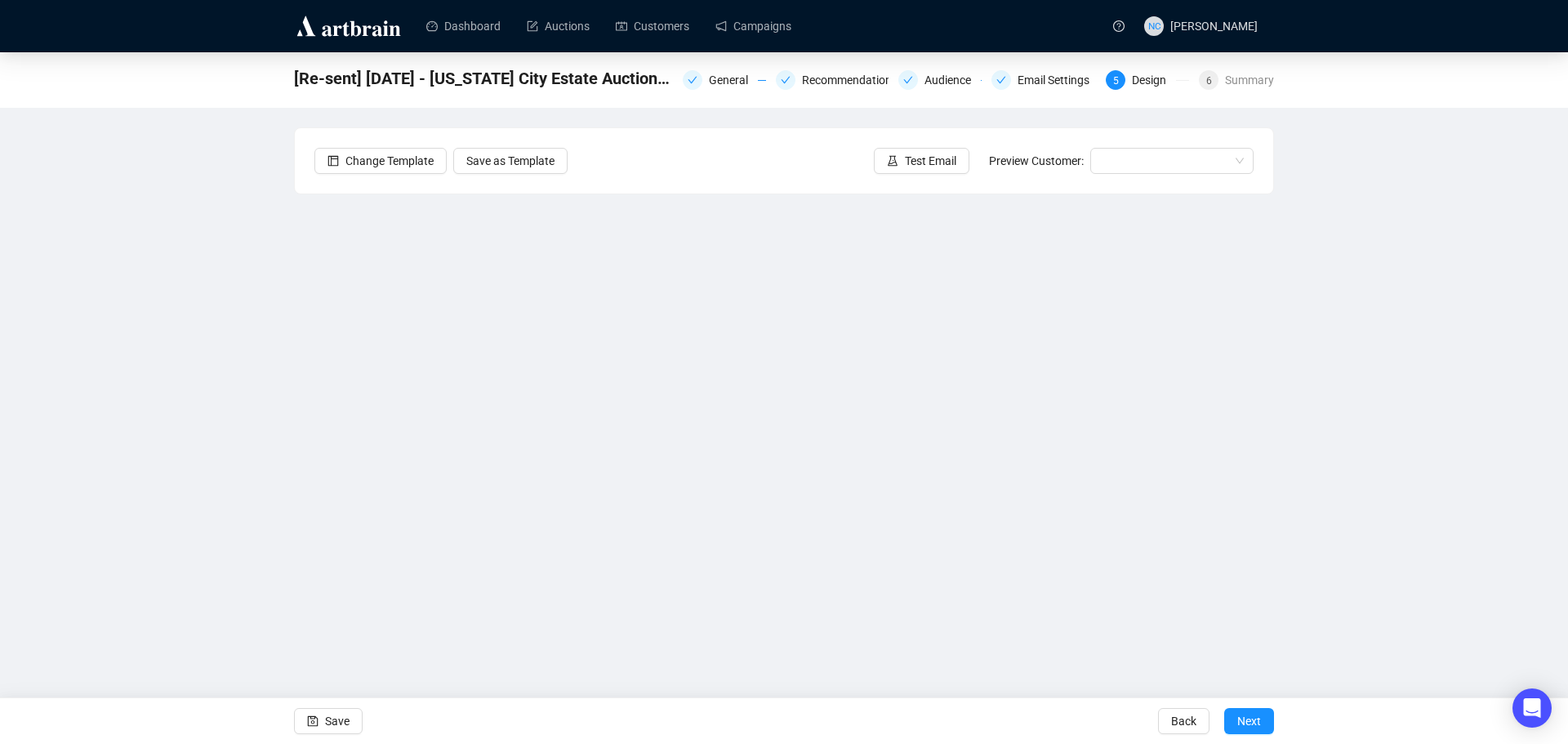
click at [1343, 363] on div "[Re-sent] [DATE] - [US_STATE] City Estate Auction Campaign General Recommendati…" at bounding box center [784, 355] width 1568 height 604
click at [1261, 86] on div "Summary" at bounding box center [1249, 80] width 49 height 20
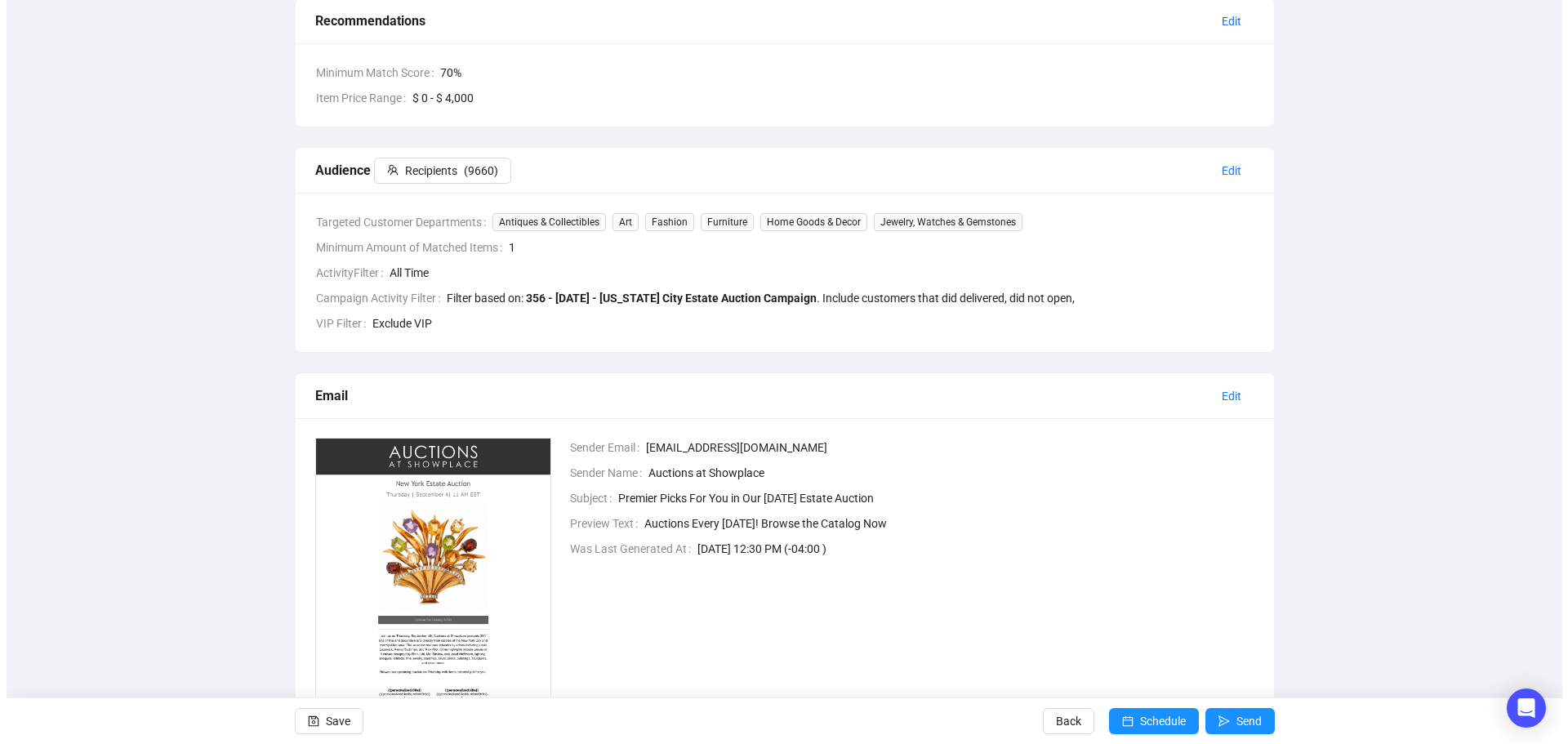
scroll to position [326, 0]
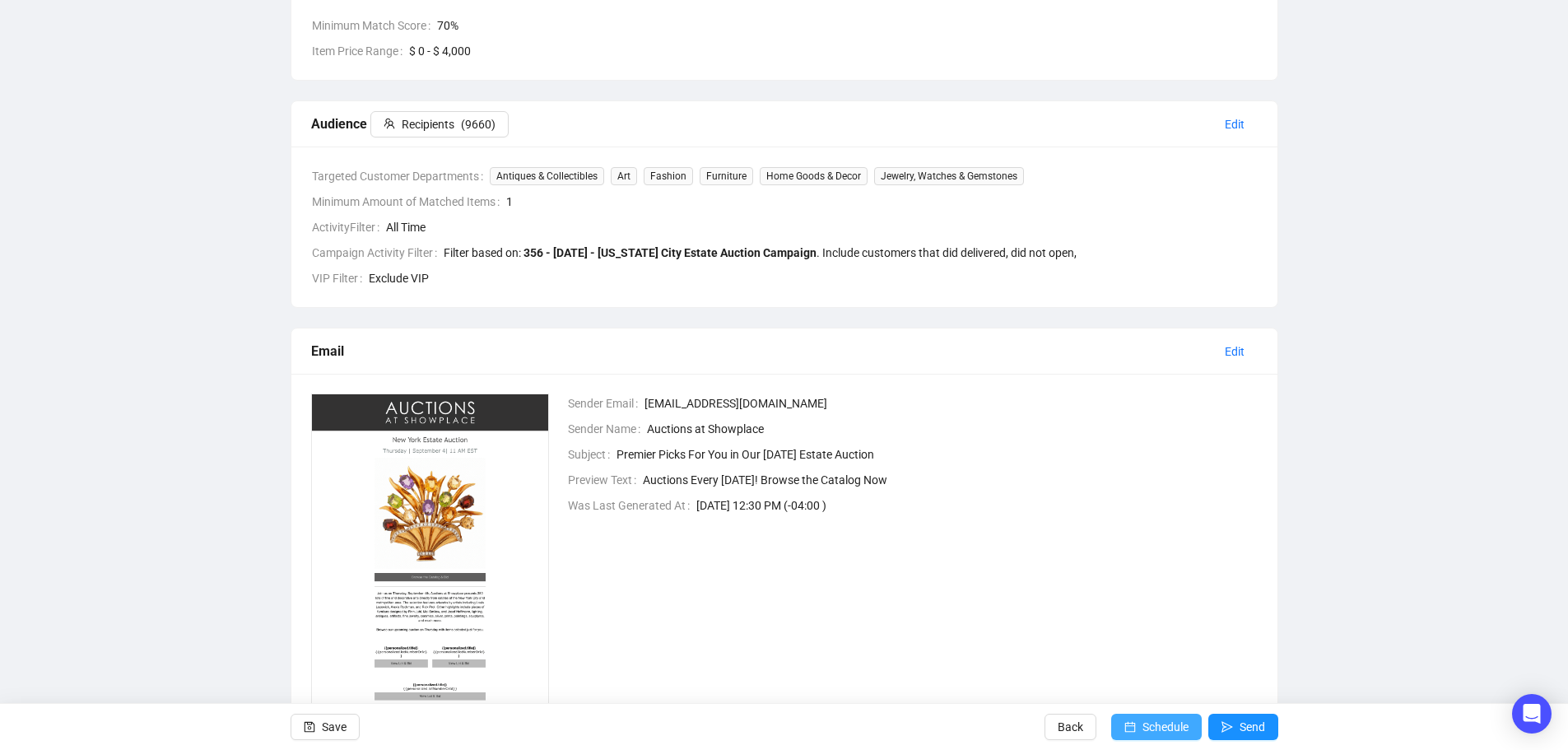
click at [1156, 726] on span "Schedule" at bounding box center [1165, 727] width 46 height 46
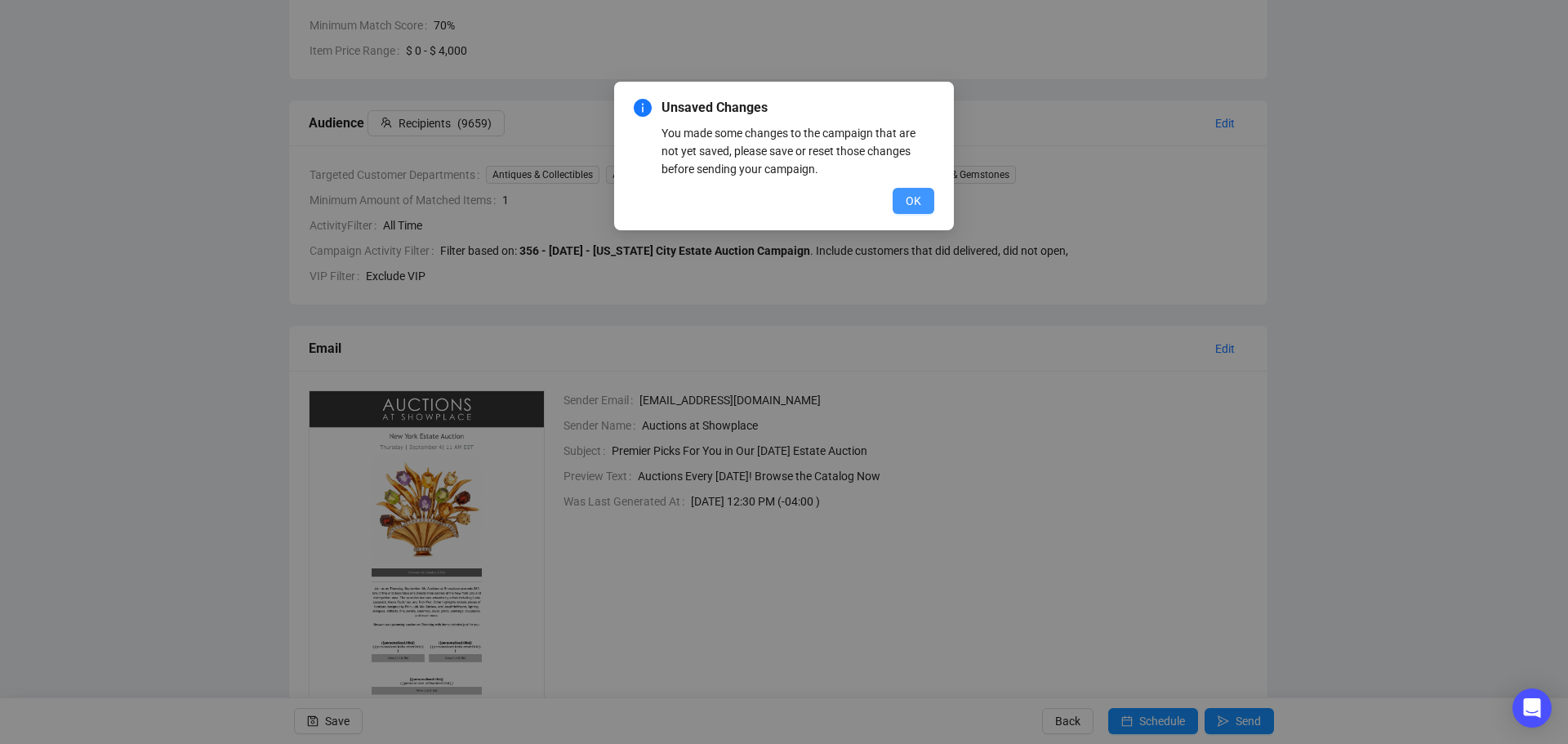
click at [918, 210] on button "OK" at bounding box center [913, 201] width 41 height 26
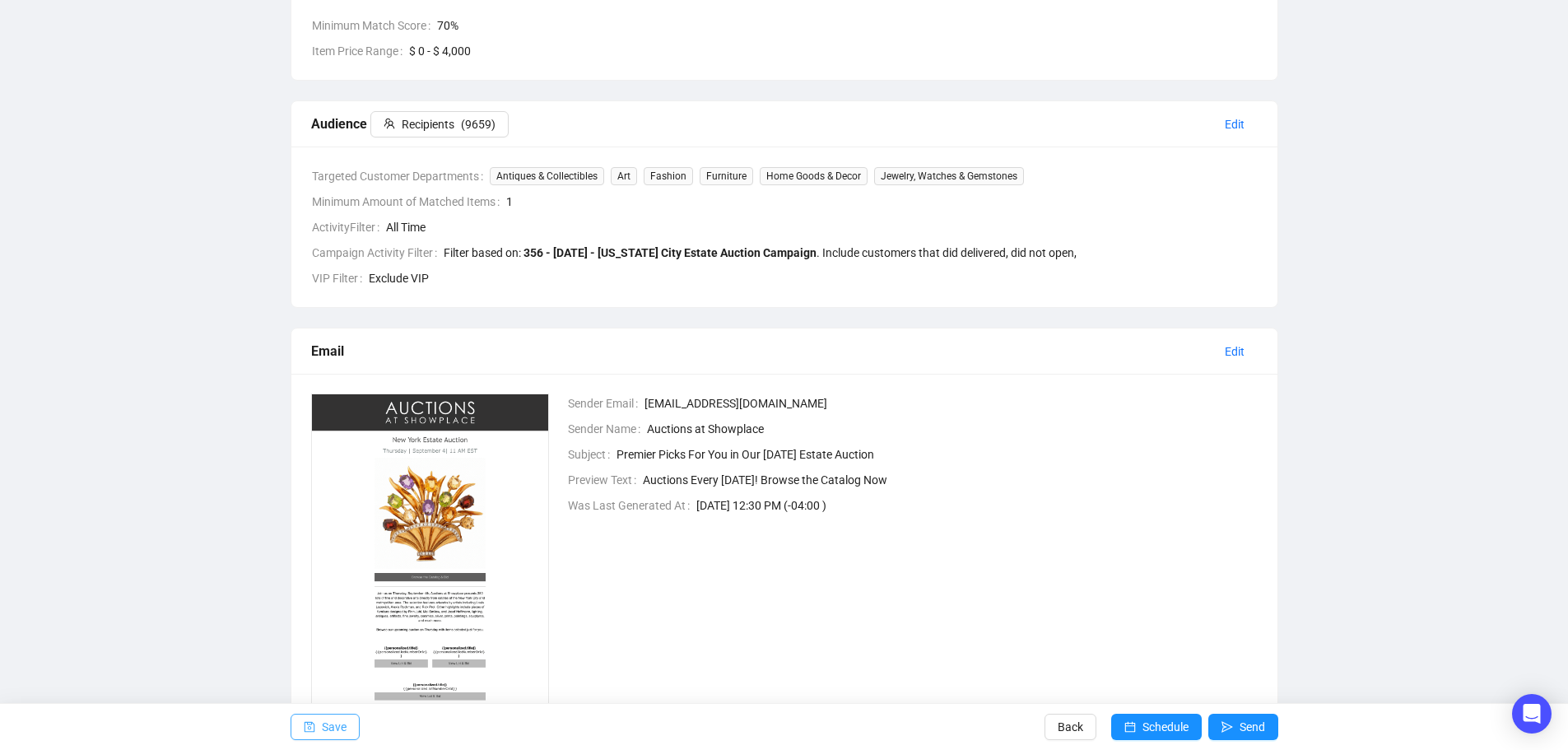
click at [328, 726] on span "Save" at bounding box center [334, 727] width 25 height 46
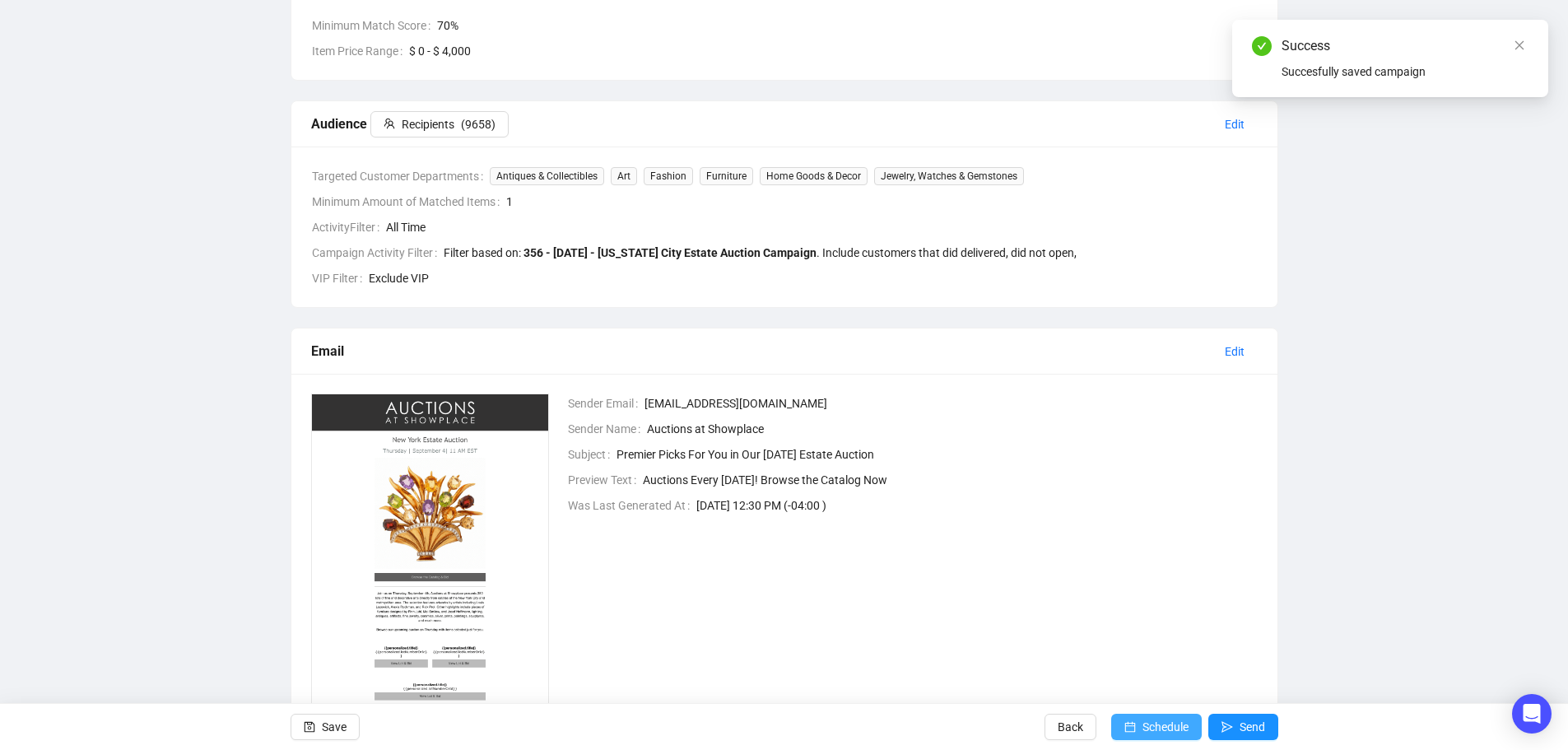
click at [1145, 729] on span "Schedule" at bounding box center [1165, 727] width 46 height 46
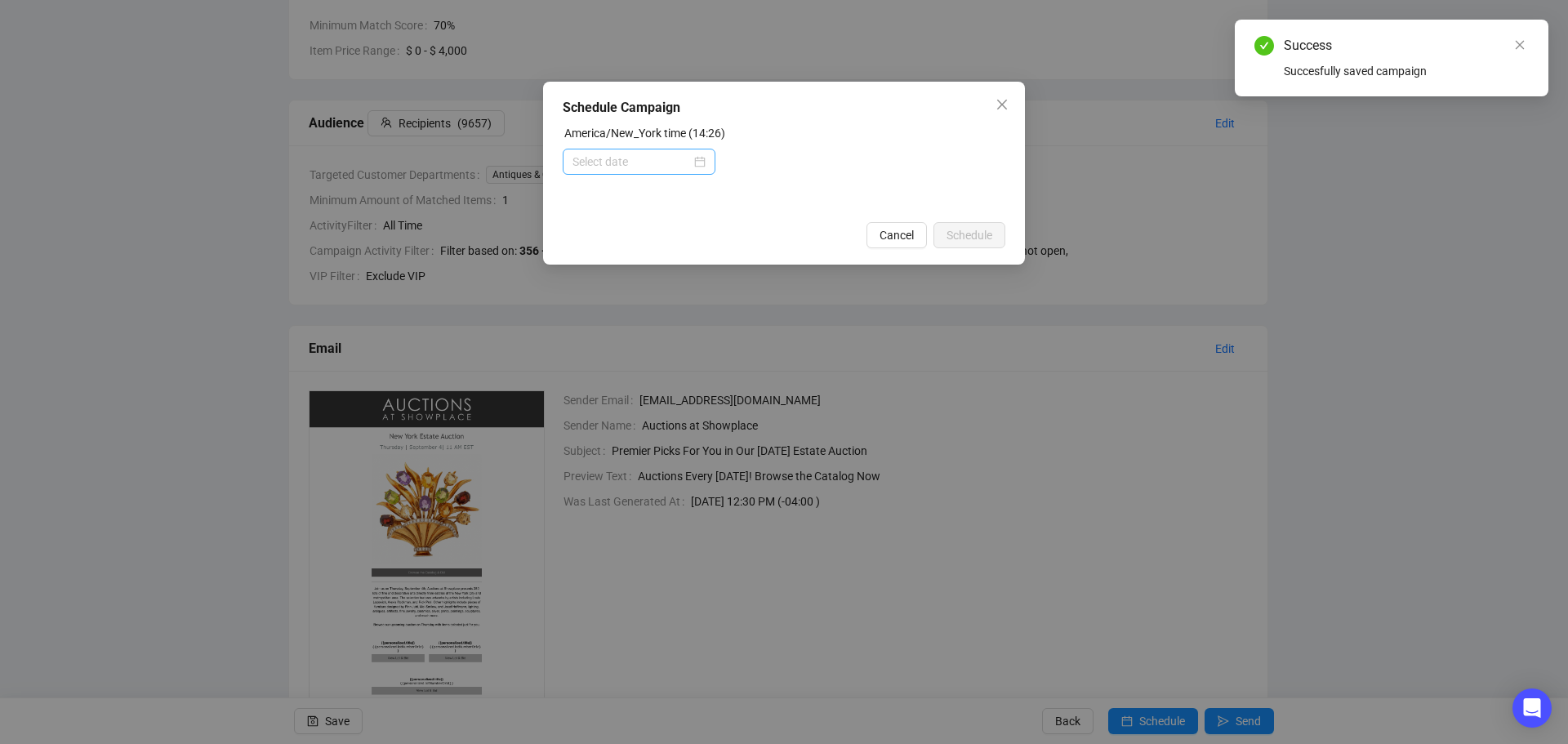
click at [702, 163] on div at bounding box center [639, 161] width 133 height 18
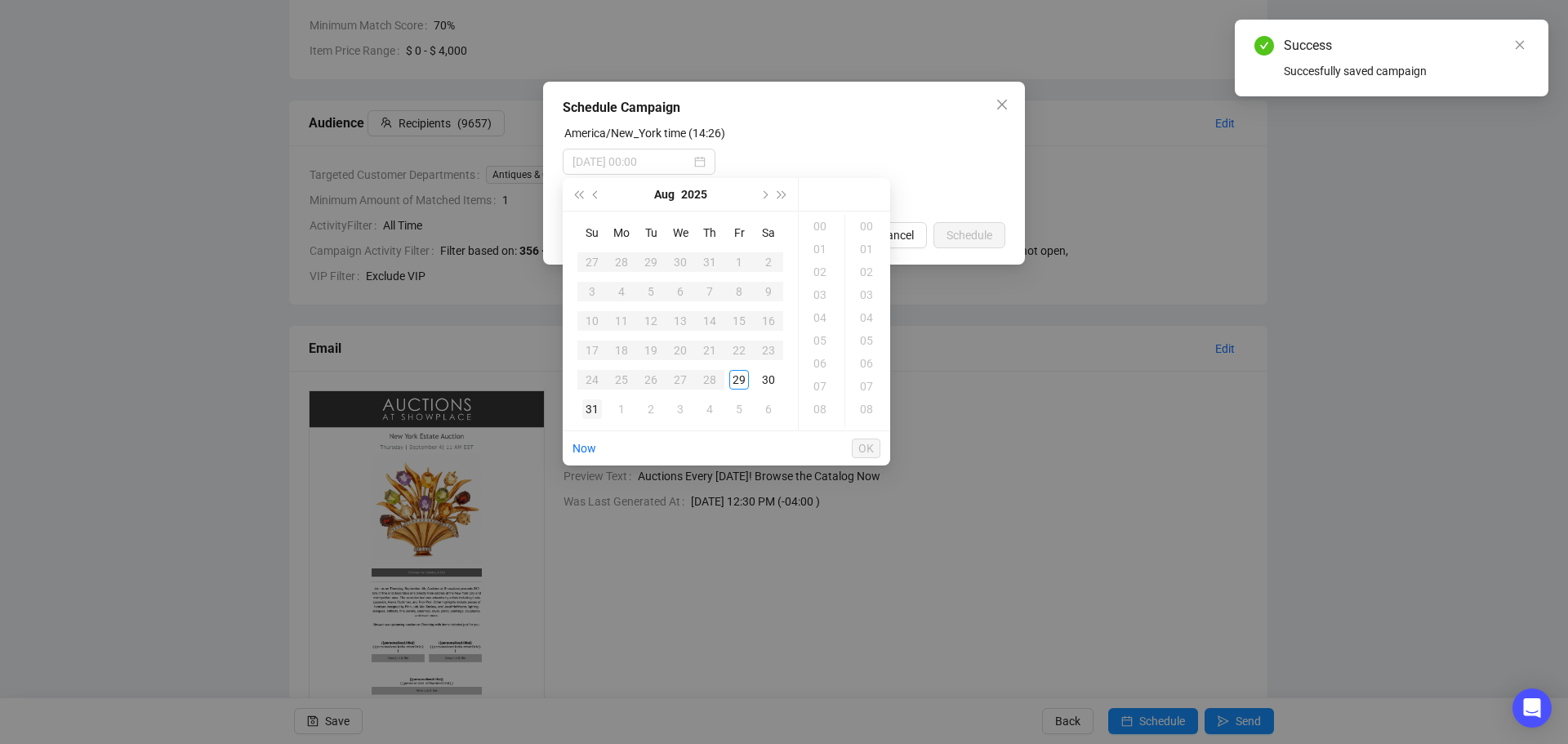
click at [587, 416] on div "31" at bounding box center [592, 409] width 20 height 20
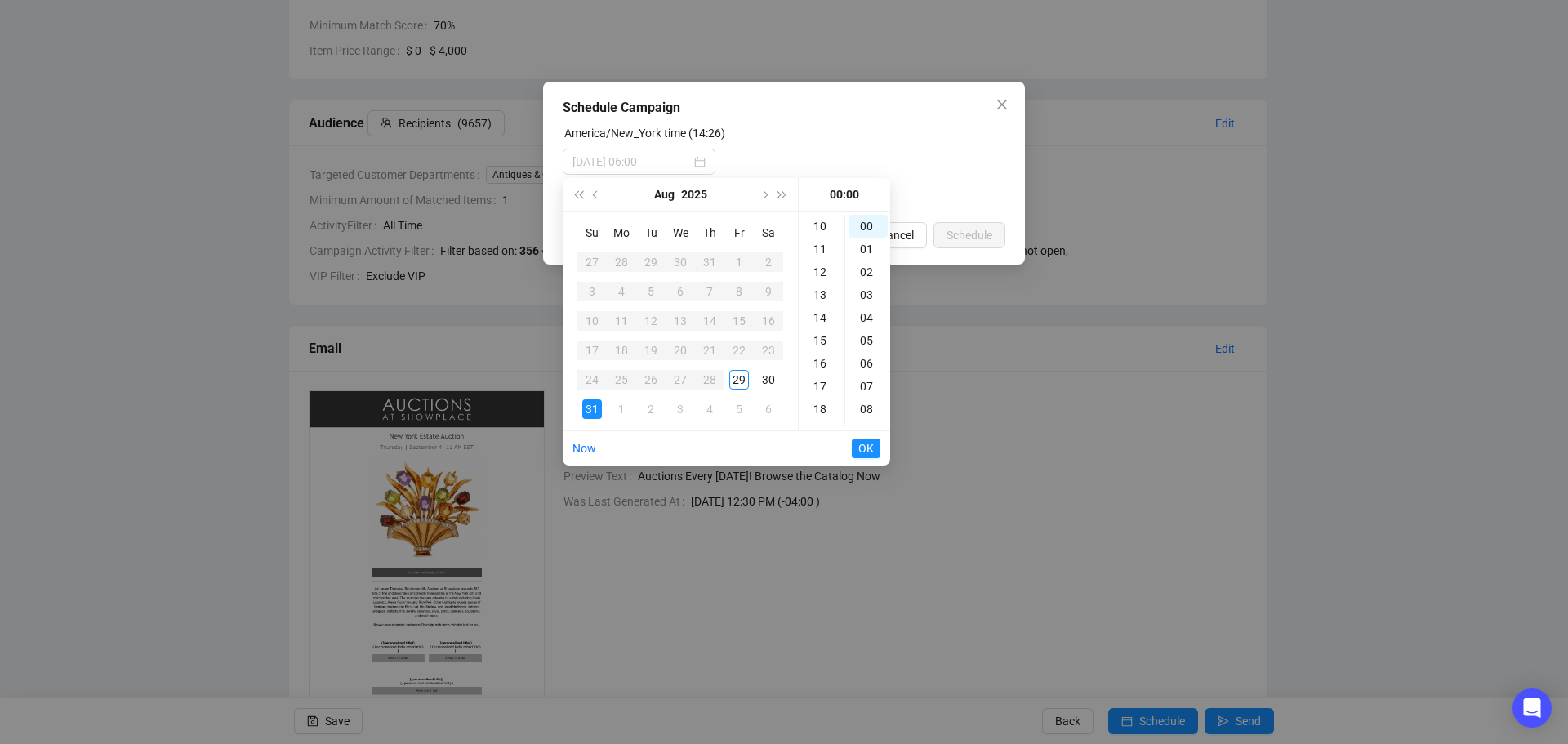
scroll to position [245, 0]
click at [822, 235] on div "11" at bounding box center [822, 233] width 39 height 23
type input "[DATE] 11:00"
click at [871, 450] on span "OK" at bounding box center [866, 448] width 16 height 31
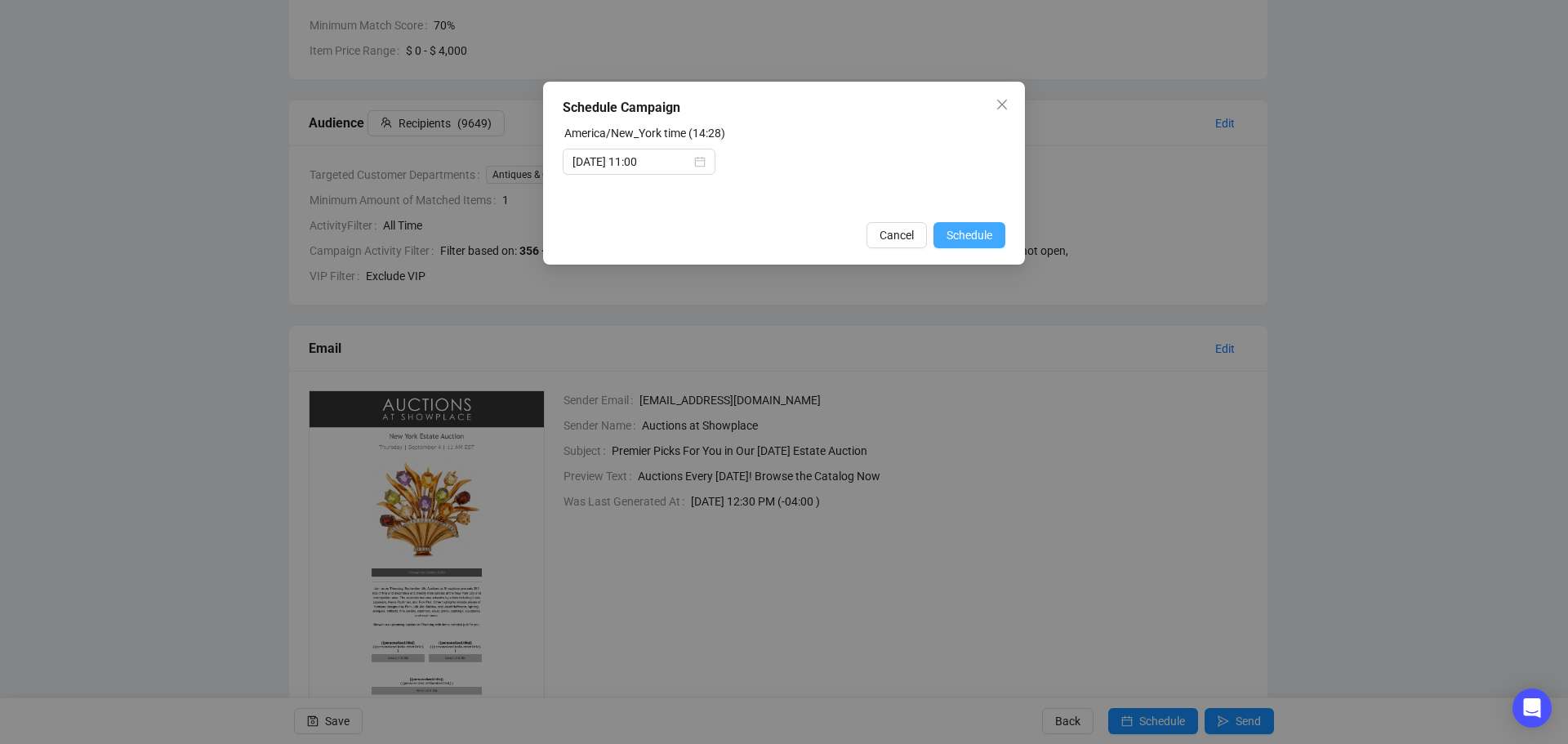
click at [959, 235] on span "Schedule" at bounding box center [969, 235] width 46 height 18
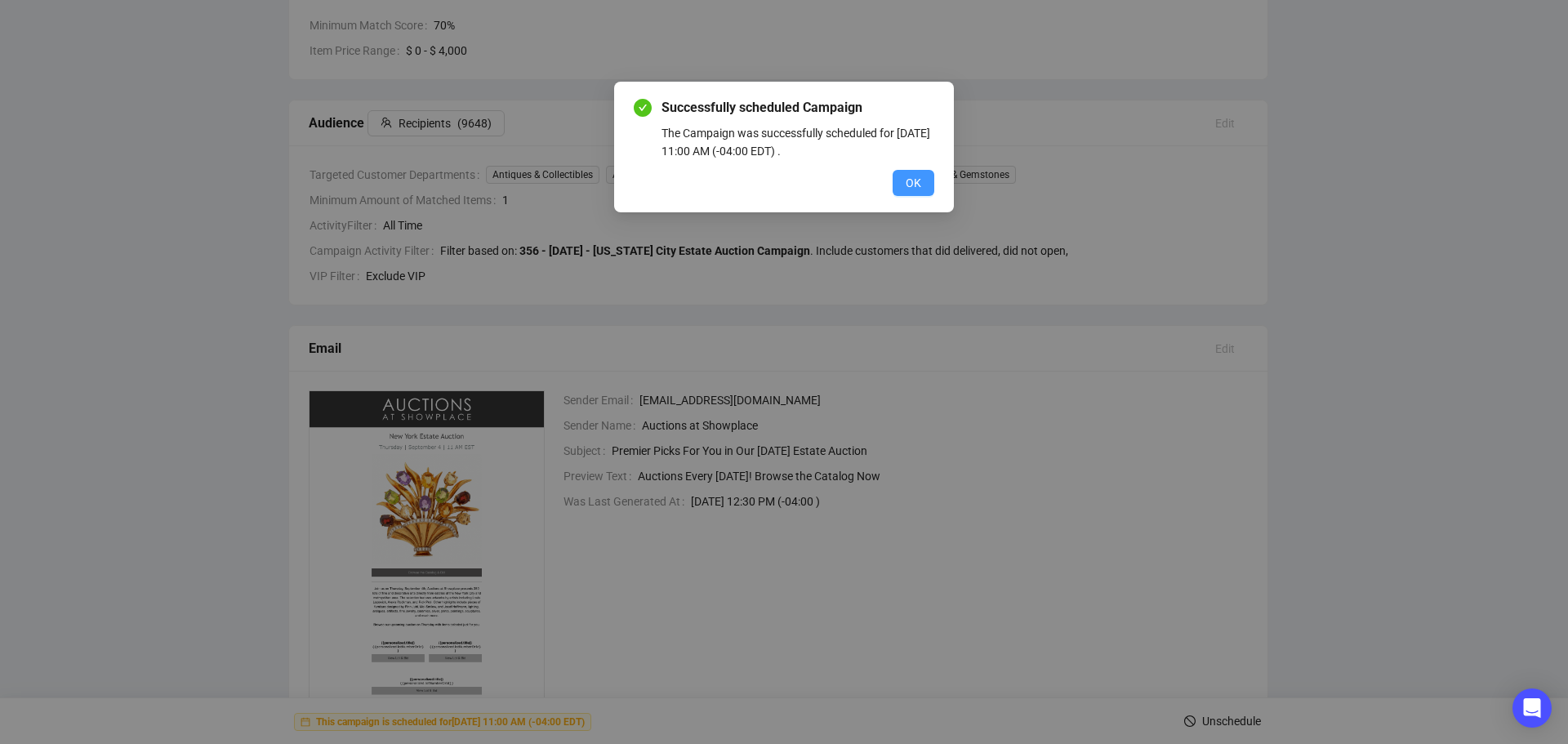
click at [917, 185] on span "OK" at bounding box center [913, 182] width 16 height 18
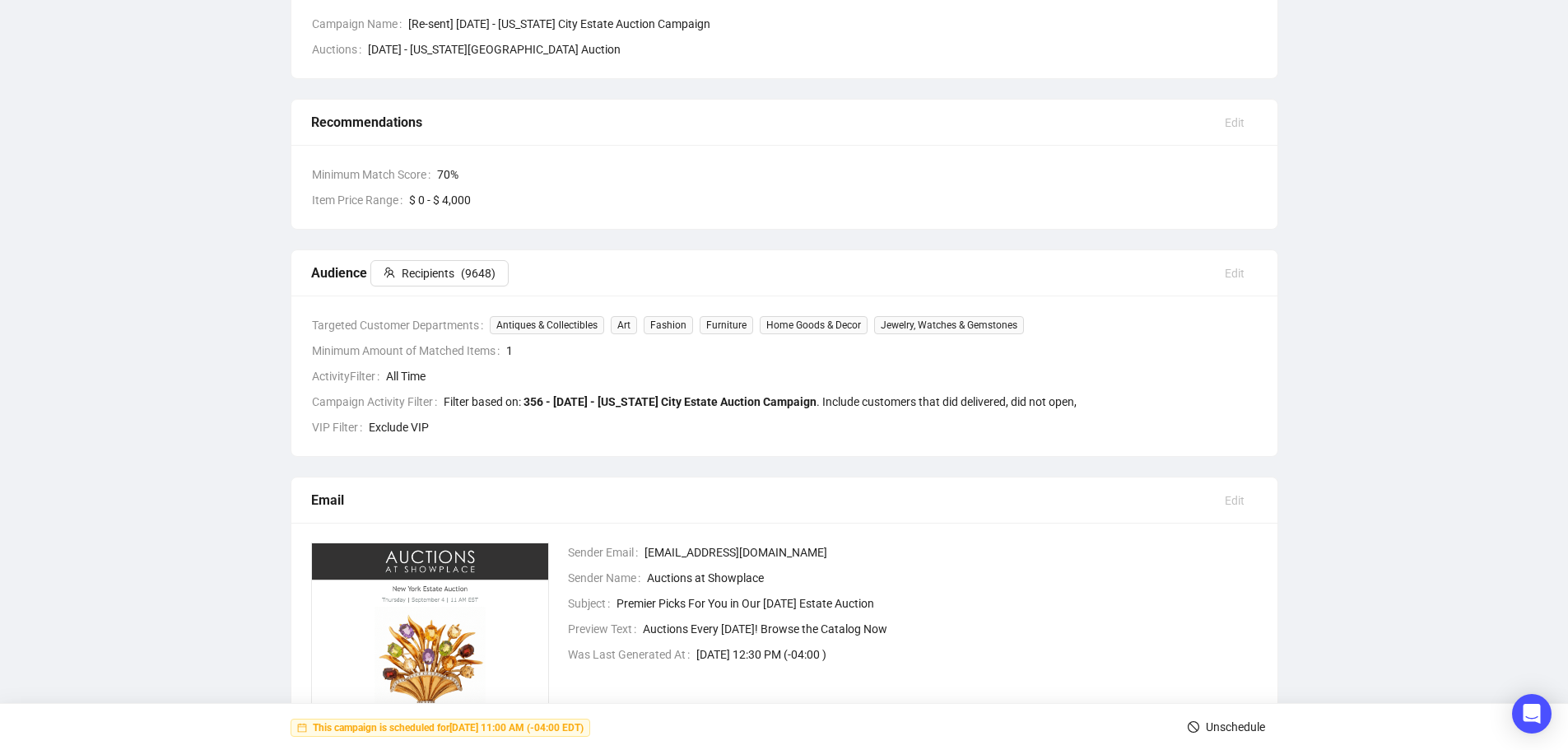
scroll to position [0, 0]
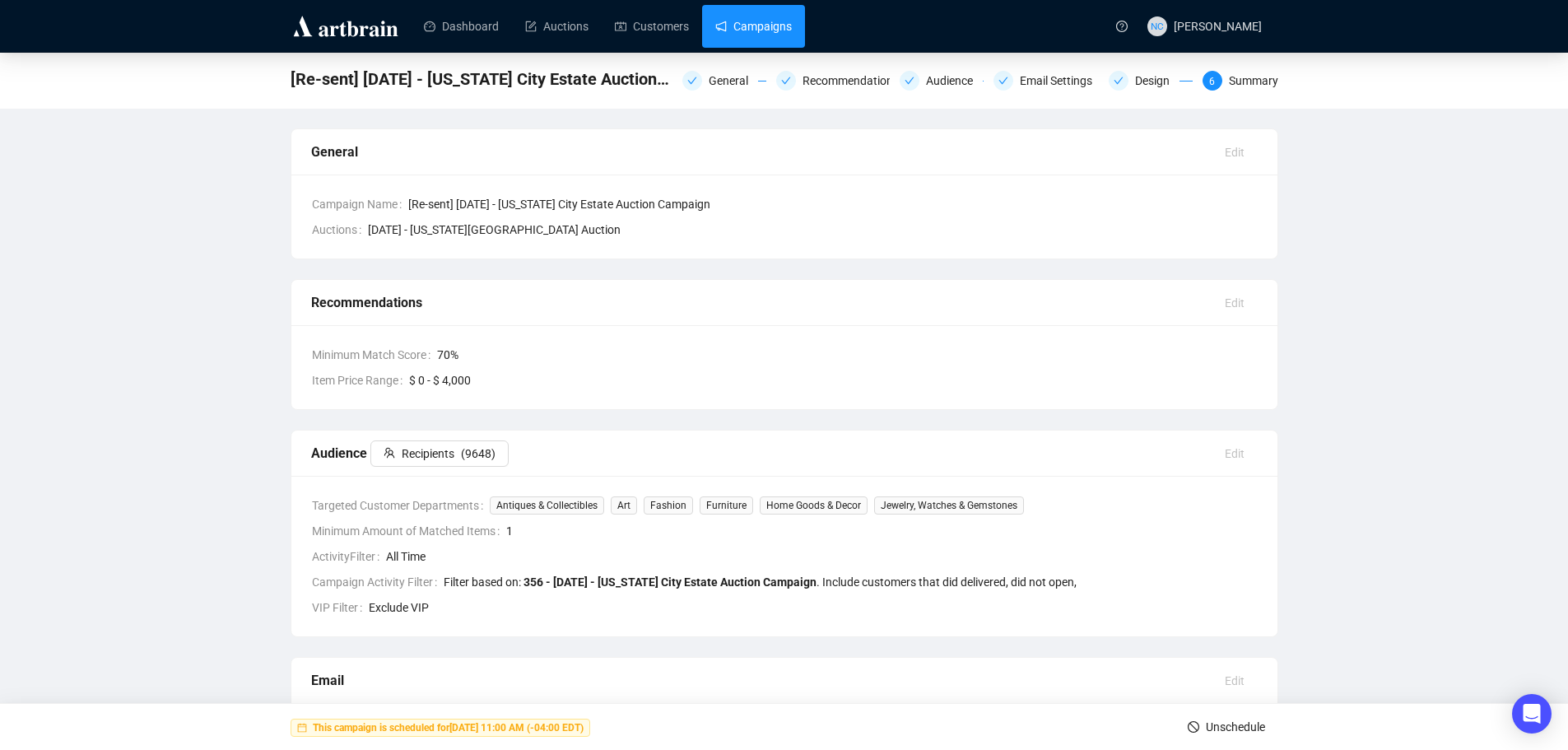
click at [761, 30] on link "Campaigns" at bounding box center [753, 26] width 77 height 43
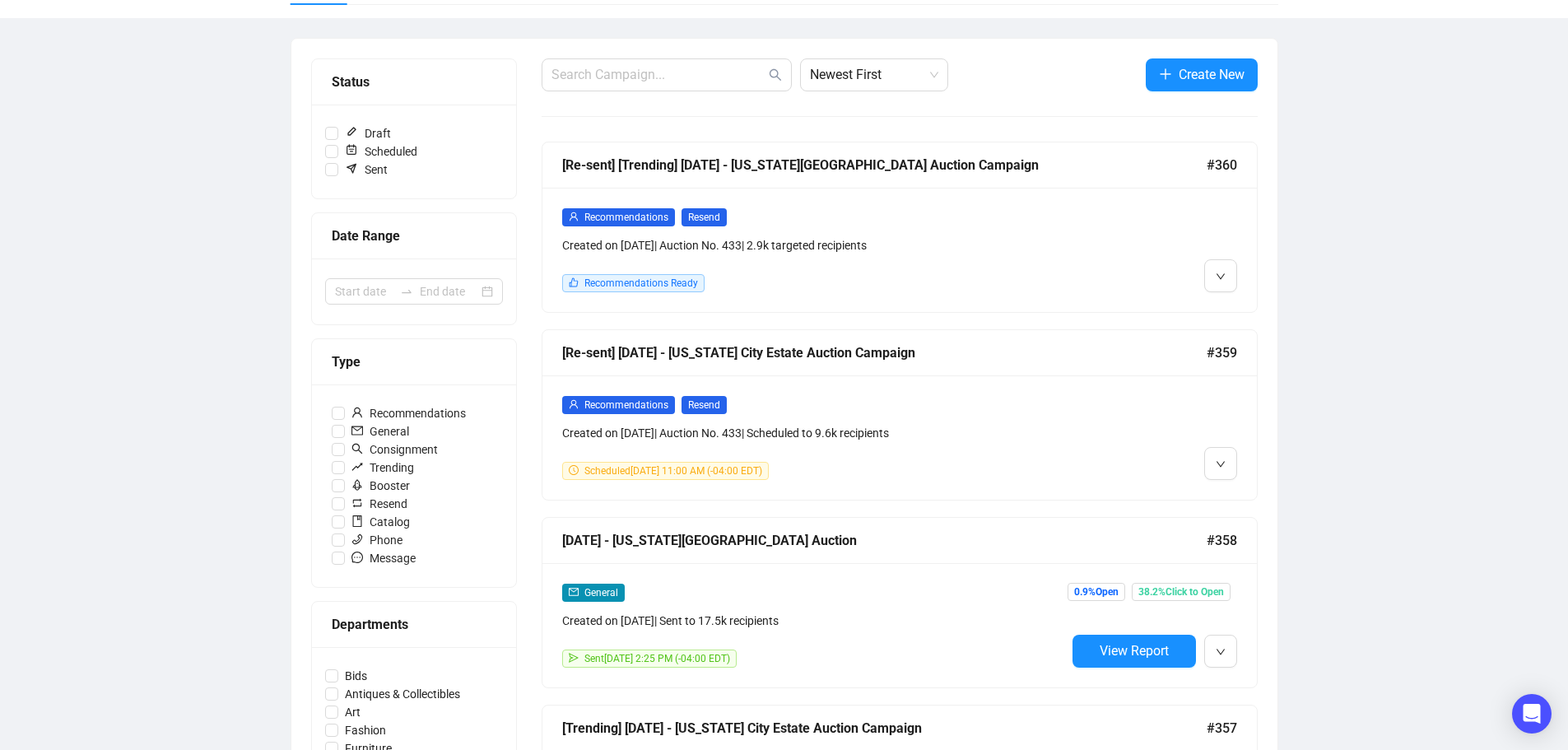
scroll to position [165, 0]
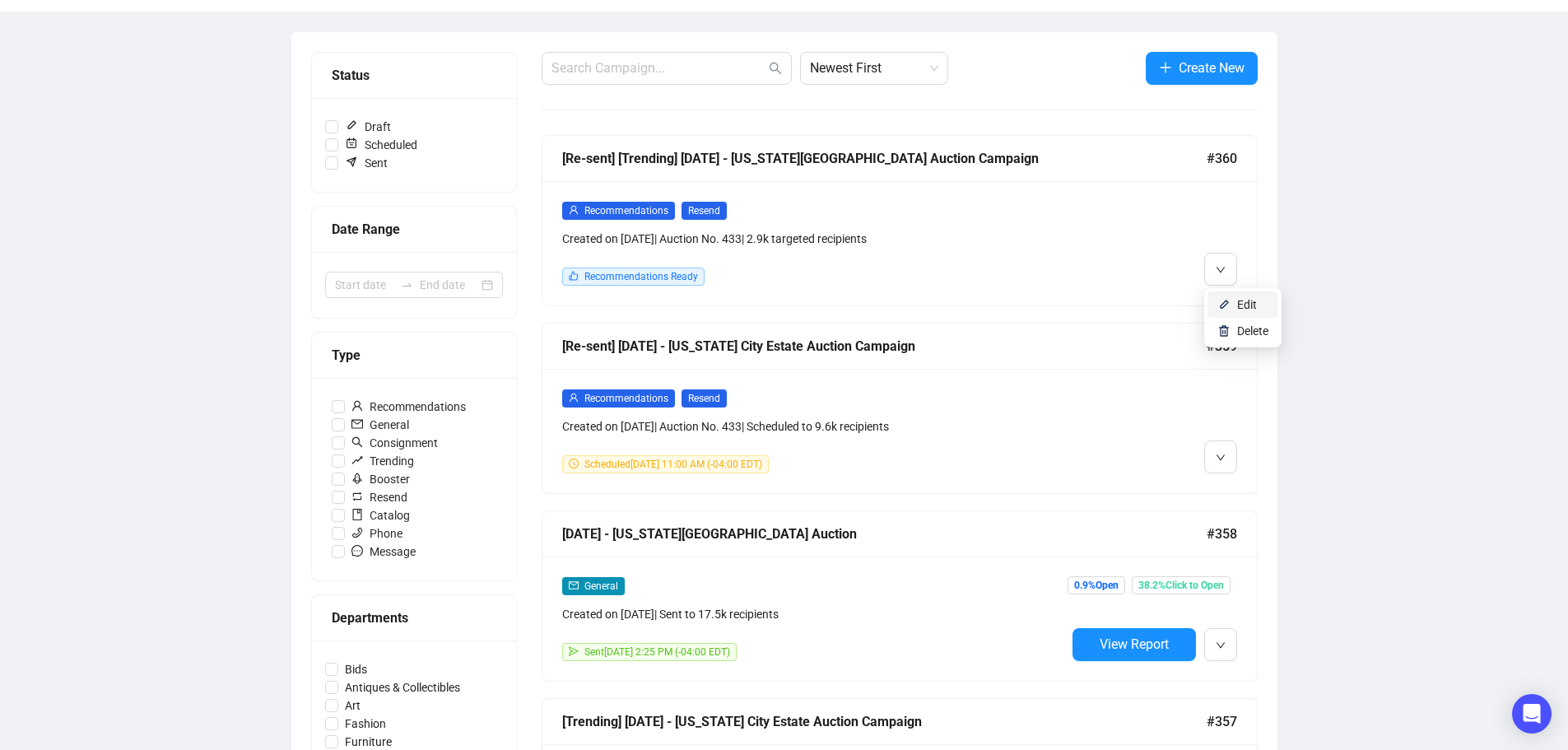
click at [1226, 302] on img at bounding box center [1224, 305] width 13 height 13
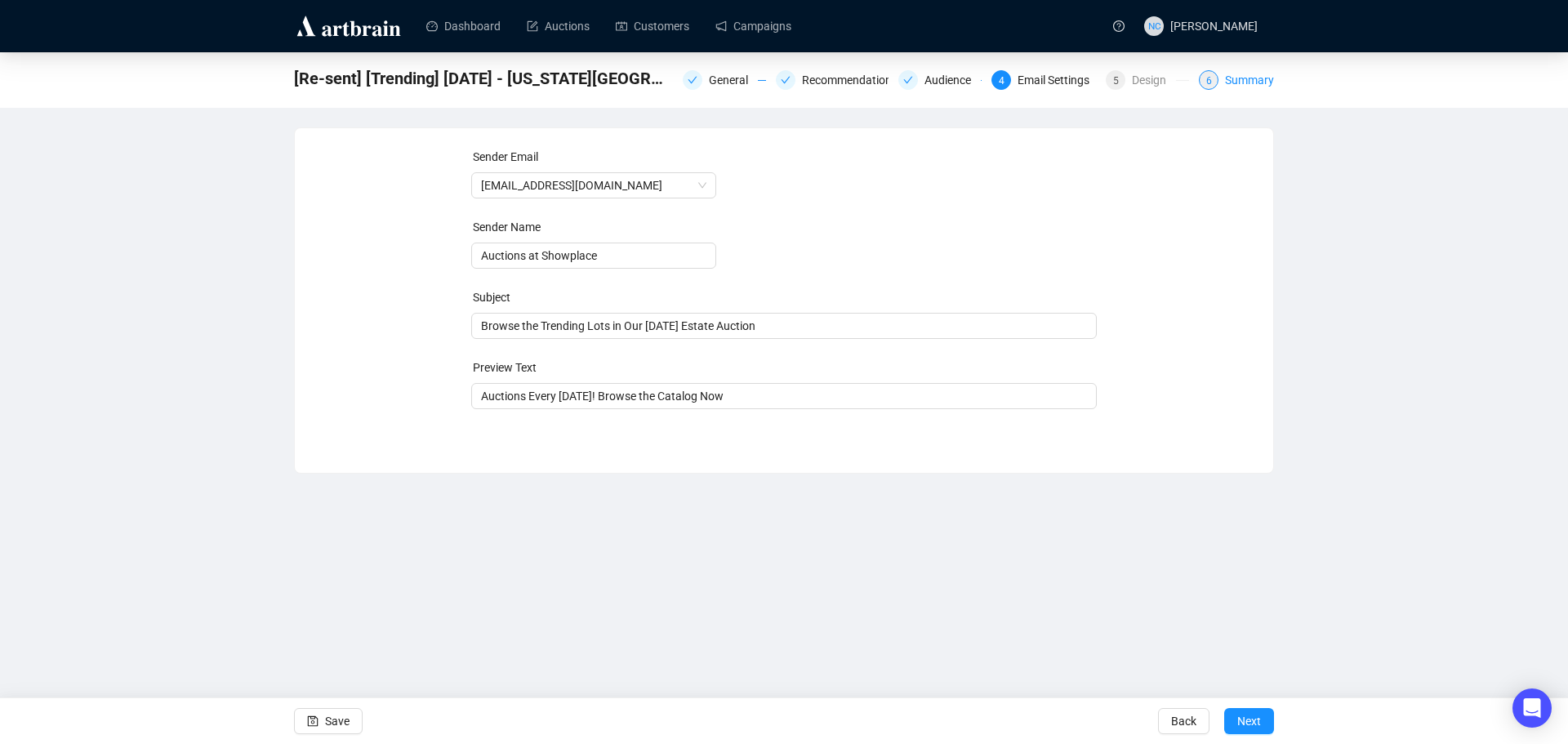
click at [1245, 81] on div "Summary" at bounding box center [1249, 80] width 49 height 20
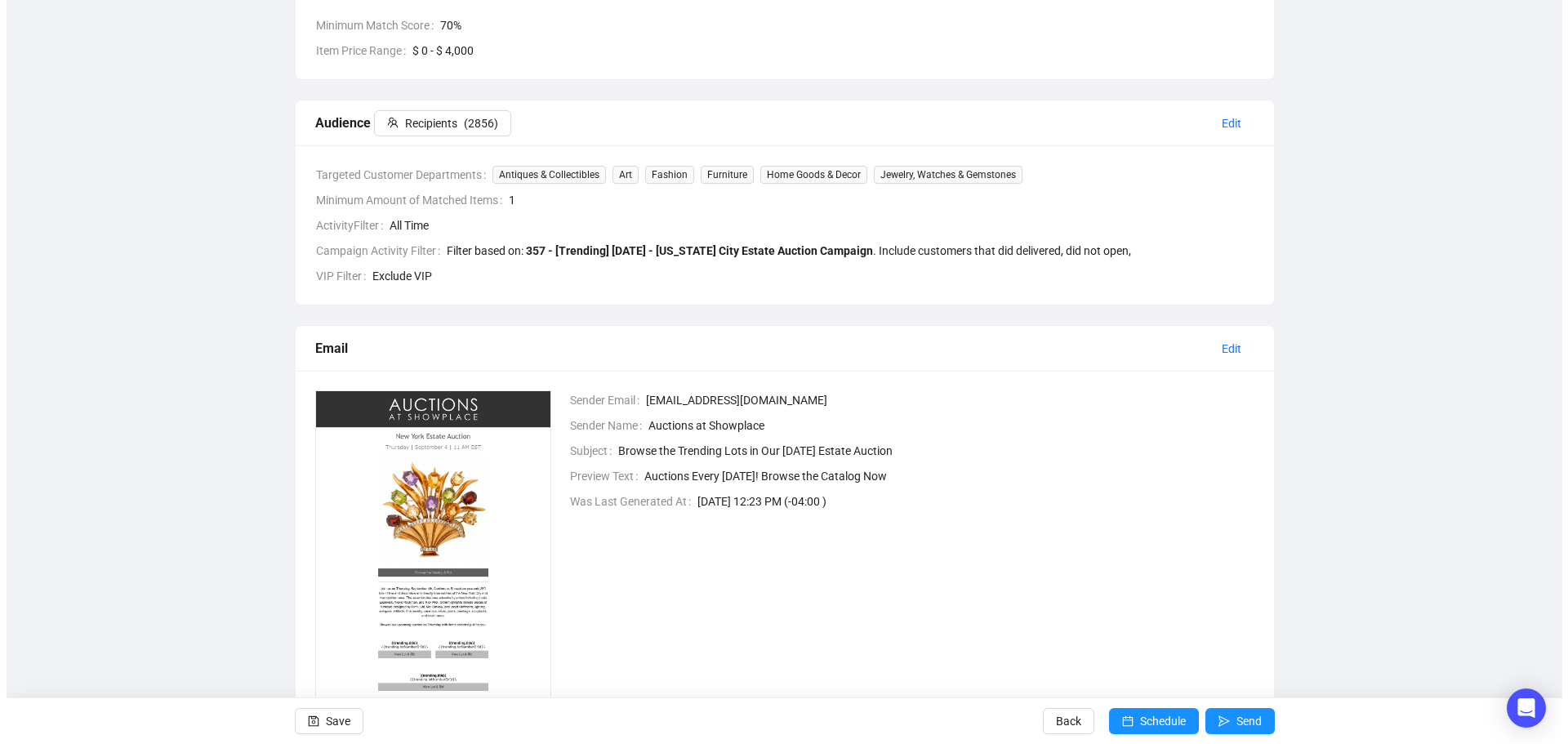
scroll to position [403, 0]
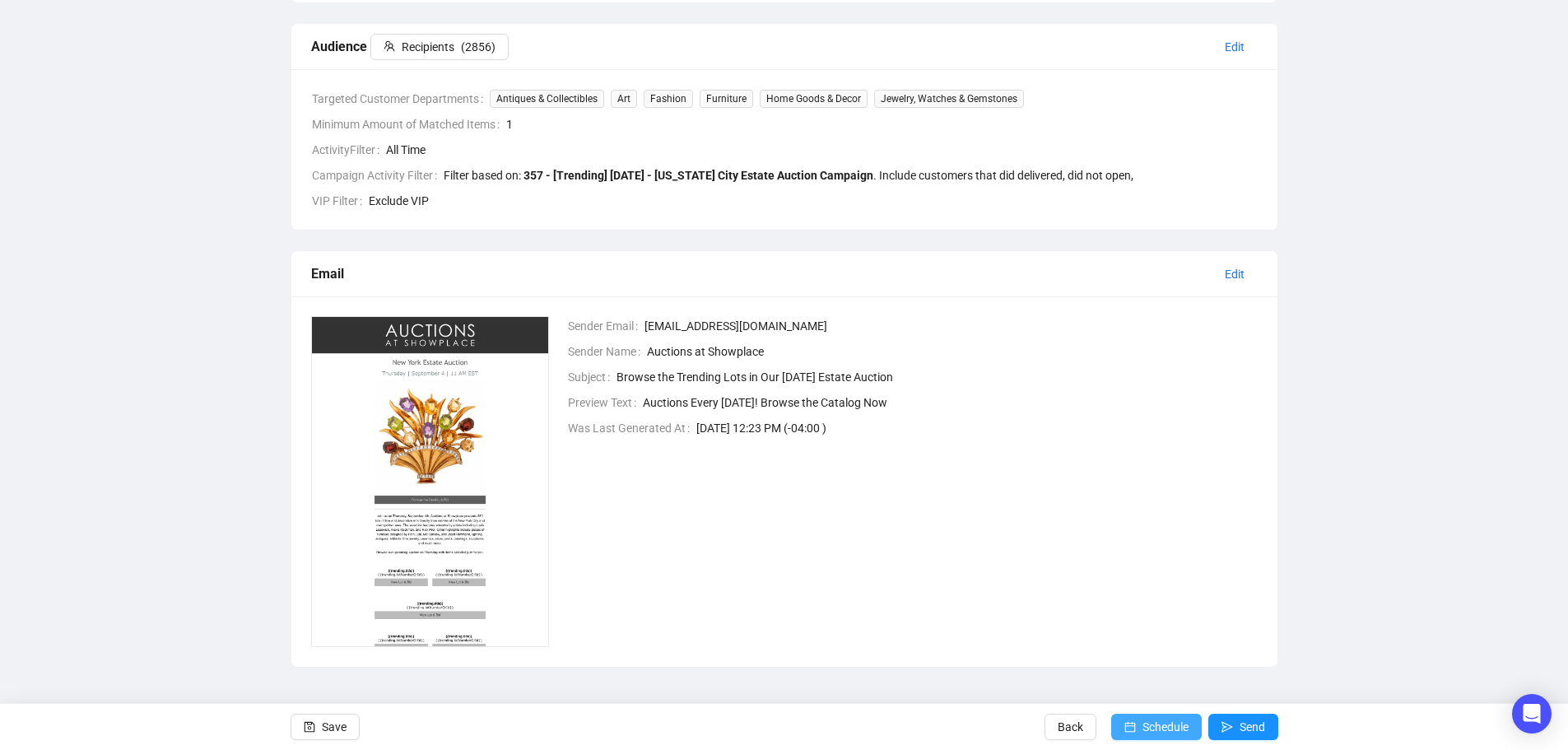
click at [1150, 725] on span "Schedule" at bounding box center [1165, 727] width 46 height 46
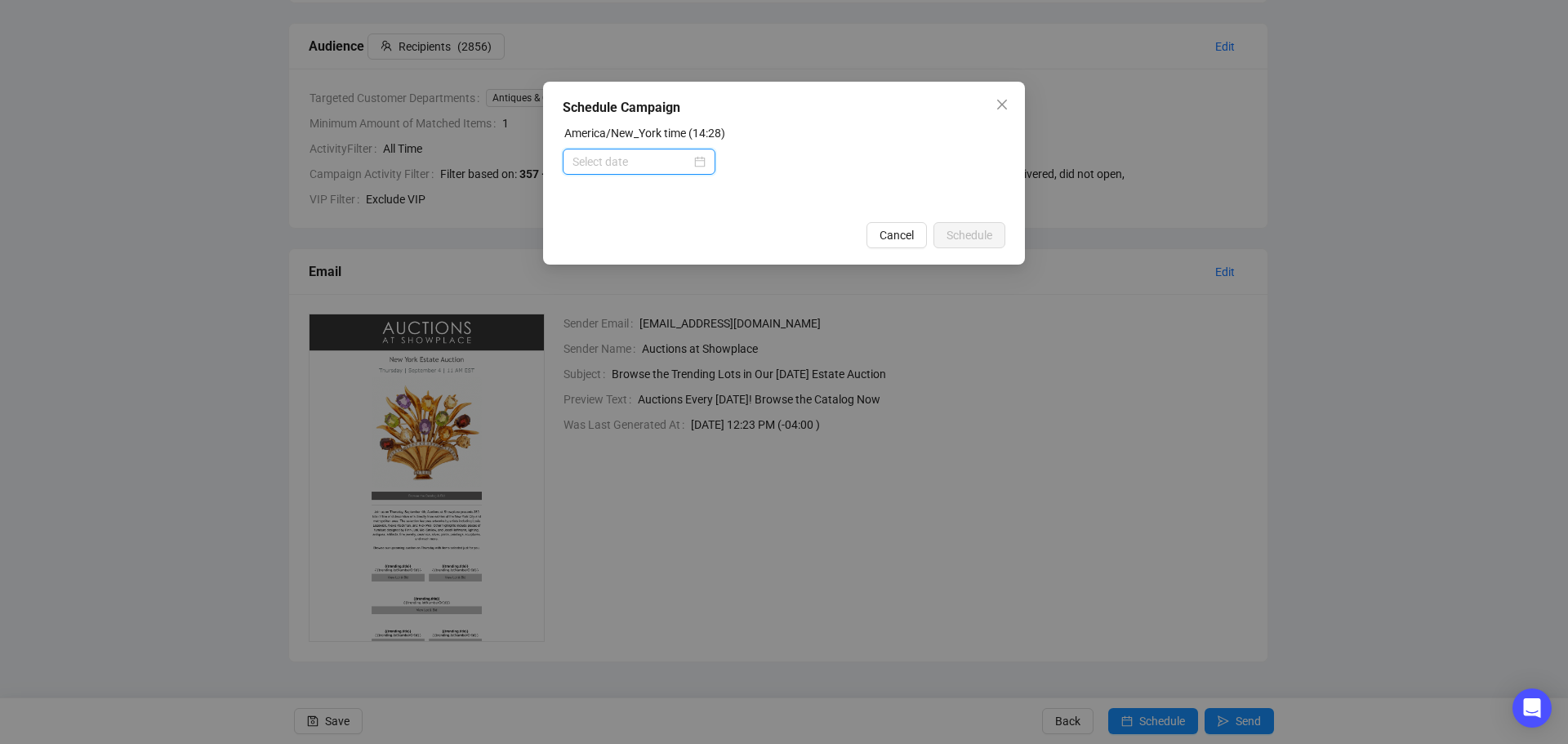
click at [684, 159] on input at bounding box center [631, 161] width 118 height 18
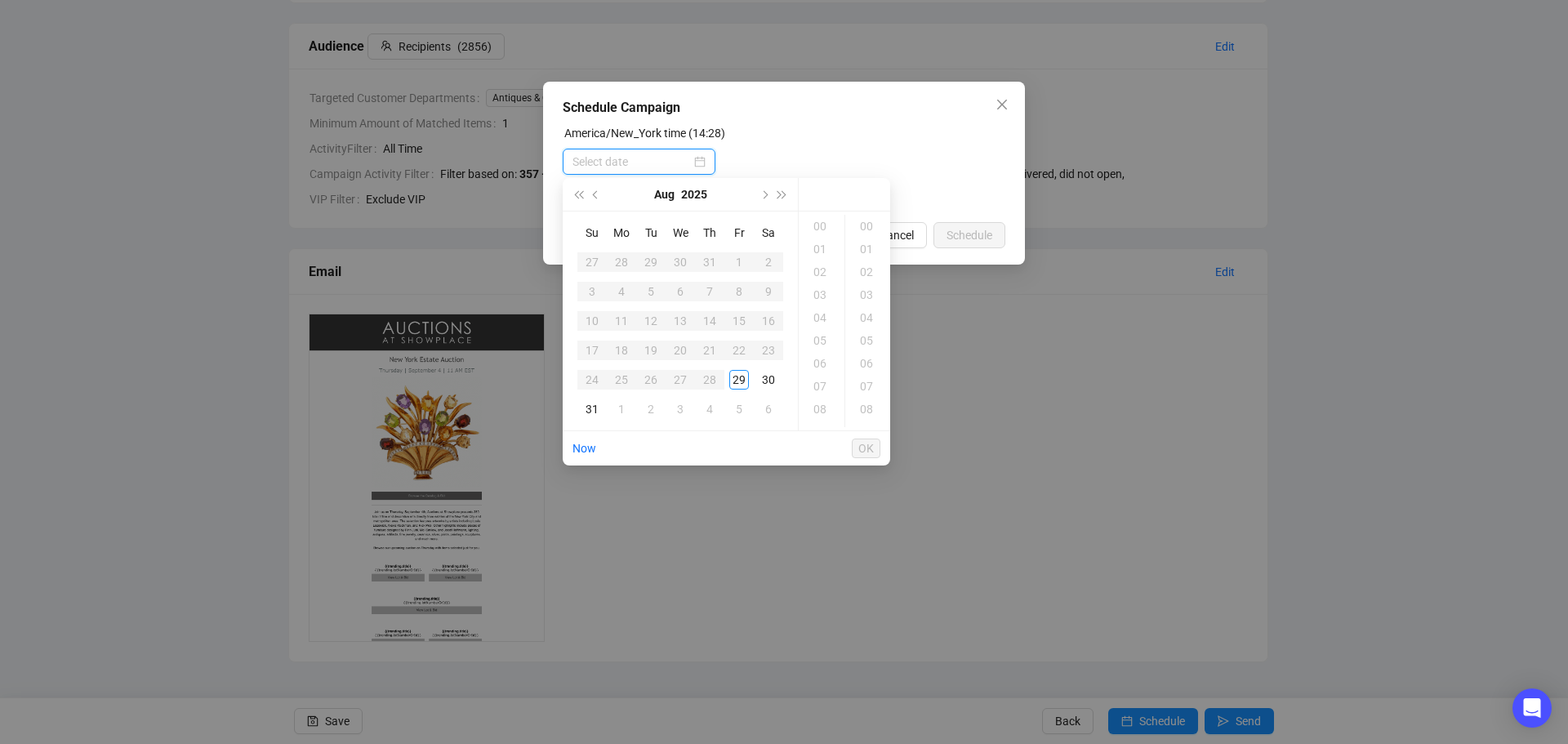
click at [699, 159] on div at bounding box center [639, 161] width 133 height 18
click at [596, 404] on div "31" at bounding box center [592, 409] width 20 height 20
click at [824, 388] on div "11" at bounding box center [822, 396] width 39 height 23
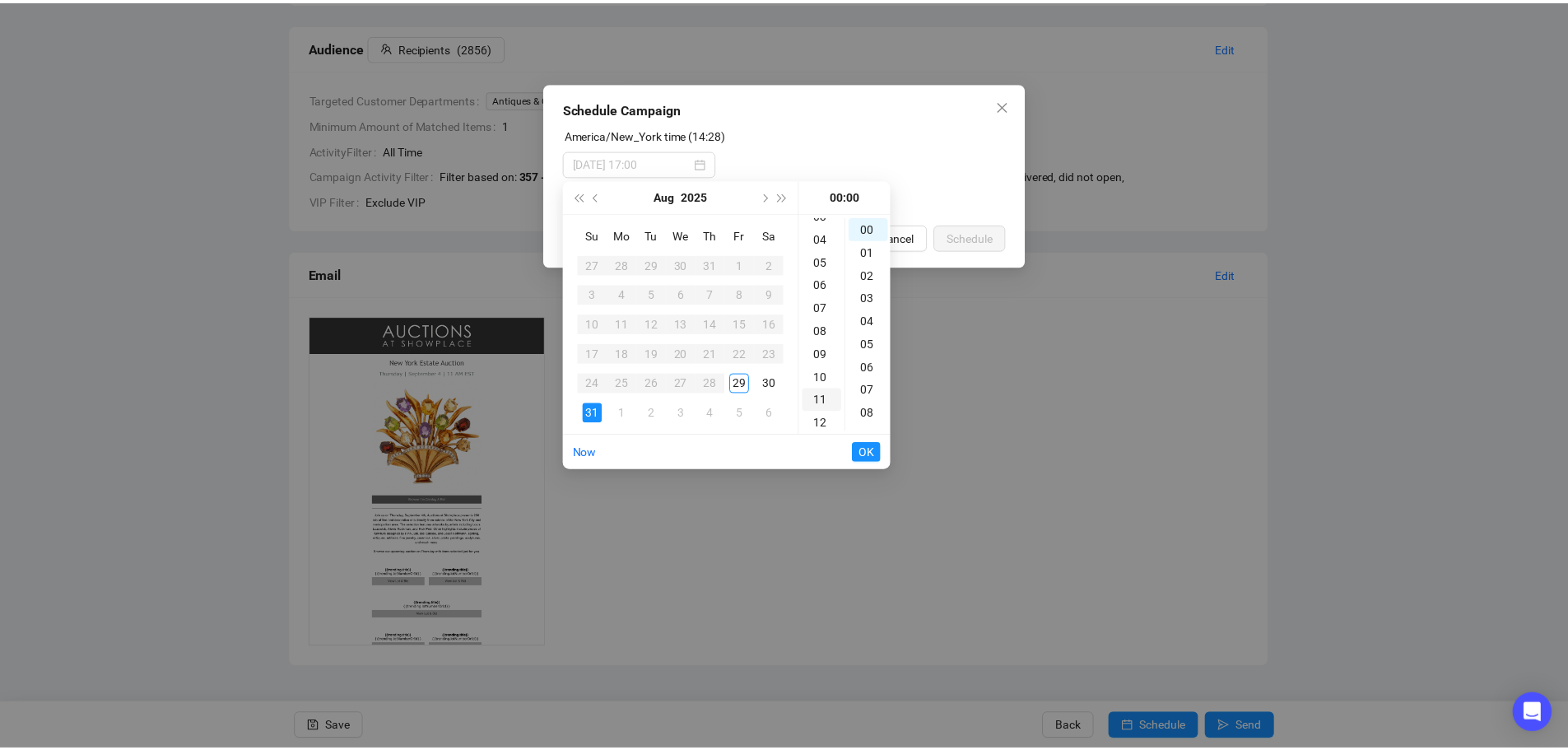
scroll to position [253, 0]
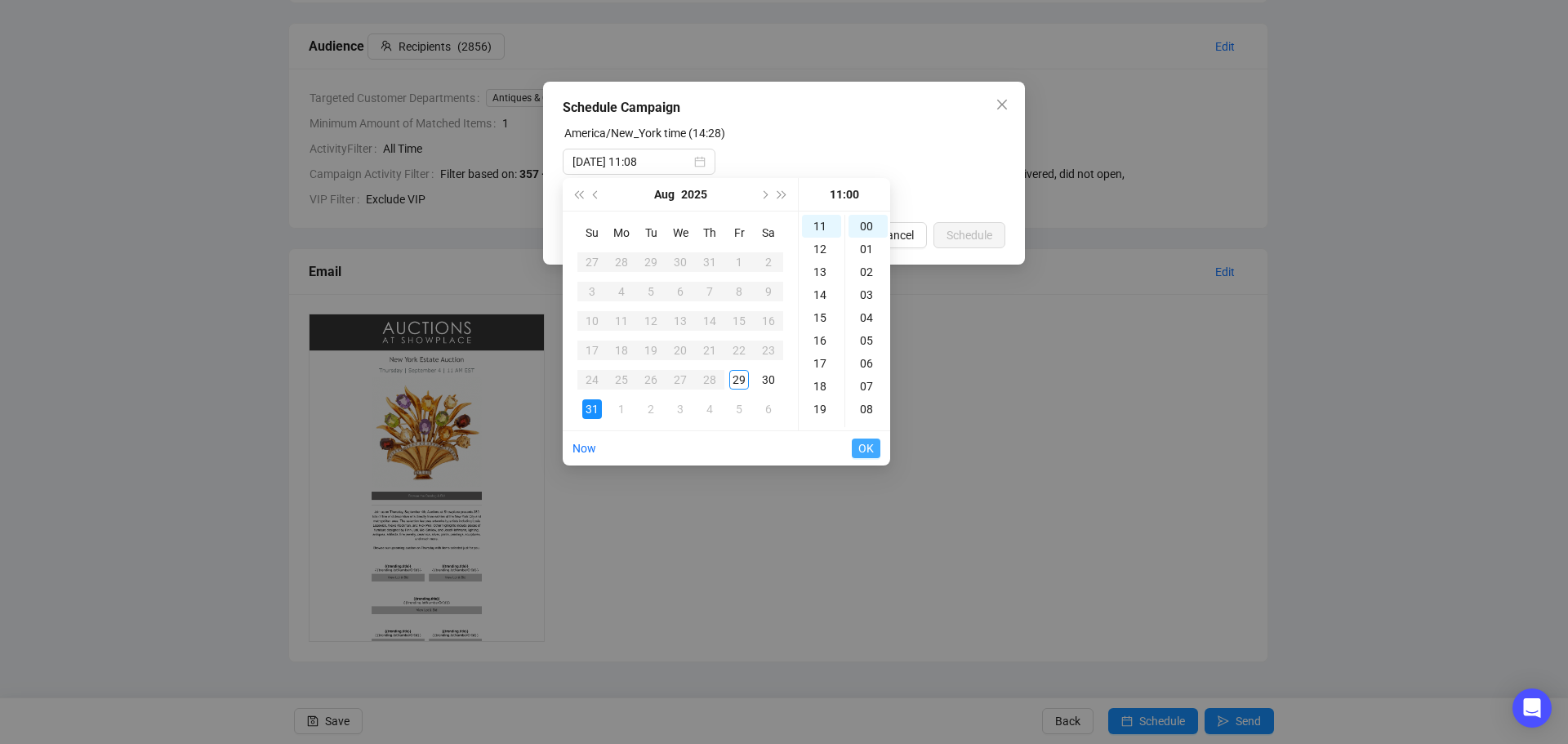
type input "[DATE] 11:00"
click at [869, 448] on span "OK" at bounding box center [866, 448] width 16 height 31
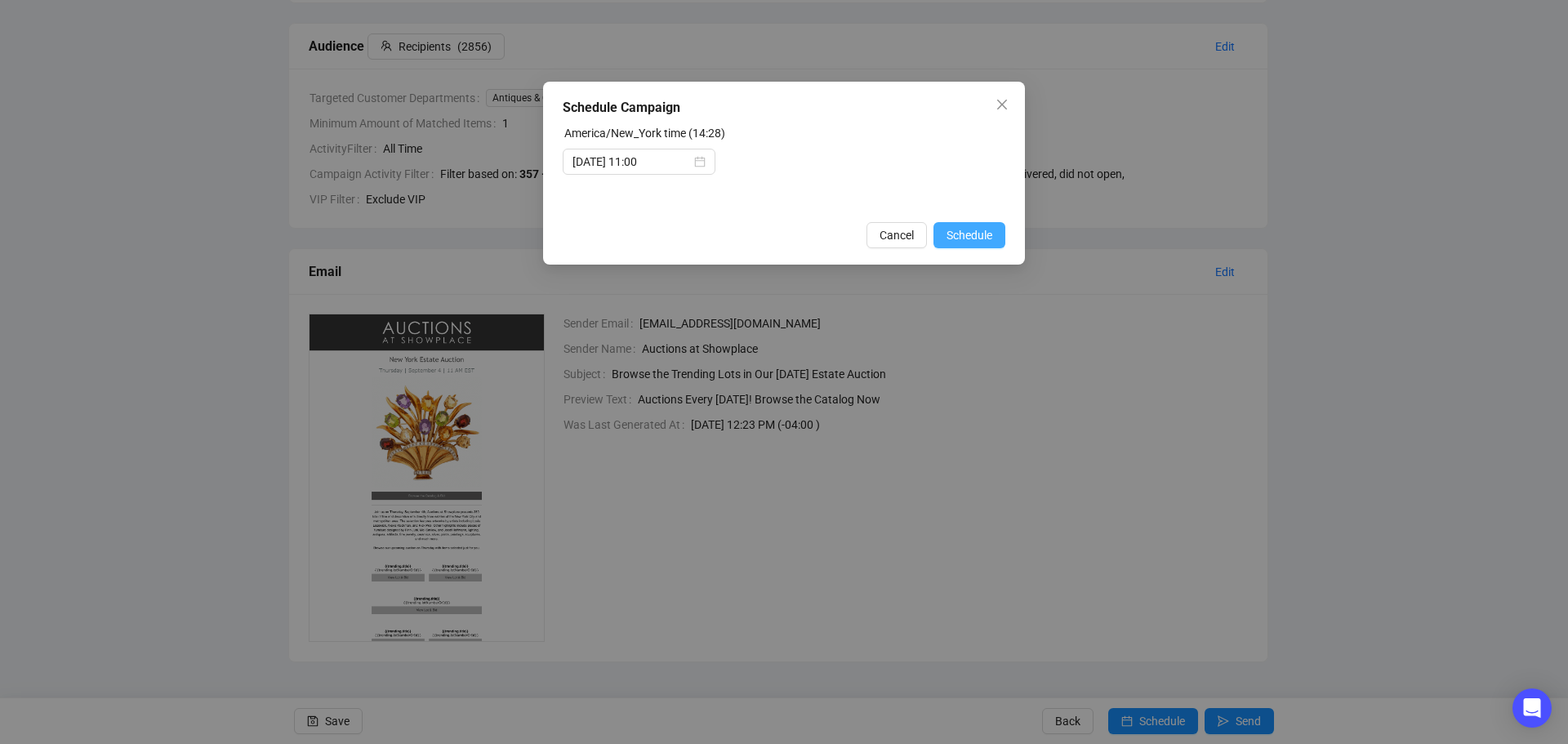
click at [976, 238] on span "Schedule" at bounding box center [969, 235] width 46 height 18
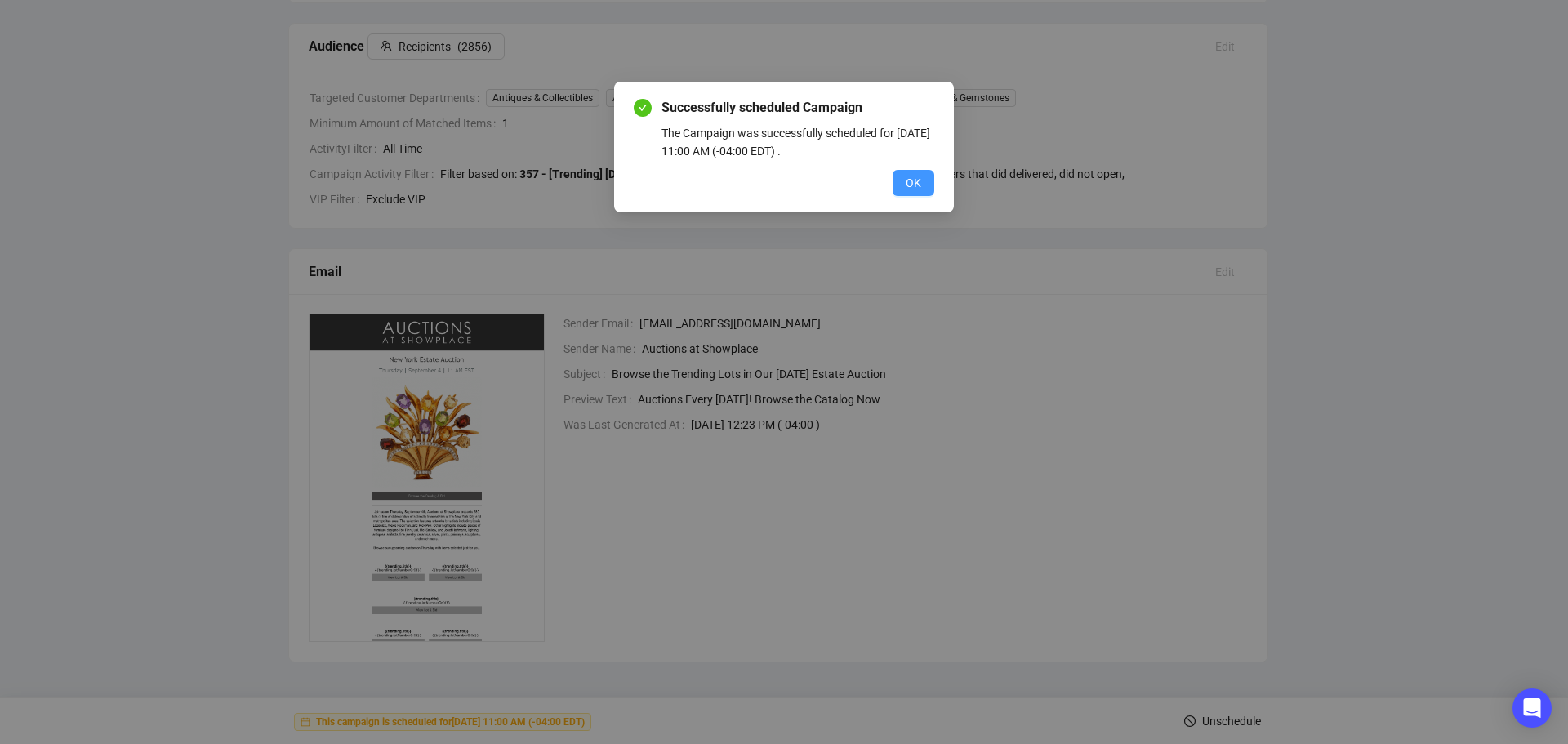
click at [918, 185] on span "OK" at bounding box center [913, 182] width 16 height 18
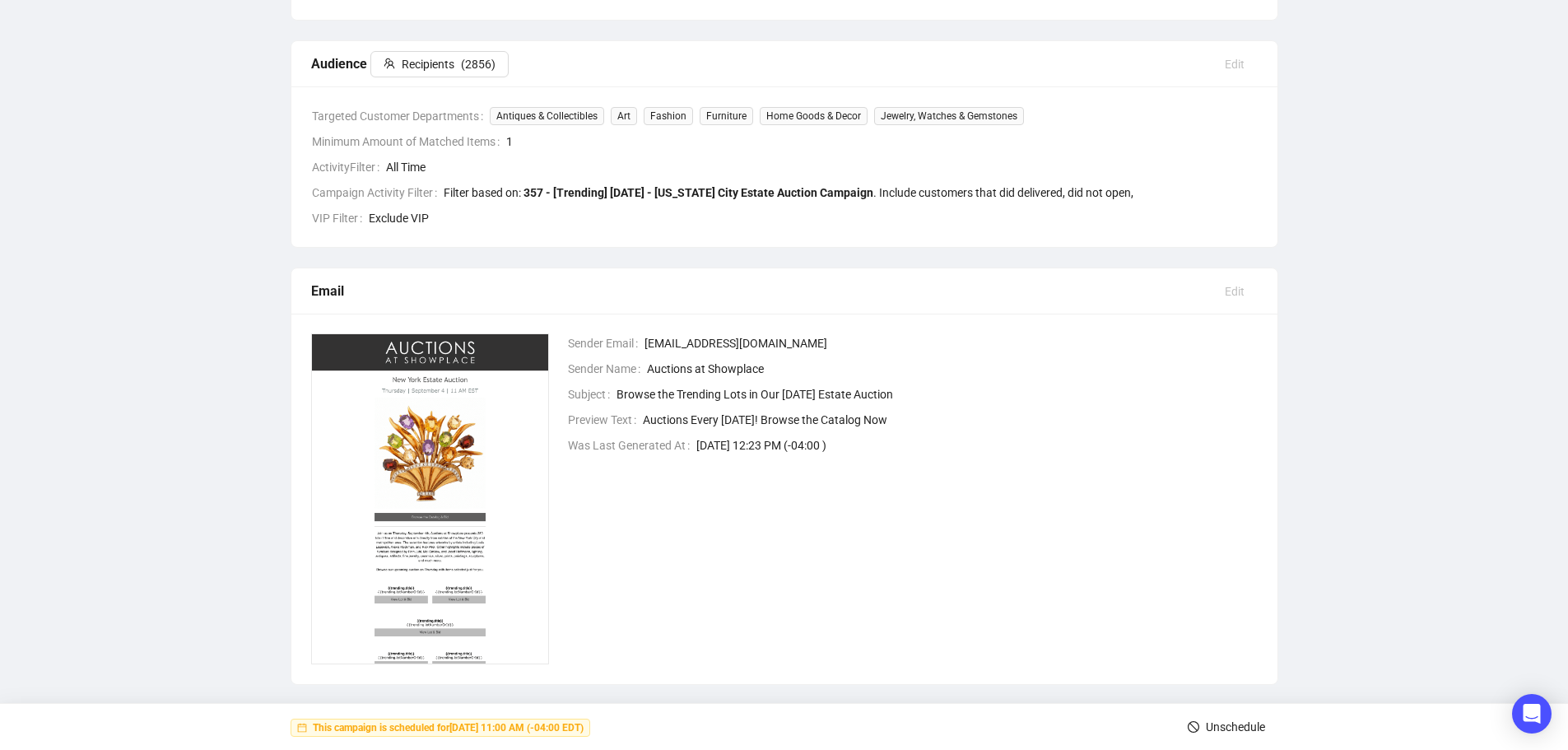
scroll to position [0, 0]
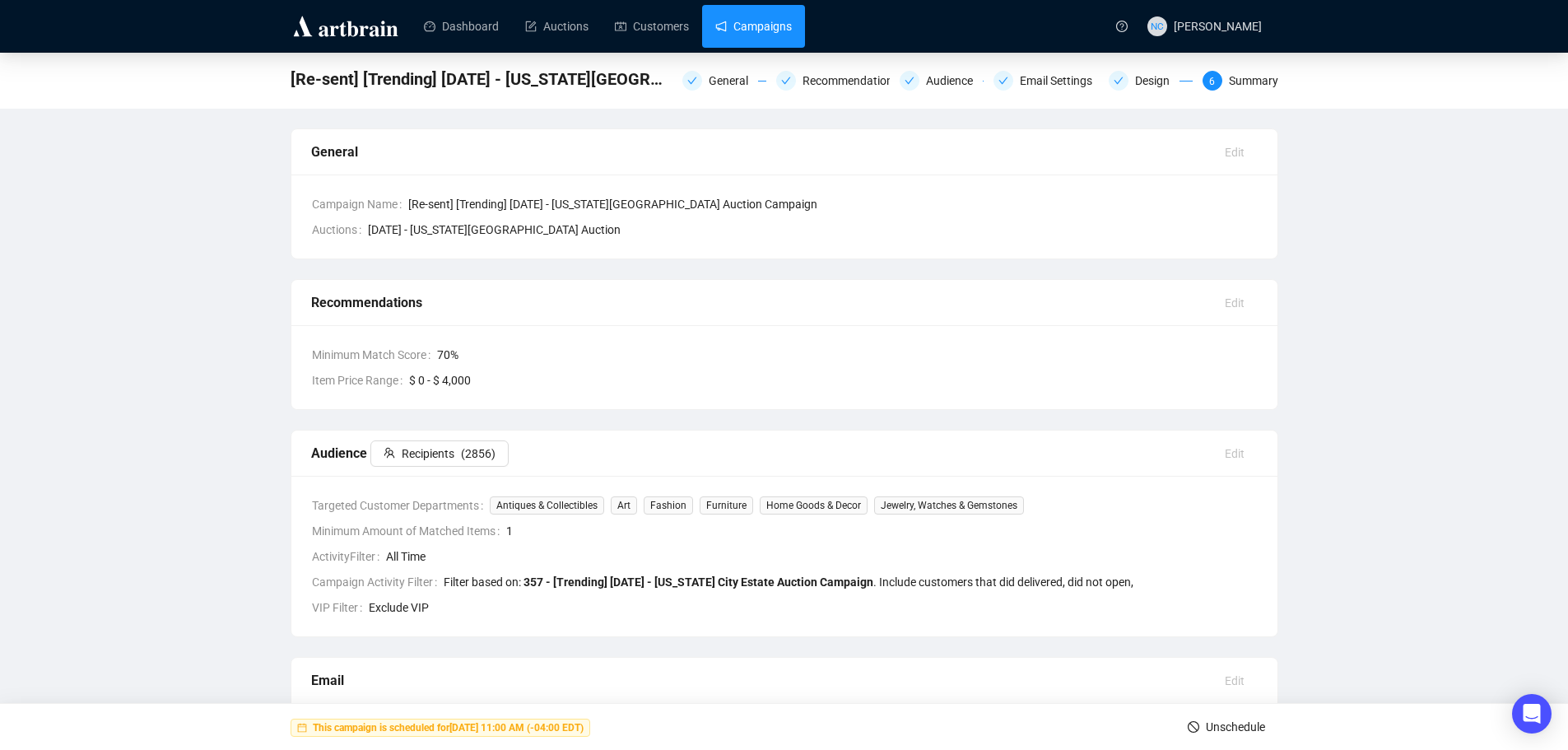
click at [755, 22] on link "Campaigns" at bounding box center [753, 26] width 77 height 43
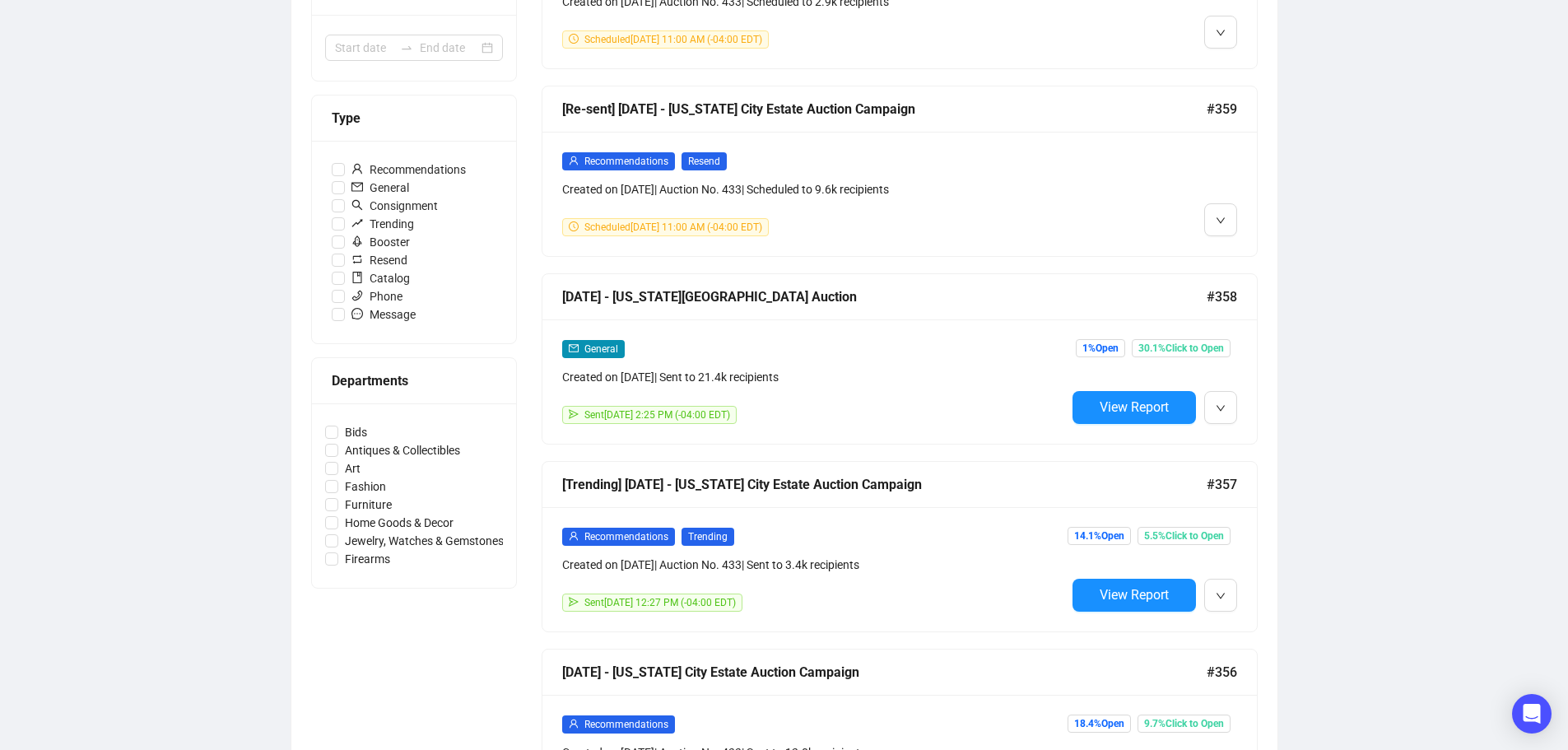
scroll to position [411, 0]
